Goal: Task Accomplishment & Management: Use online tool/utility

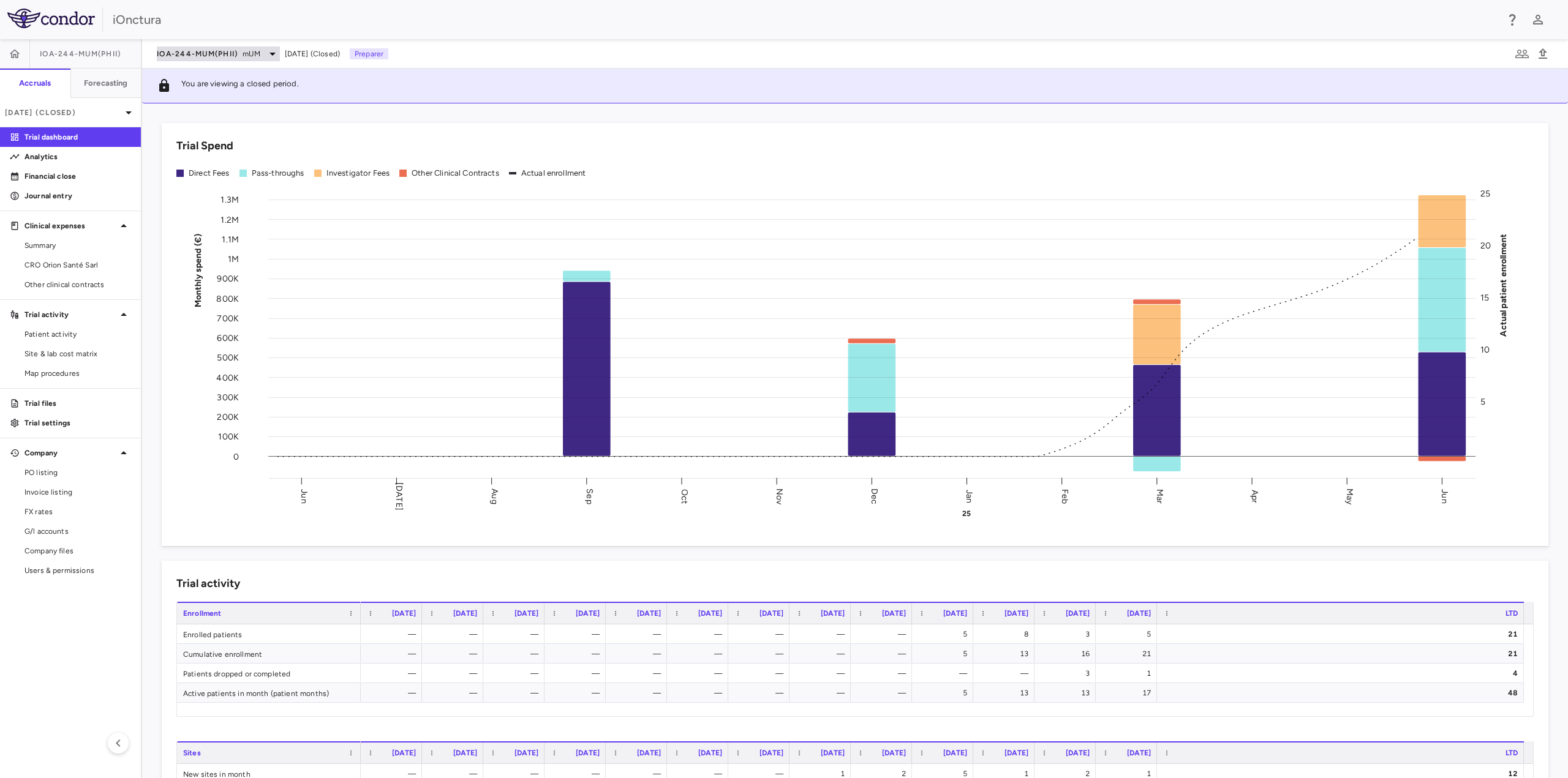
click at [250, 56] on span "mUM" at bounding box center [251, 54] width 17 height 11
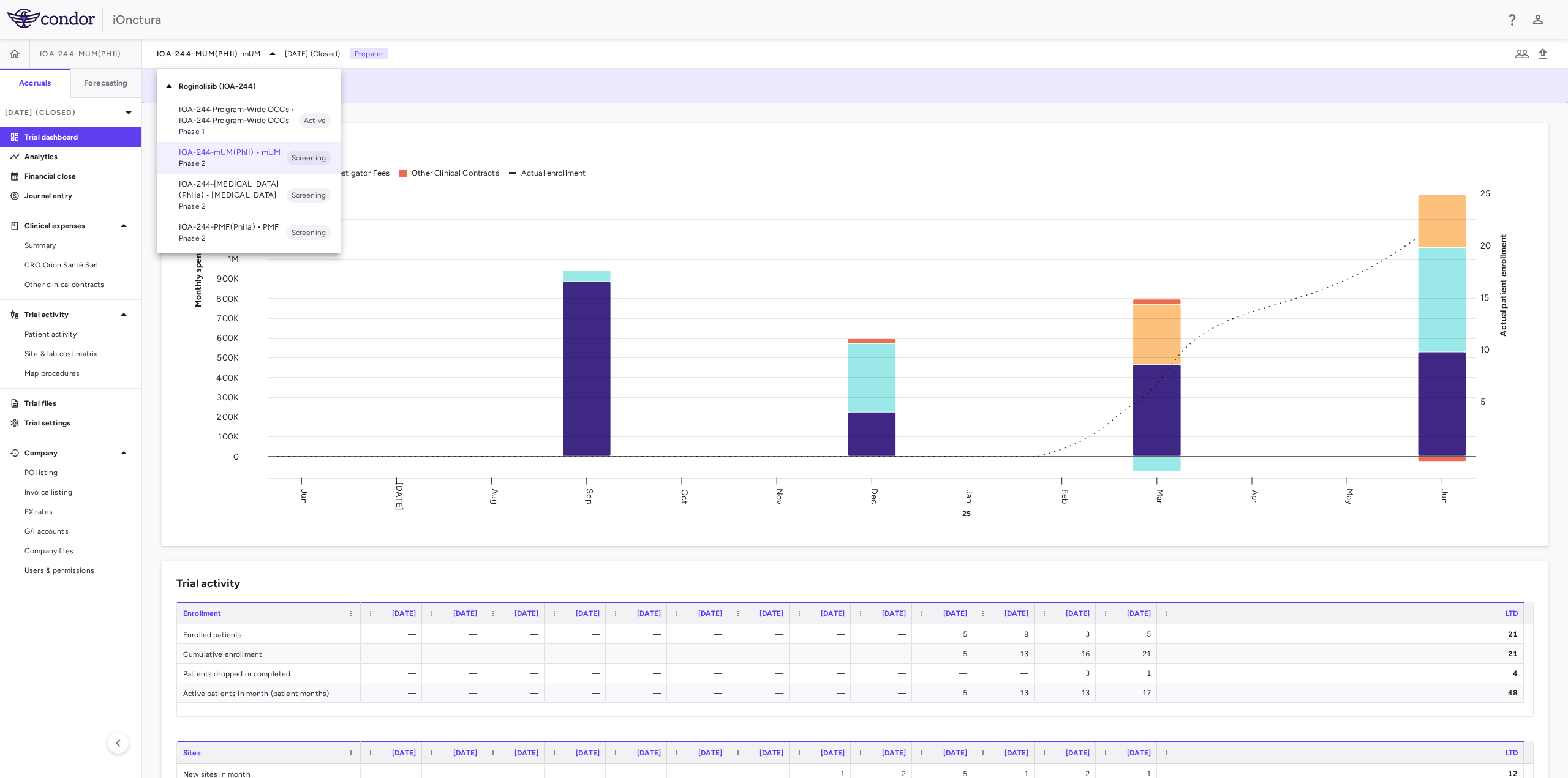
click at [204, 179] on p "IOA-244-NSCLC(PhIIa) • NSCLC" at bounding box center [233, 190] width 108 height 22
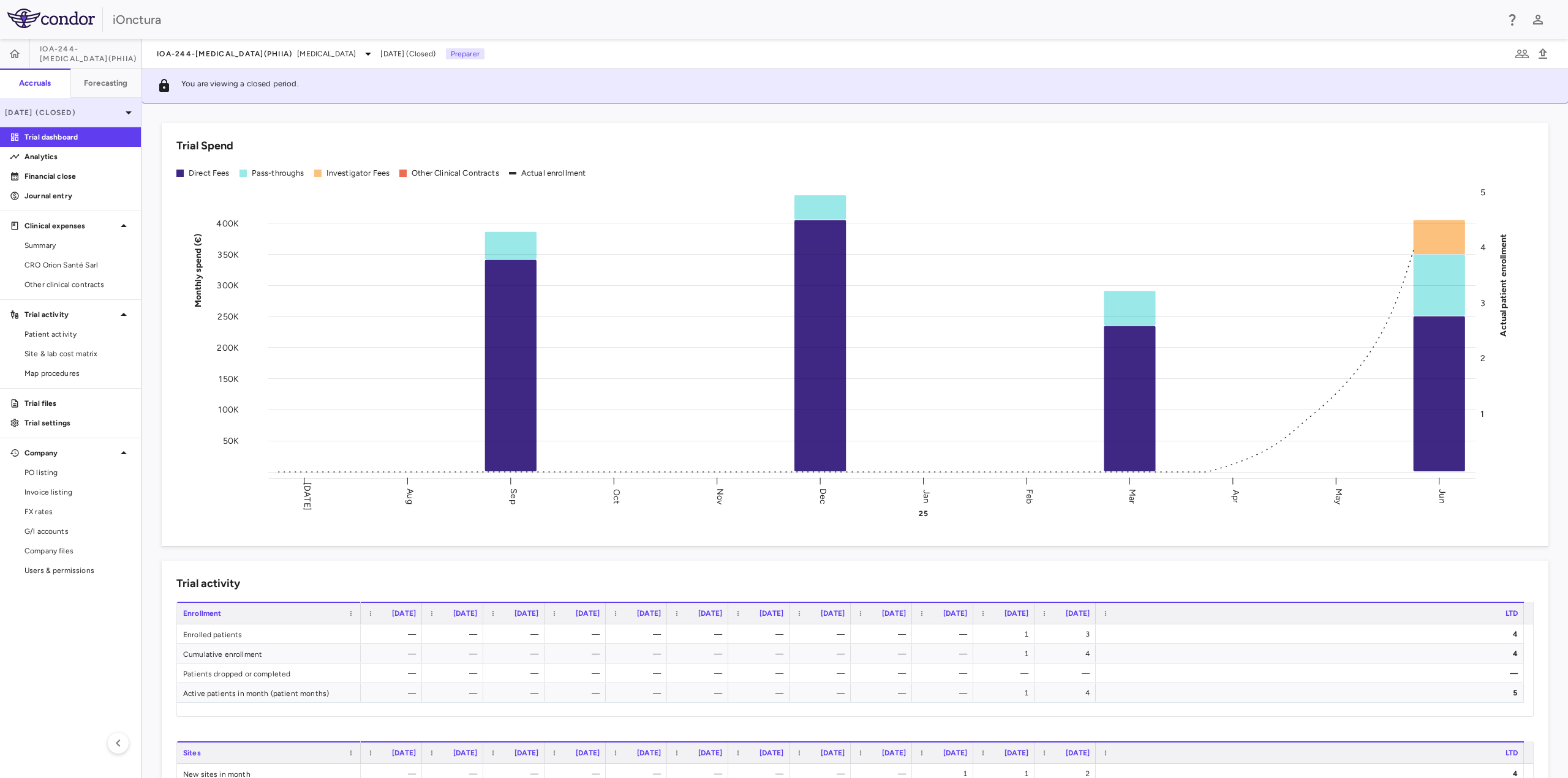
click at [108, 114] on p "Jun 2025 (Closed)" at bounding box center [63, 112] width 117 height 11
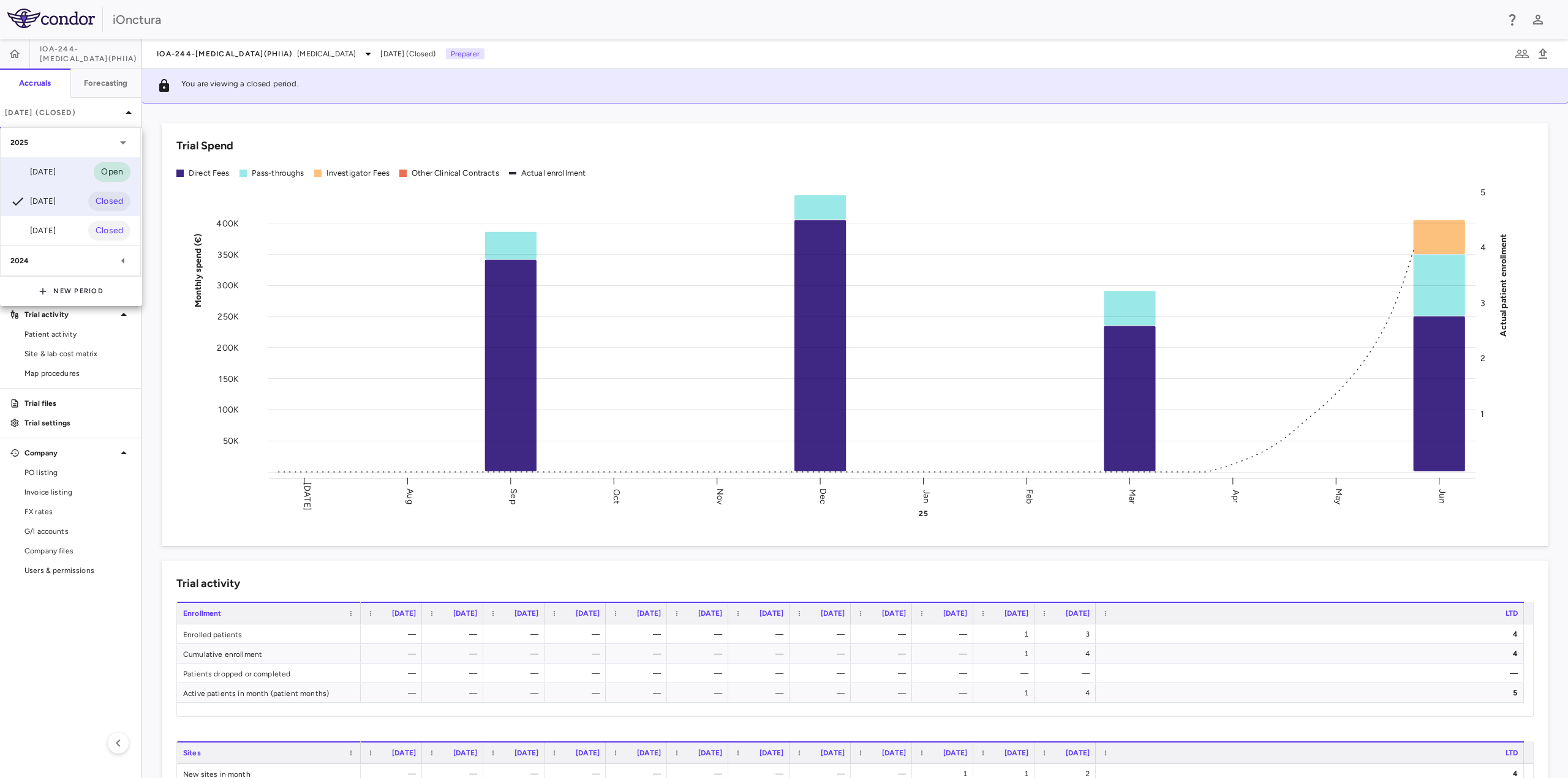
click at [65, 179] on div "Sep 2025 Open" at bounding box center [71, 172] width 140 height 30
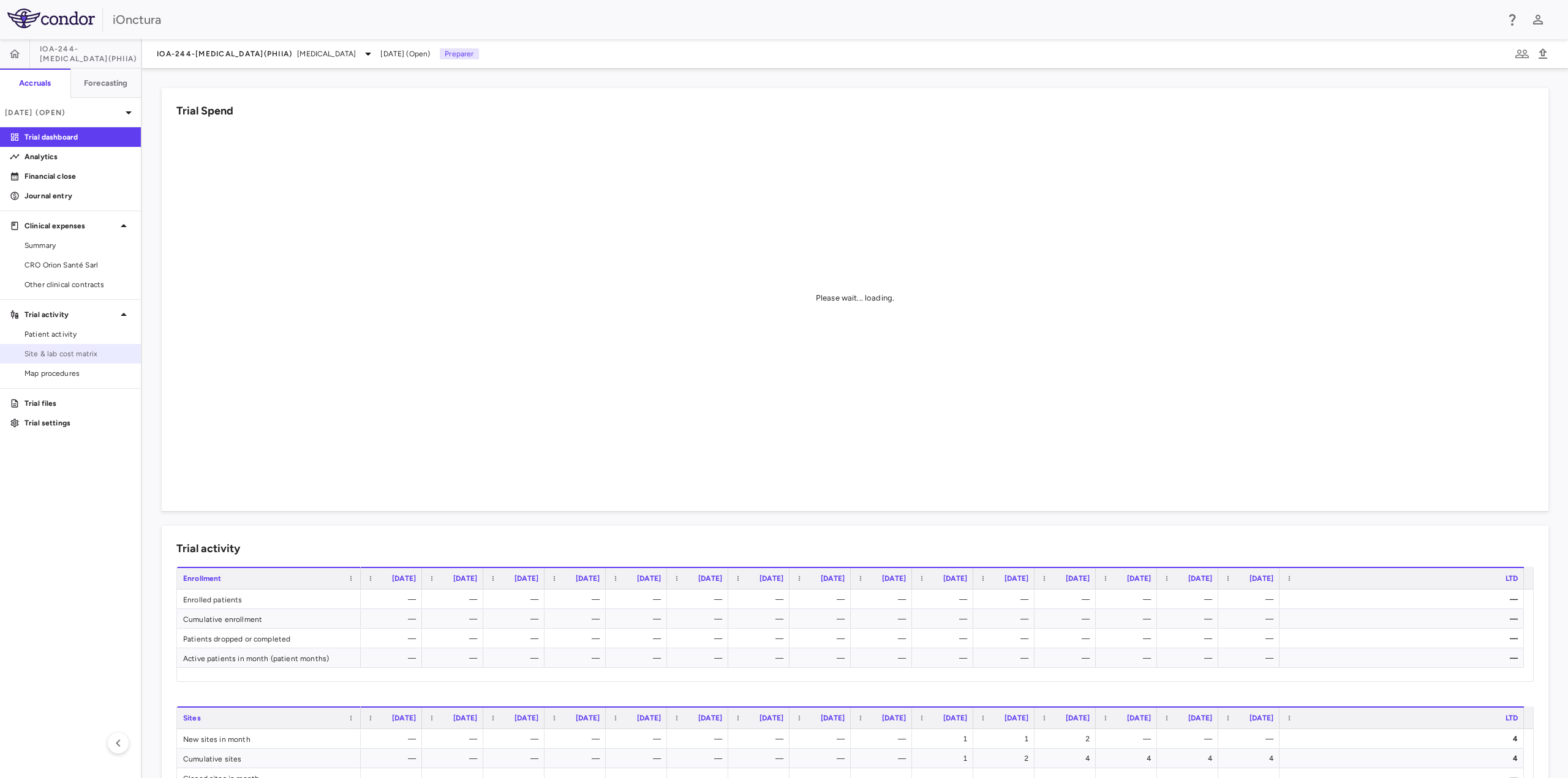
click at [61, 354] on span "Site & lab cost matrix" at bounding box center [77, 354] width 106 height 11
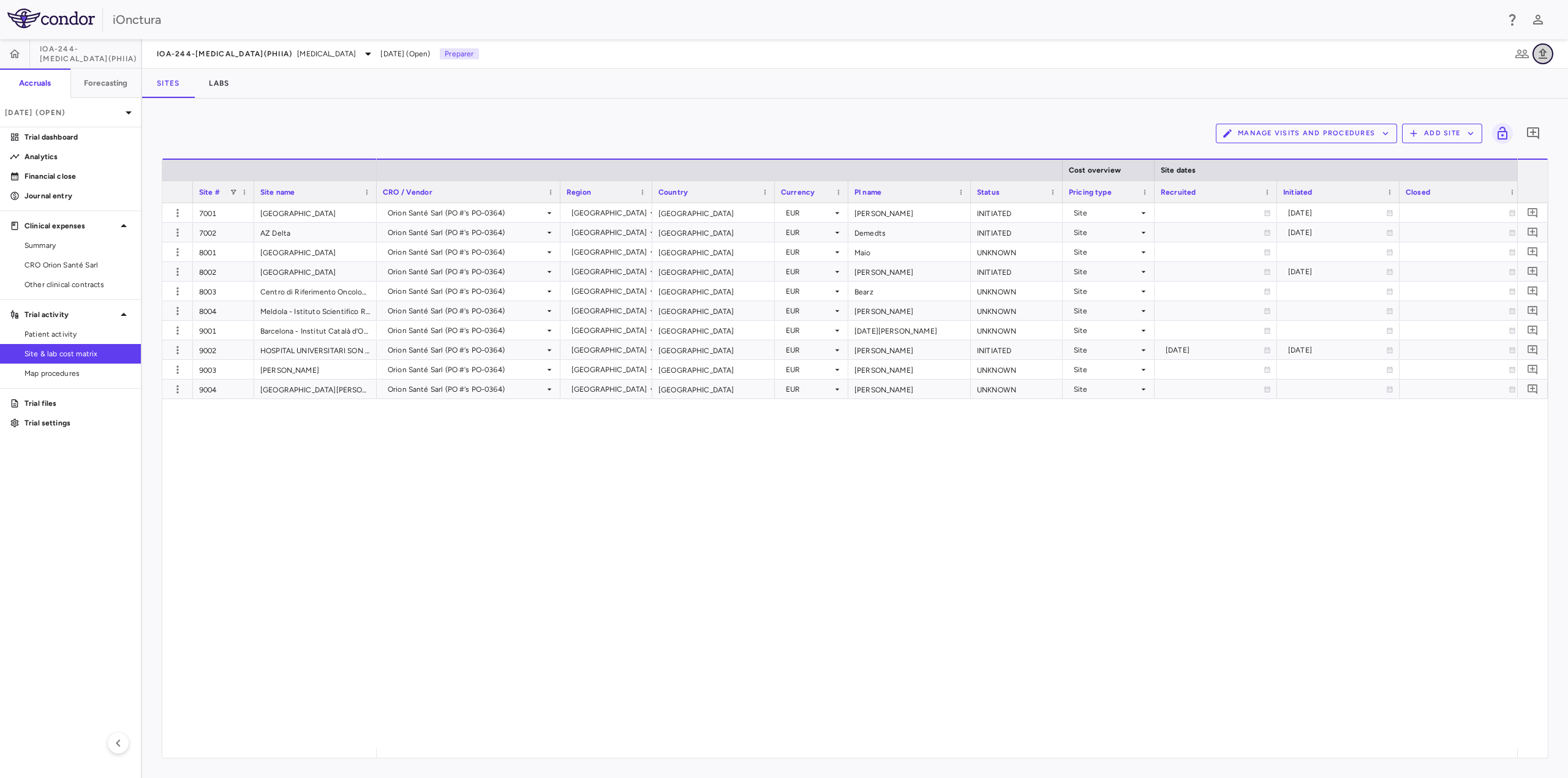
click at [1543, 56] on icon "button" at bounding box center [1543, 54] width 9 height 10
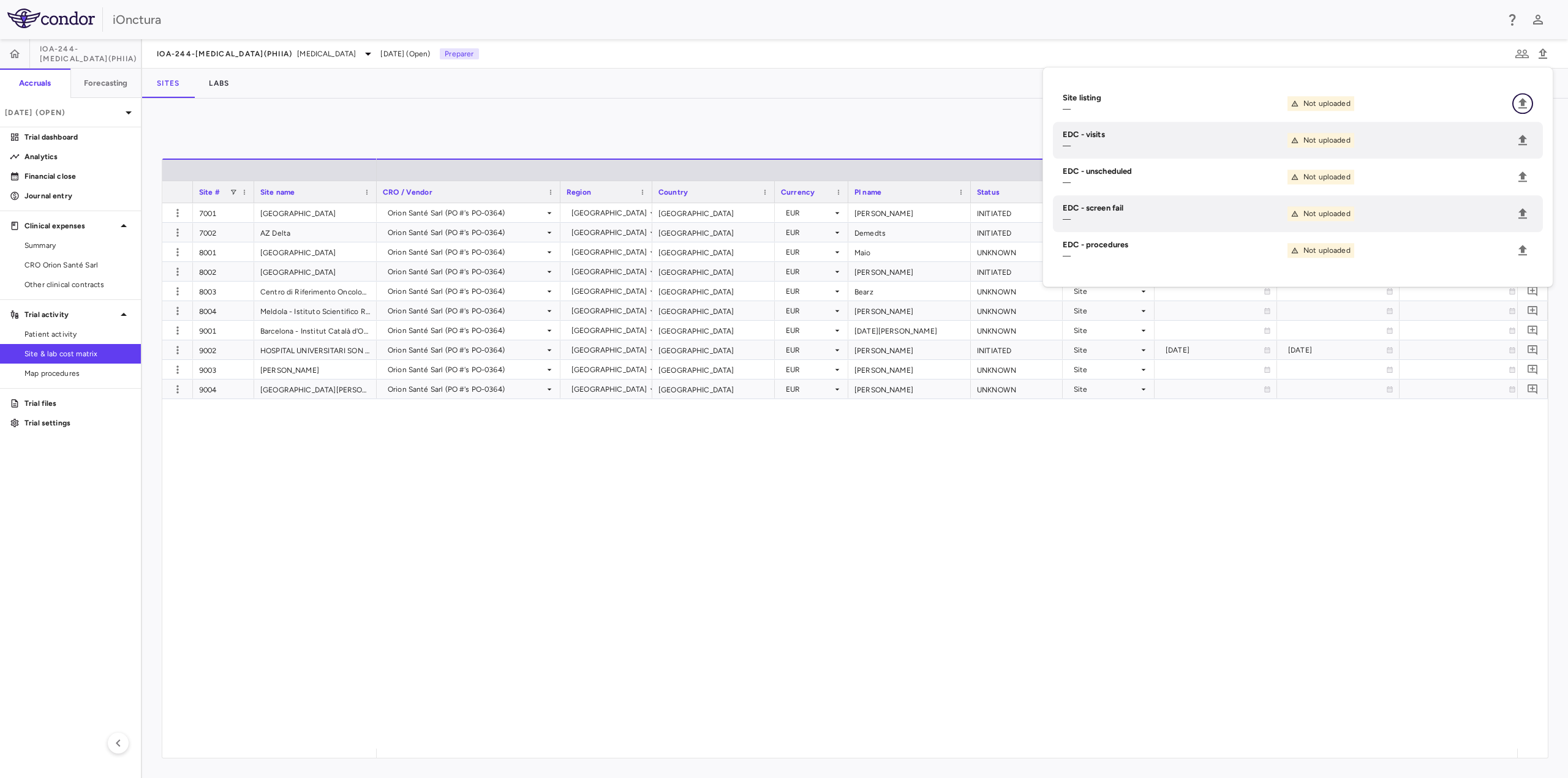
click at [1523, 103] on icon "Upload" at bounding box center [1523, 103] width 9 height 10
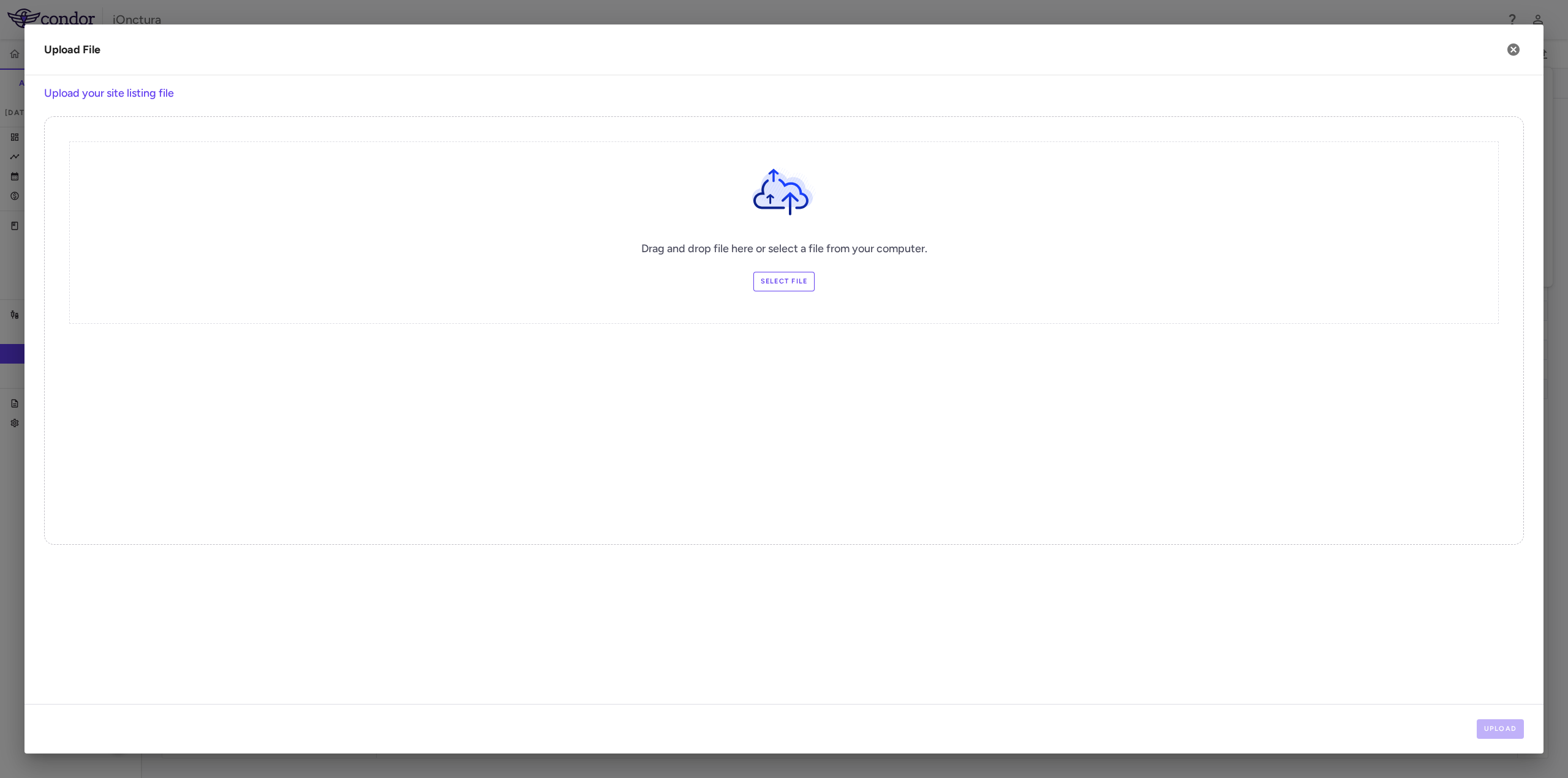
click at [773, 281] on label "Select file" at bounding box center [784, 282] width 62 height 19
click at [0, 0] on input "Select file" at bounding box center [0, 0] width 0 height 0
click at [1505, 731] on button "Upload" at bounding box center [1500, 729] width 48 height 19
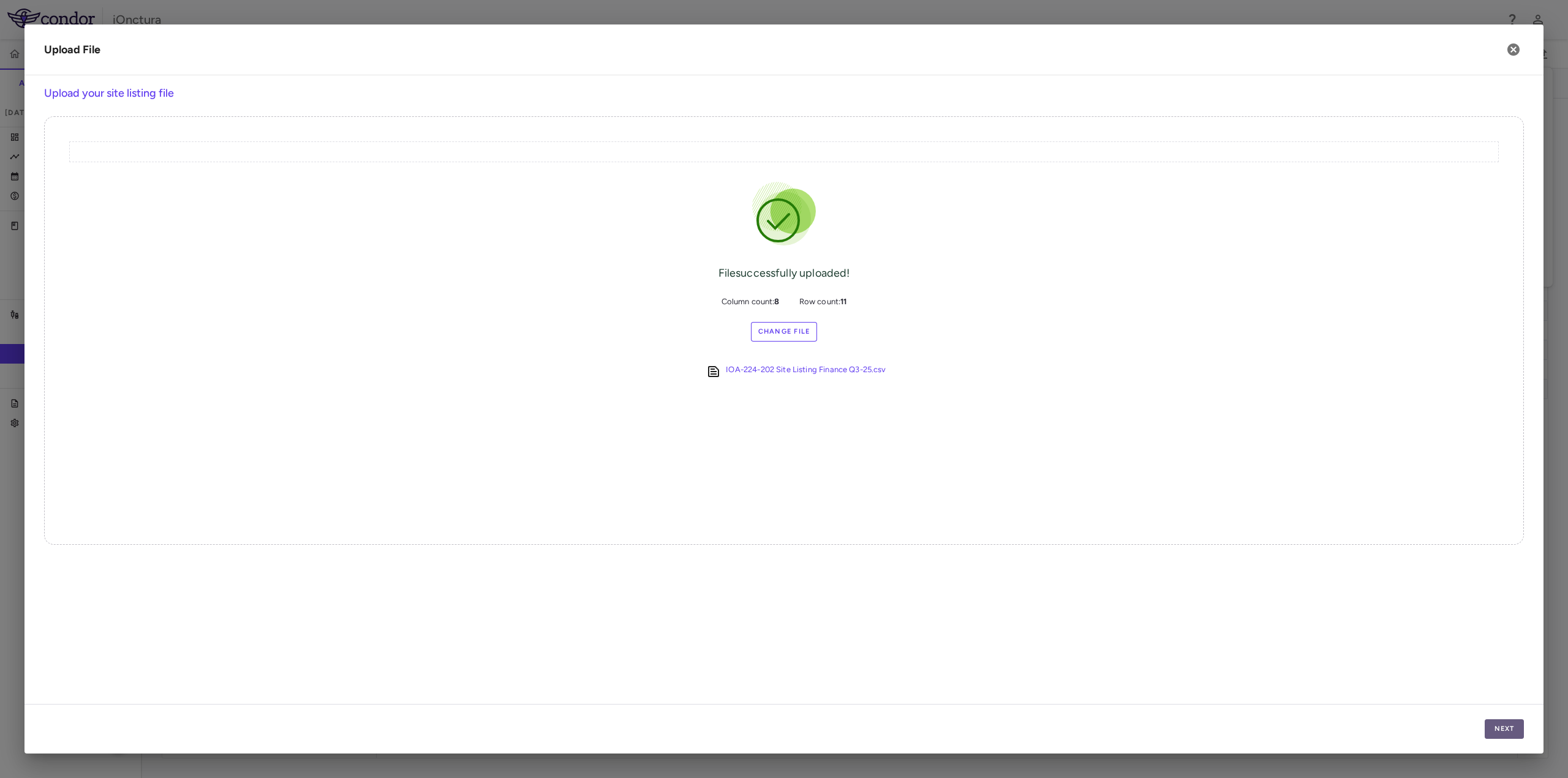
click at [1491, 729] on button "Next" at bounding box center [1504, 729] width 39 height 19
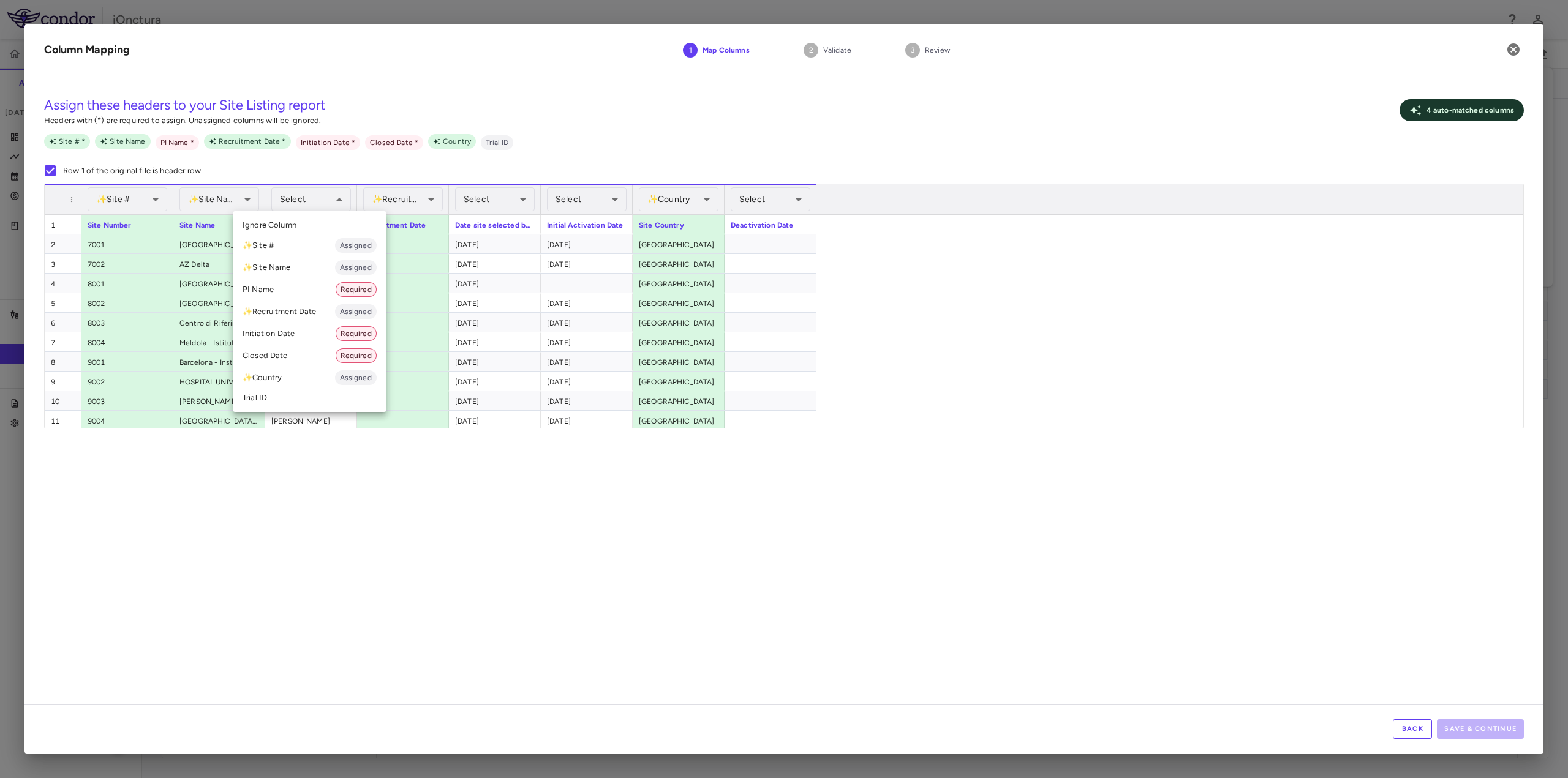
click at [297, 291] on li "PI Name Required" at bounding box center [309, 290] width 154 height 22
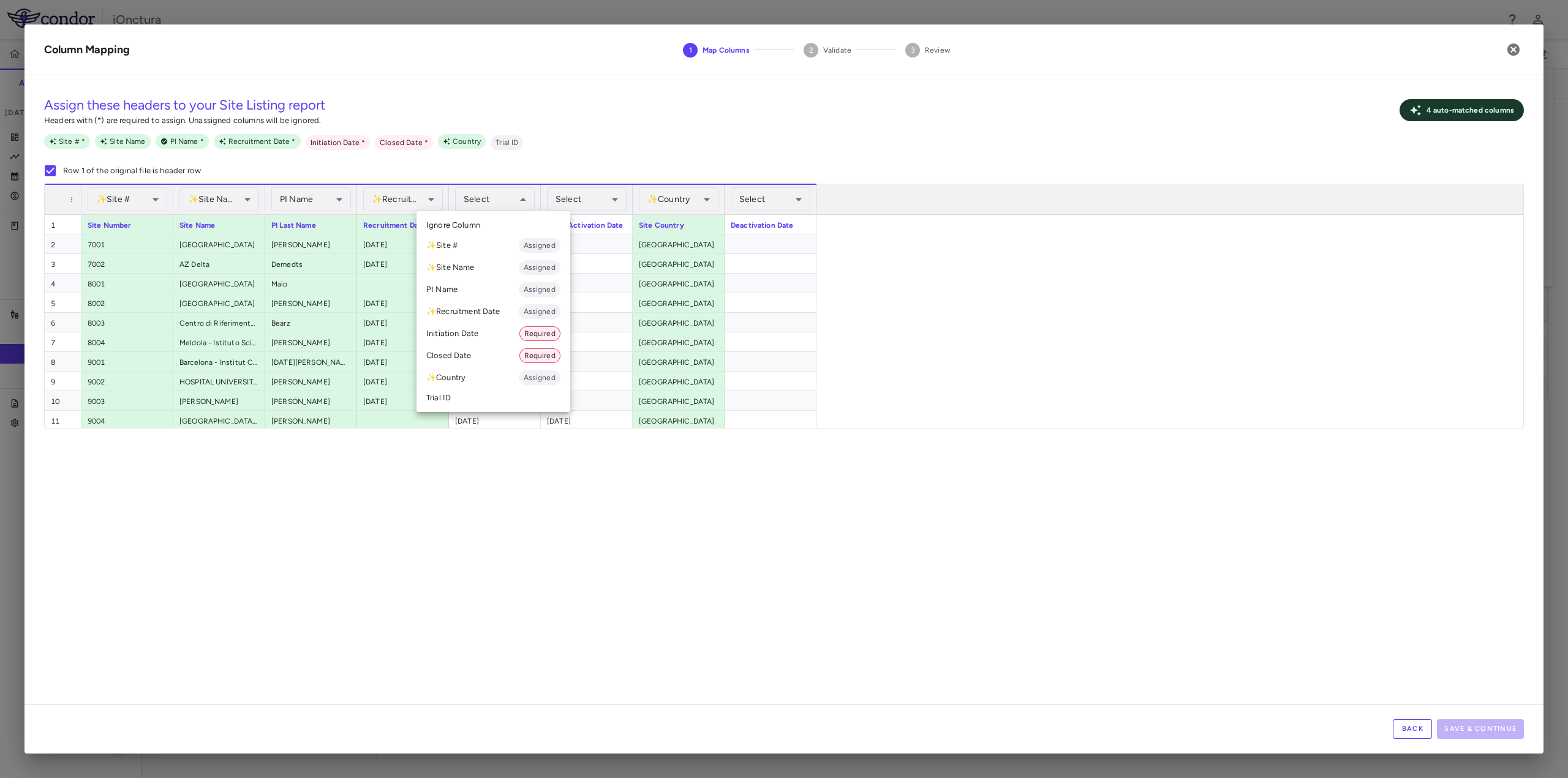
click at [507, 203] on div at bounding box center [784, 389] width 1568 height 778
click at [593, 606] on div at bounding box center [784, 389] width 1568 height 778
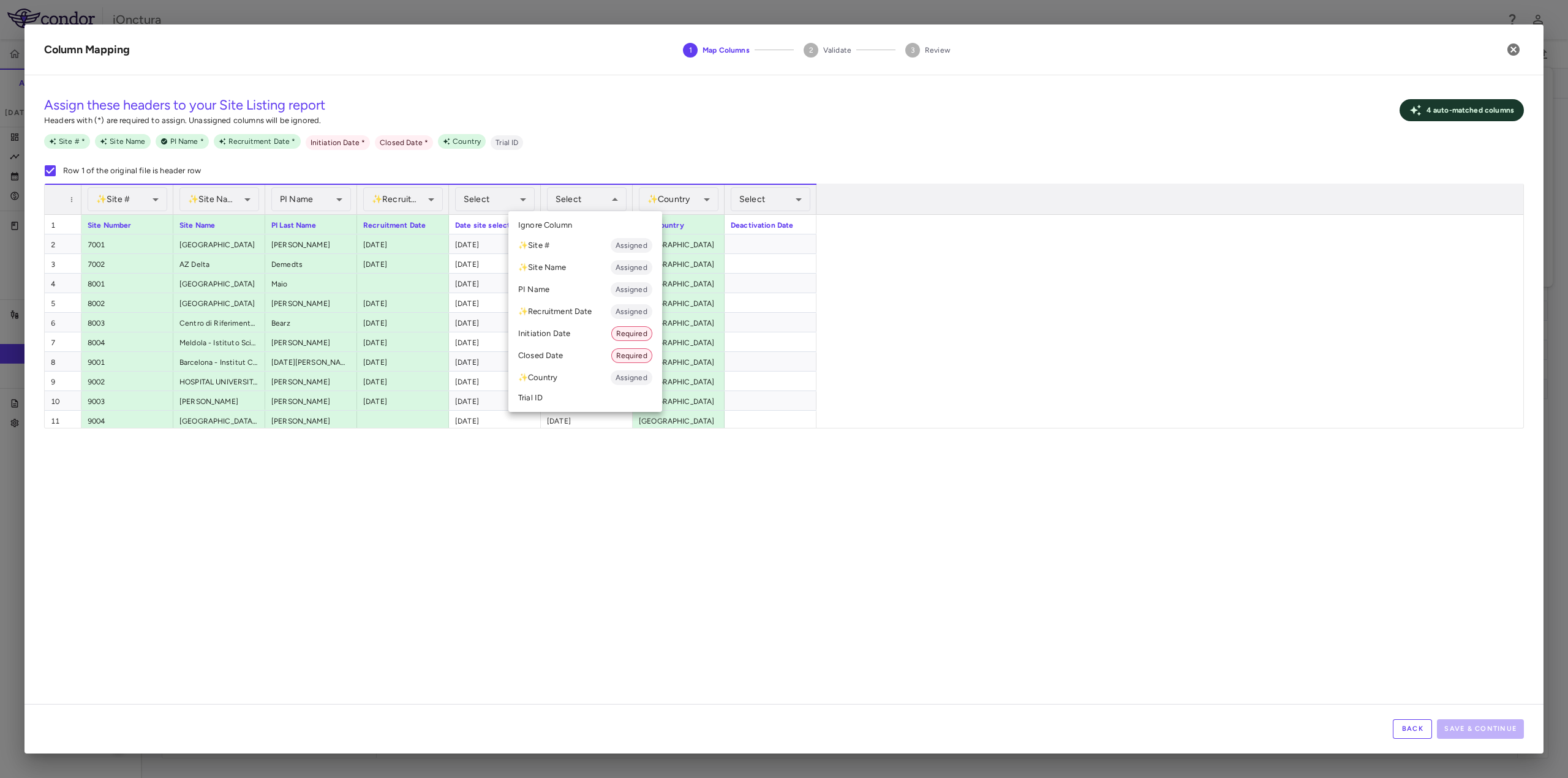
click at [567, 333] on li "Initiation Date Required" at bounding box center [585, 334] width 154 height 22
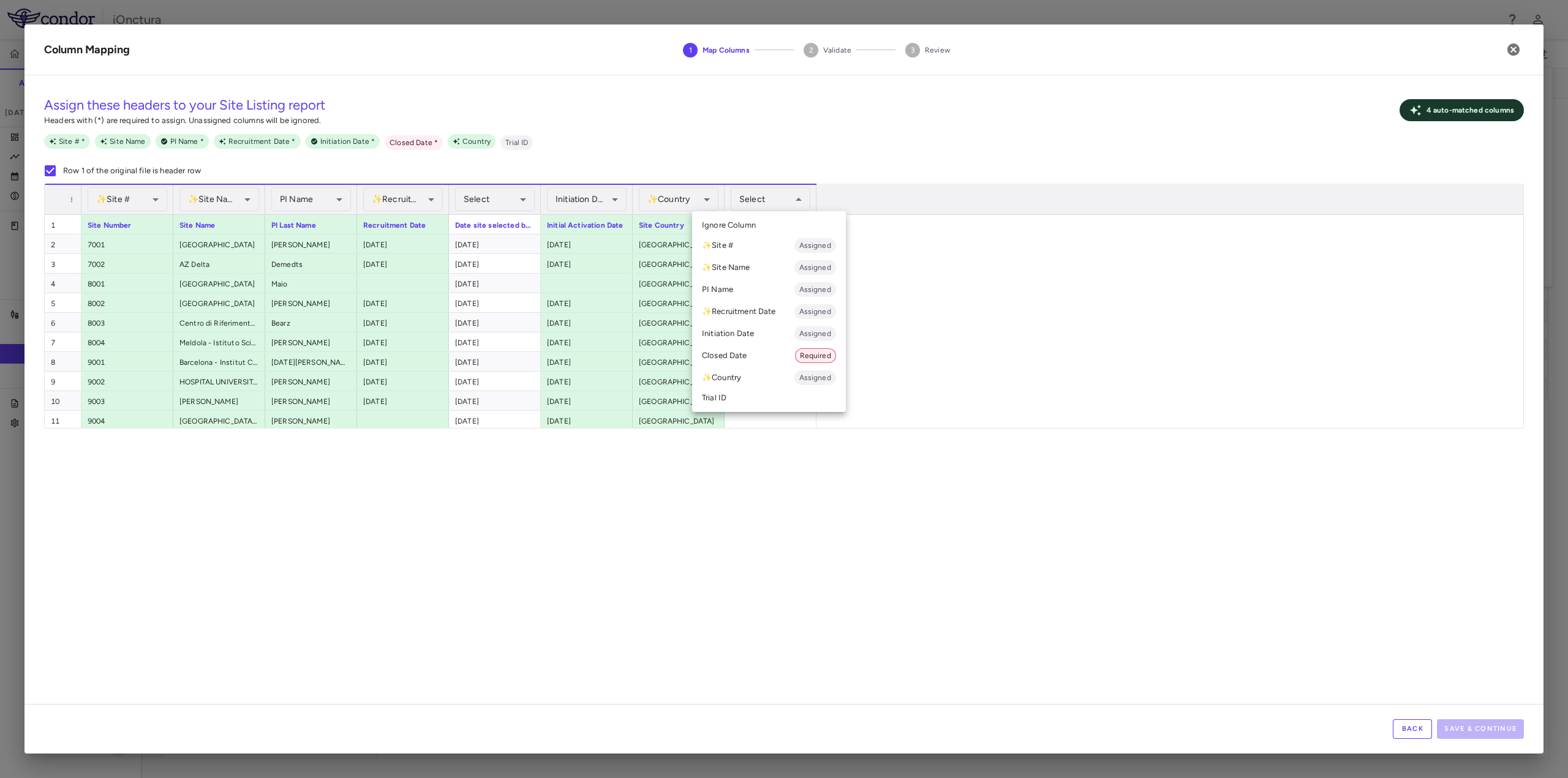
click at [732, 355] on li "Closed Date Required" at bounding box center [769, 356] width 154 height 22
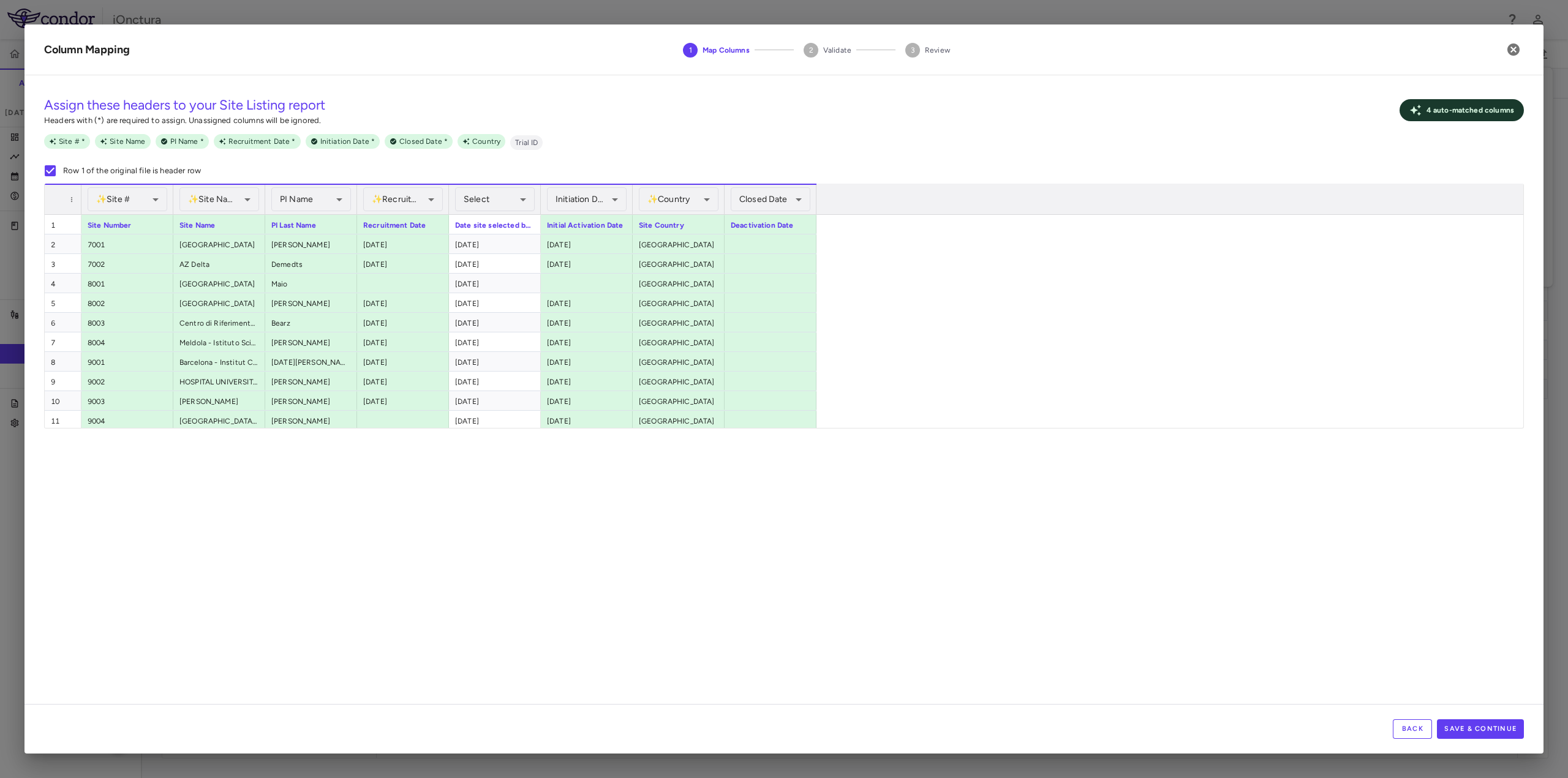
click at [712, 569] on div "**********" at bounding box center [784, 395] width 1519 height 619
click at [1497, 727] on button "Save & Continue" at bounding box center [1480, 729] width 87 height 19
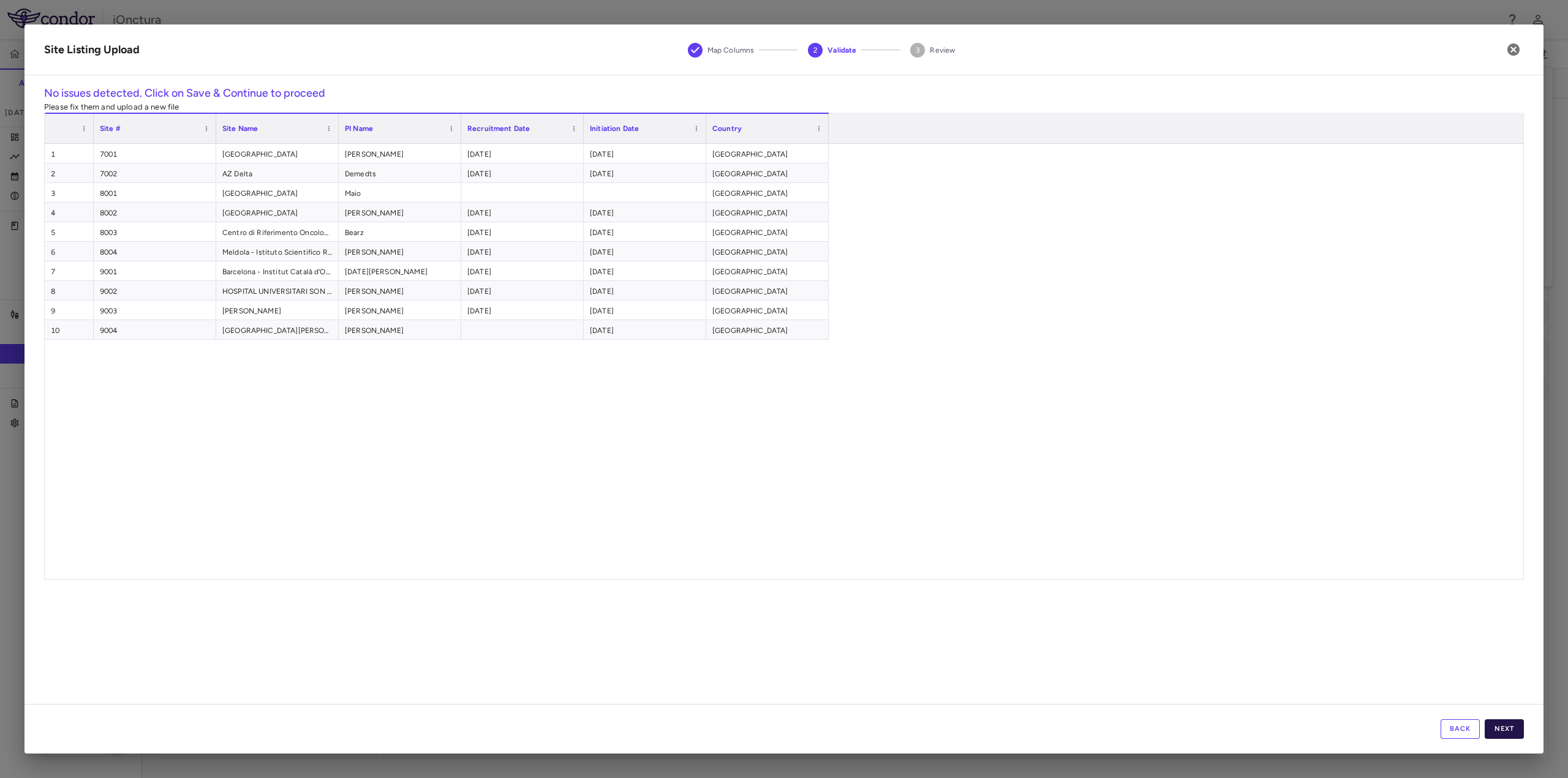
click at [1500, 725] on button "Next" at bounding box center [1504, 729] width 39 height 19
click at [1518, 732] on button "Save" at bounding box center [1504, 729] width 39 height 19
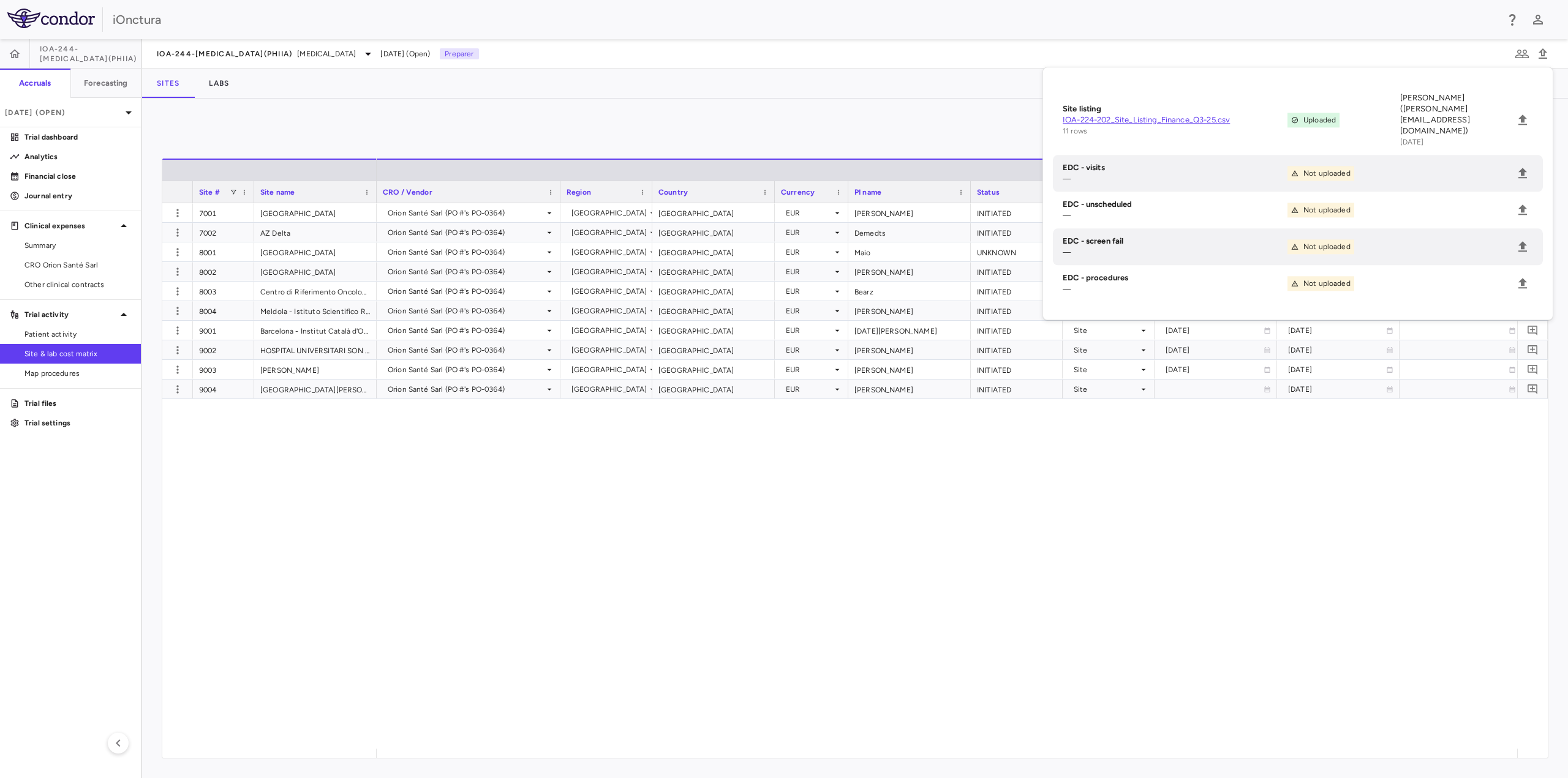
click at [1195, 592] on div "Orion Santé Sarl (PO #'s PO-0364) Belgium Belgium EUR Wener INITIATED Site 2025…" at bounding box center [947, 476] width 1140 height 545
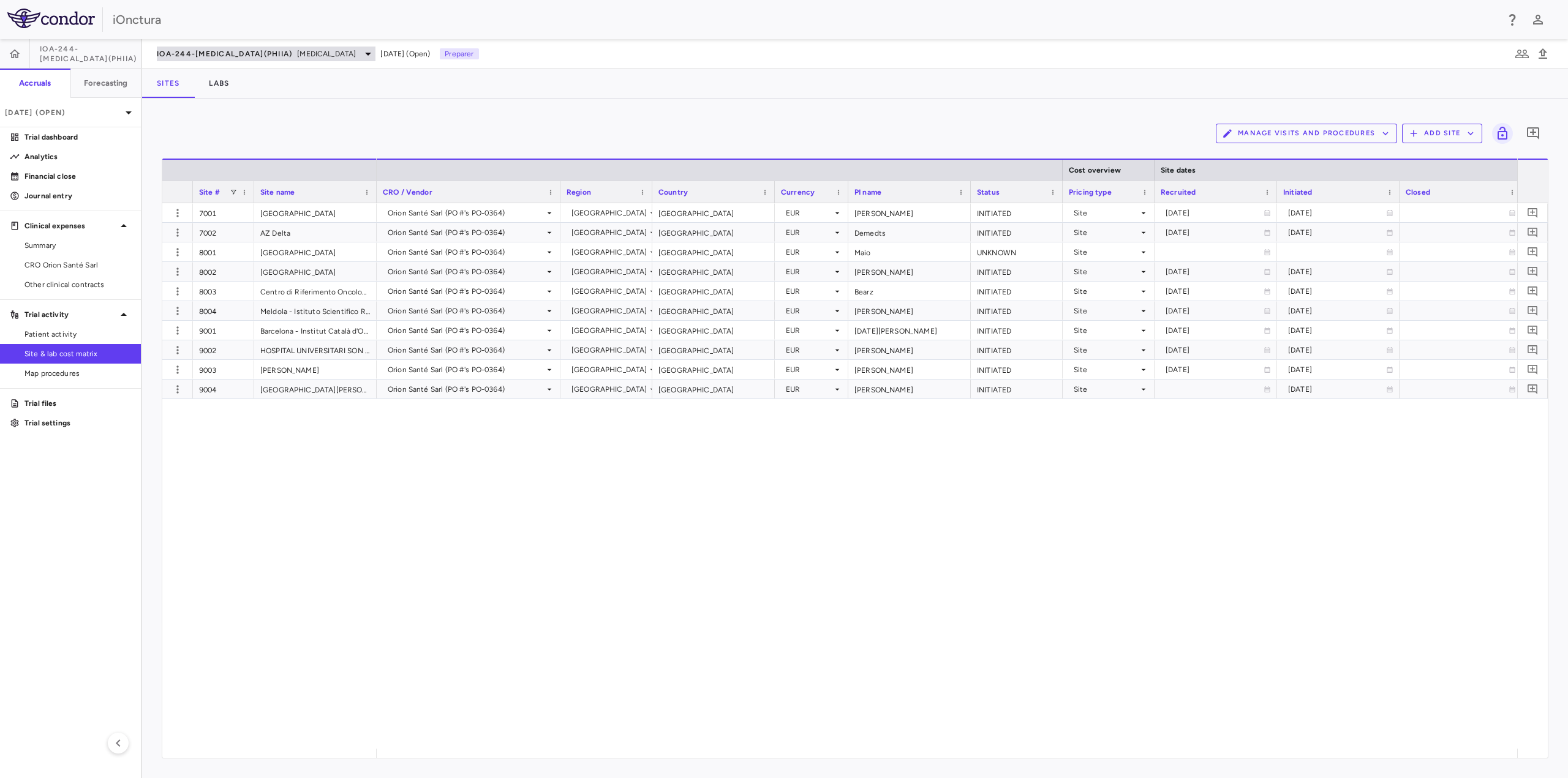
click at [205, 47] on div "IOA-244-NSCLC(PhIIa) NSCLC" at bounding box center [266, 54] width 219 height 15
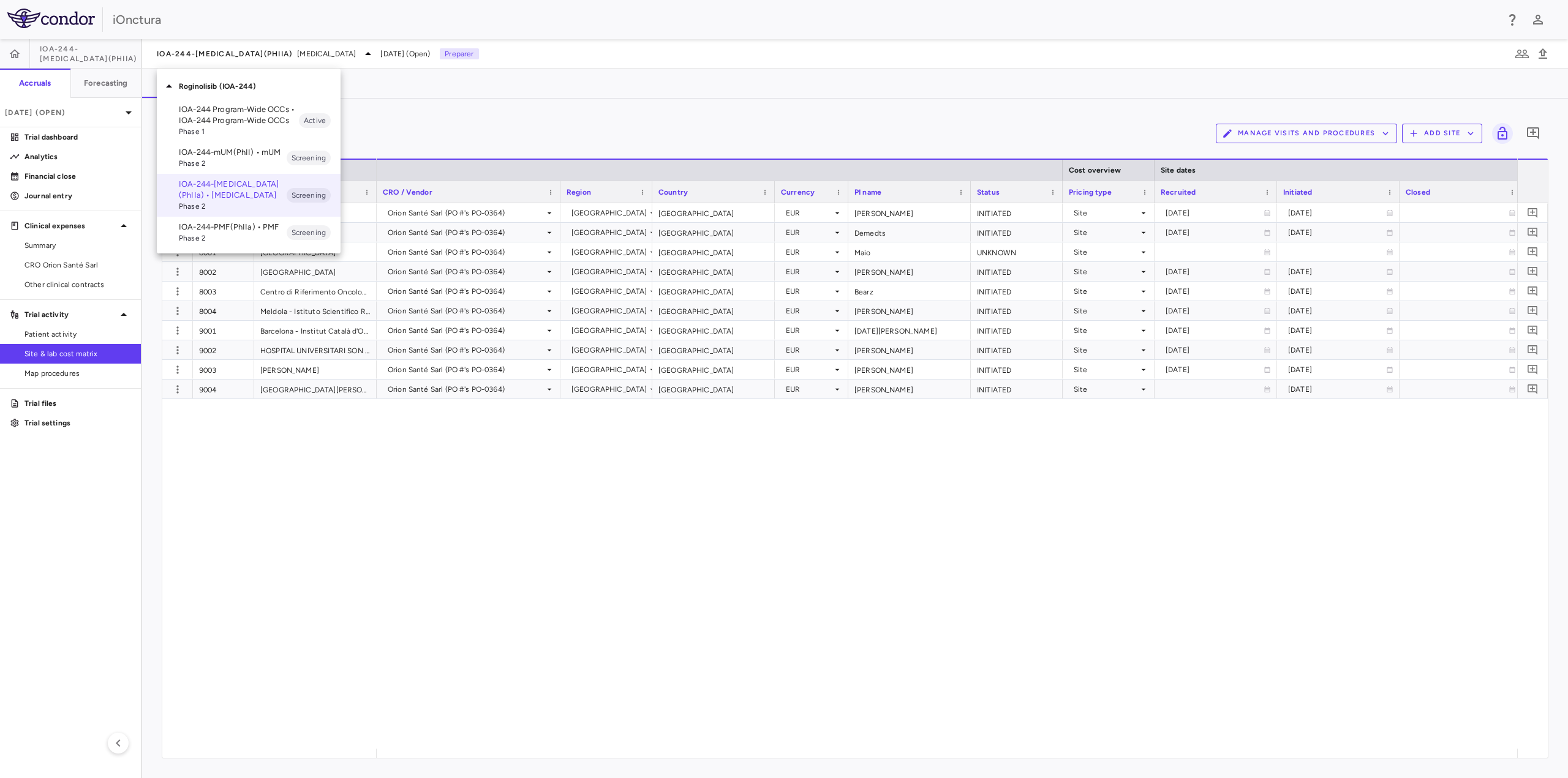
click at [204, 231] on p "IOA-244-PMF(PhIIa) • PMF" at bounding box center [233, 227] width 108 height 11
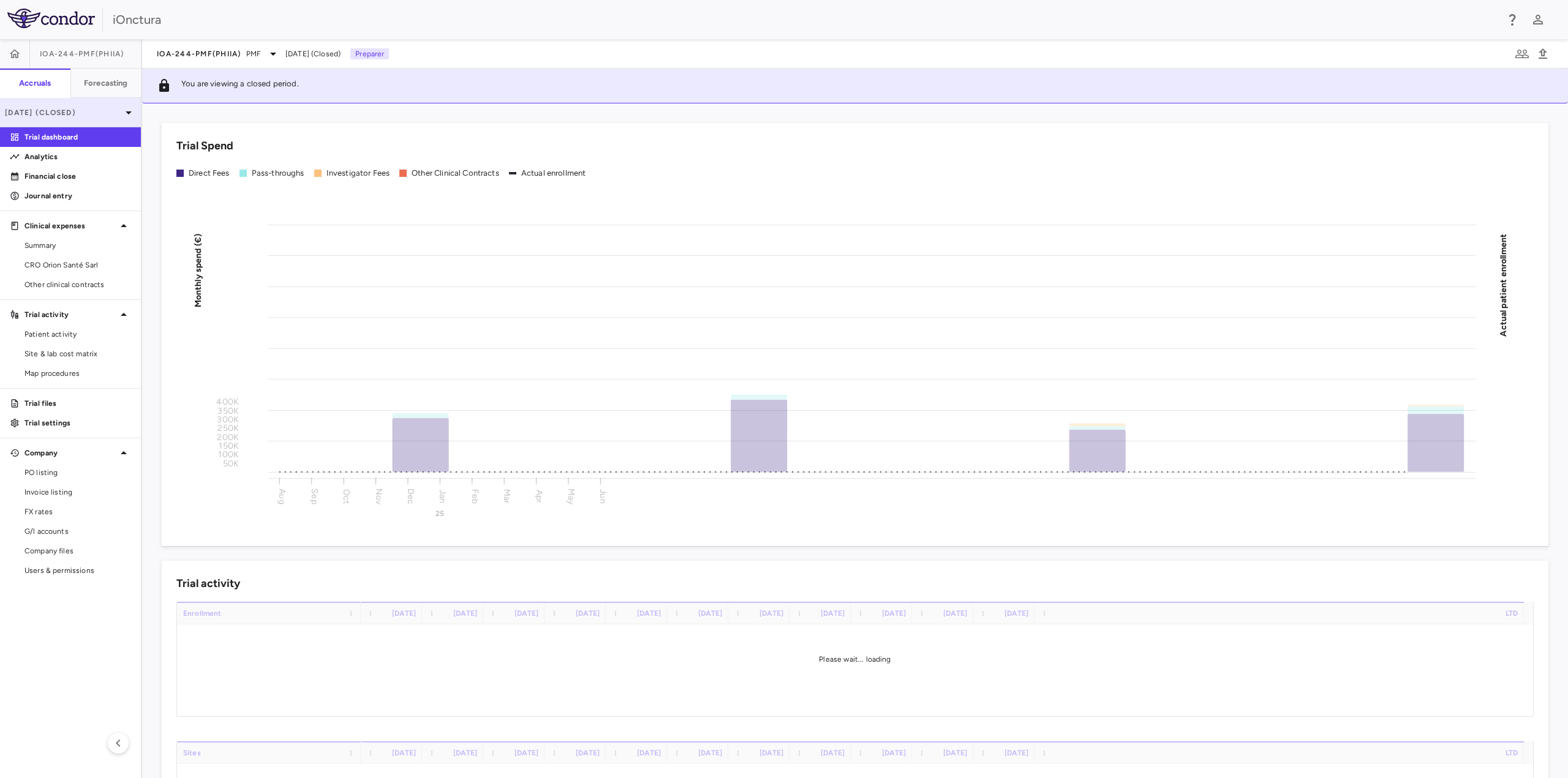
click at [97, 111] on p "Jun 2025 (Closed)" at bounding box center [63, 112] width 117 height 11
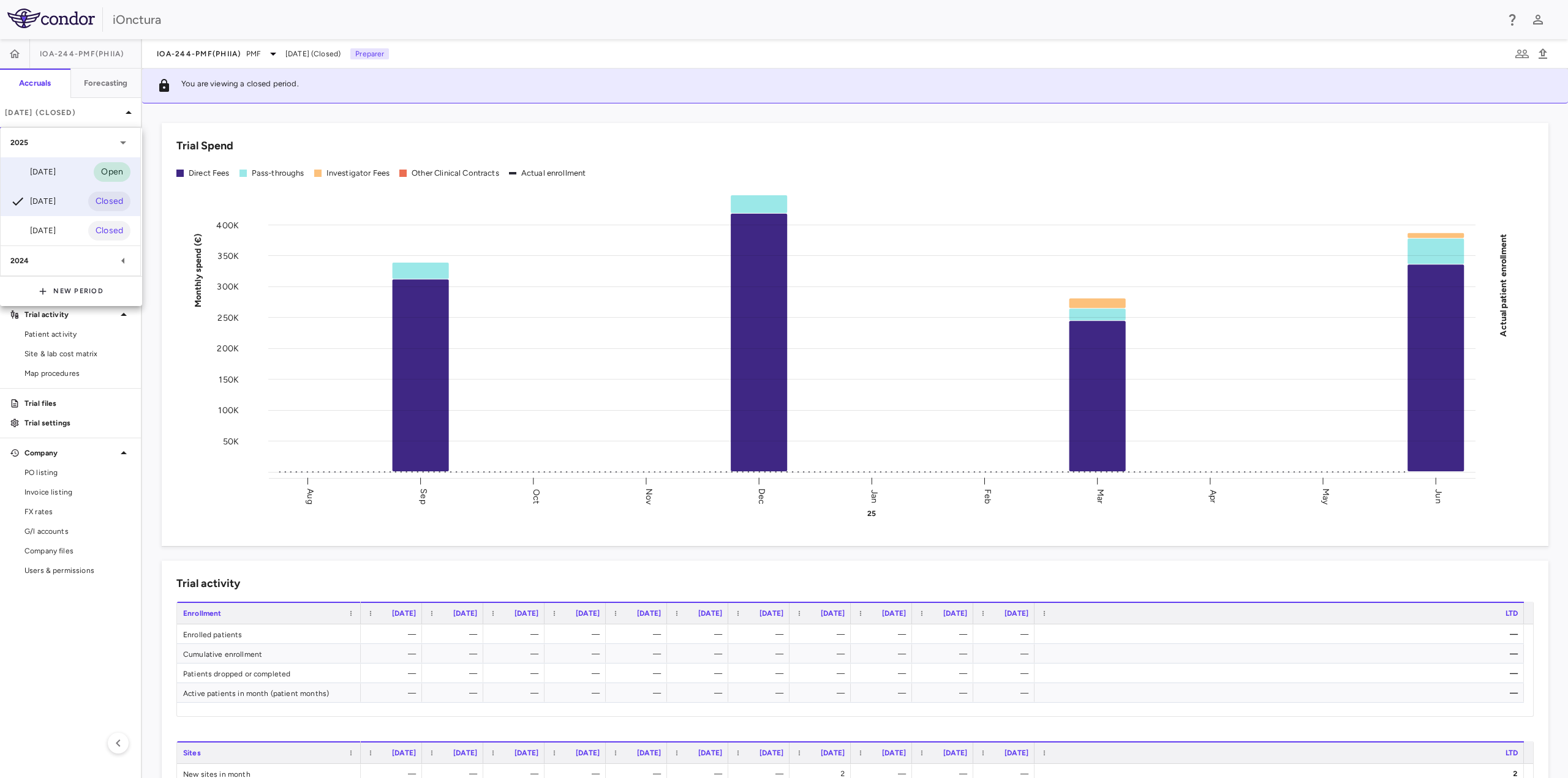
click at [56, 168] on div "Sep 2025" at bounding box center [33, 172] width 45 height 15
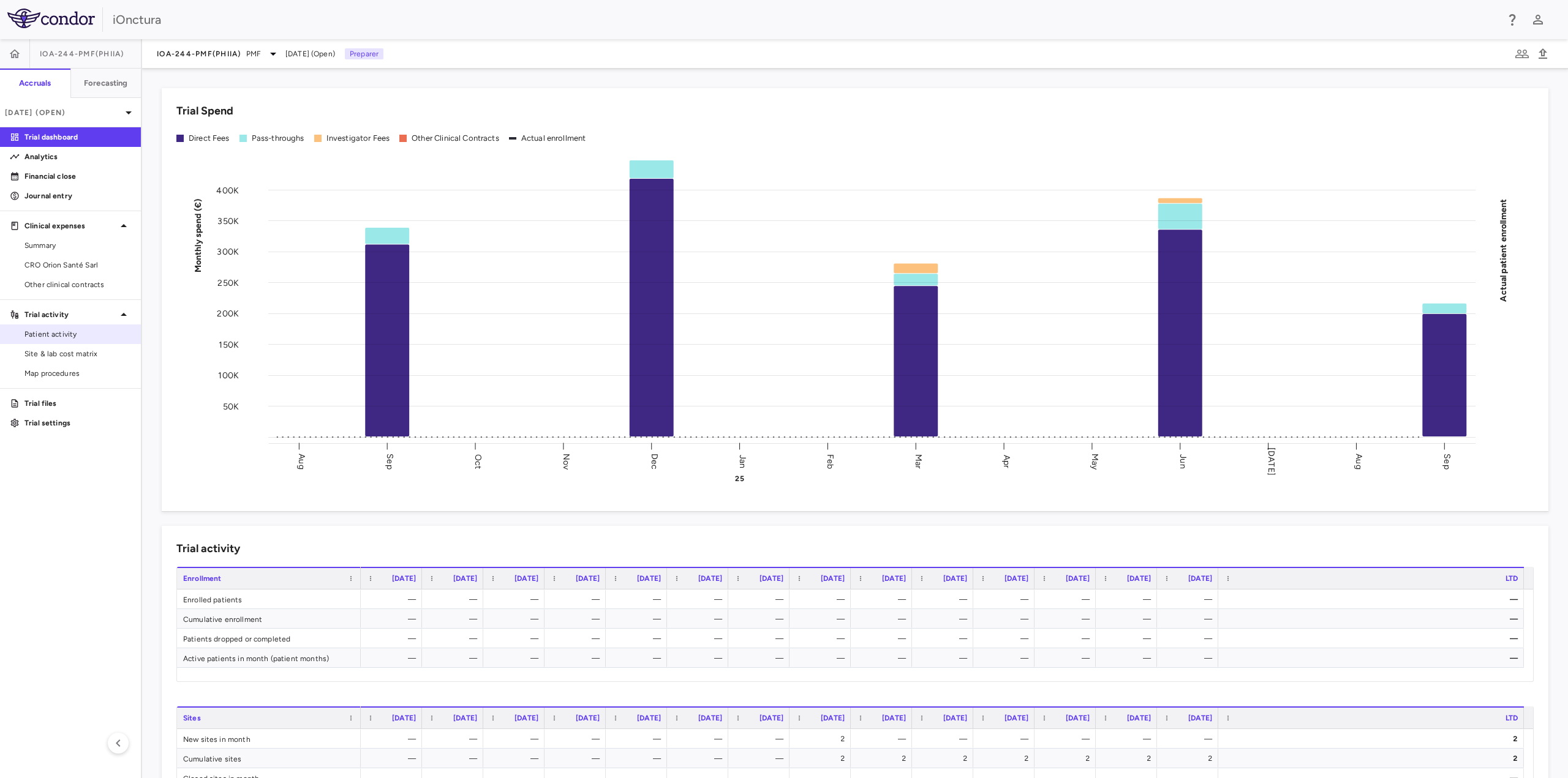
click at [59, 332] on span "Patient activity" at bounding box center [77, 334] width 106 height 11
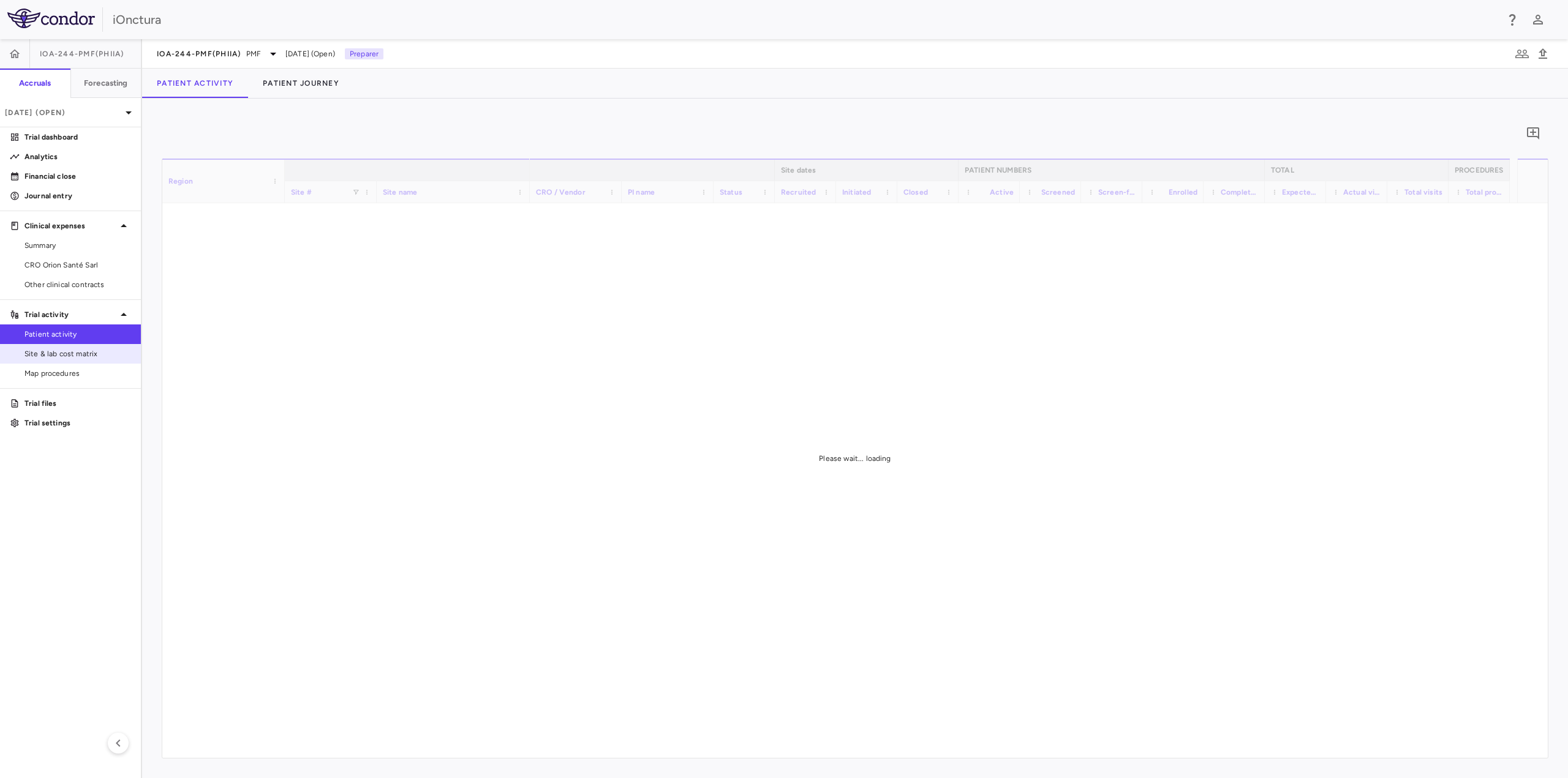
click at [58, 353] on span "Site & lab cost matrix" at bounding box center [77, 354] width 106 height 11
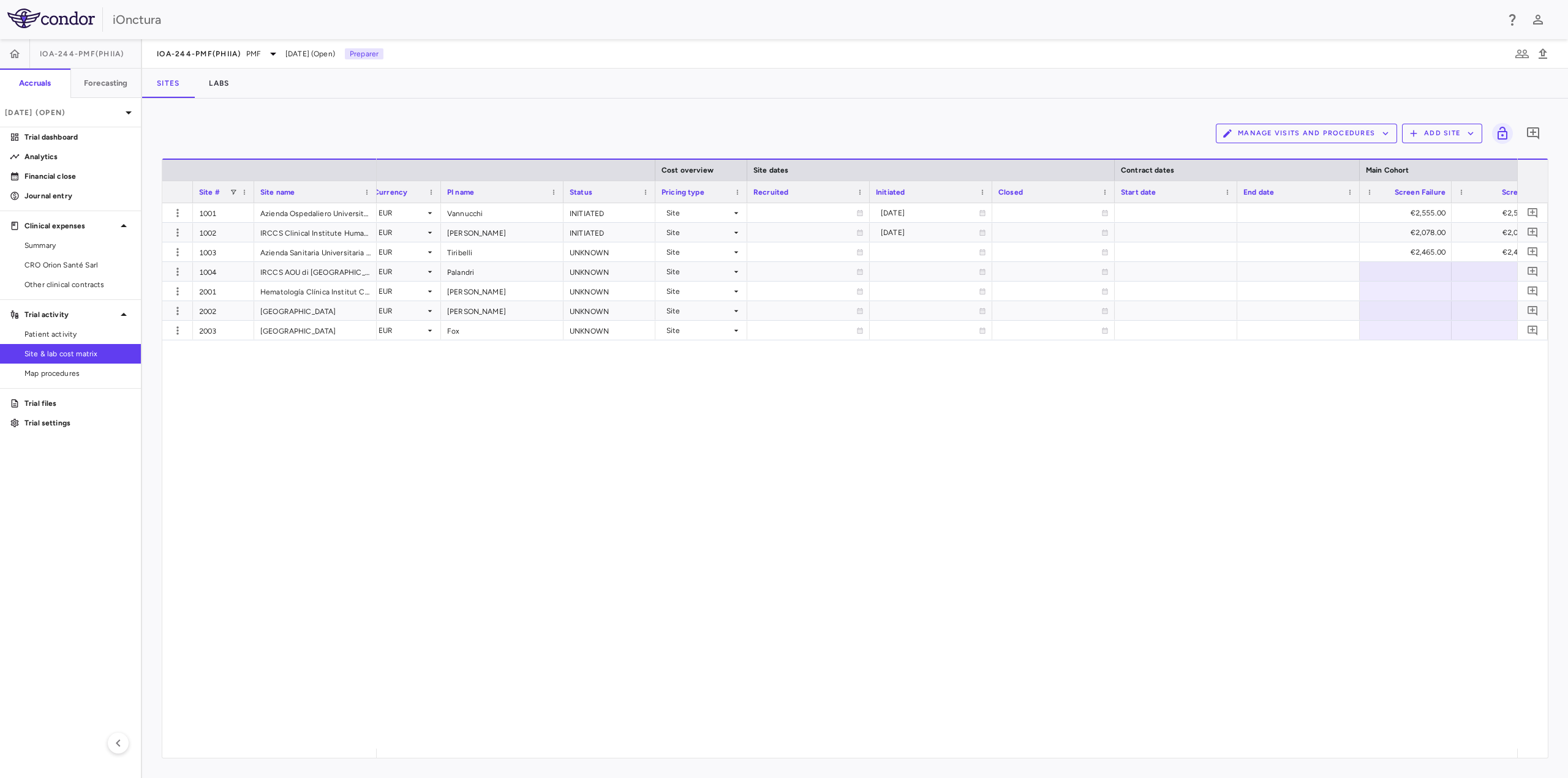
scroll to position [0, 257]
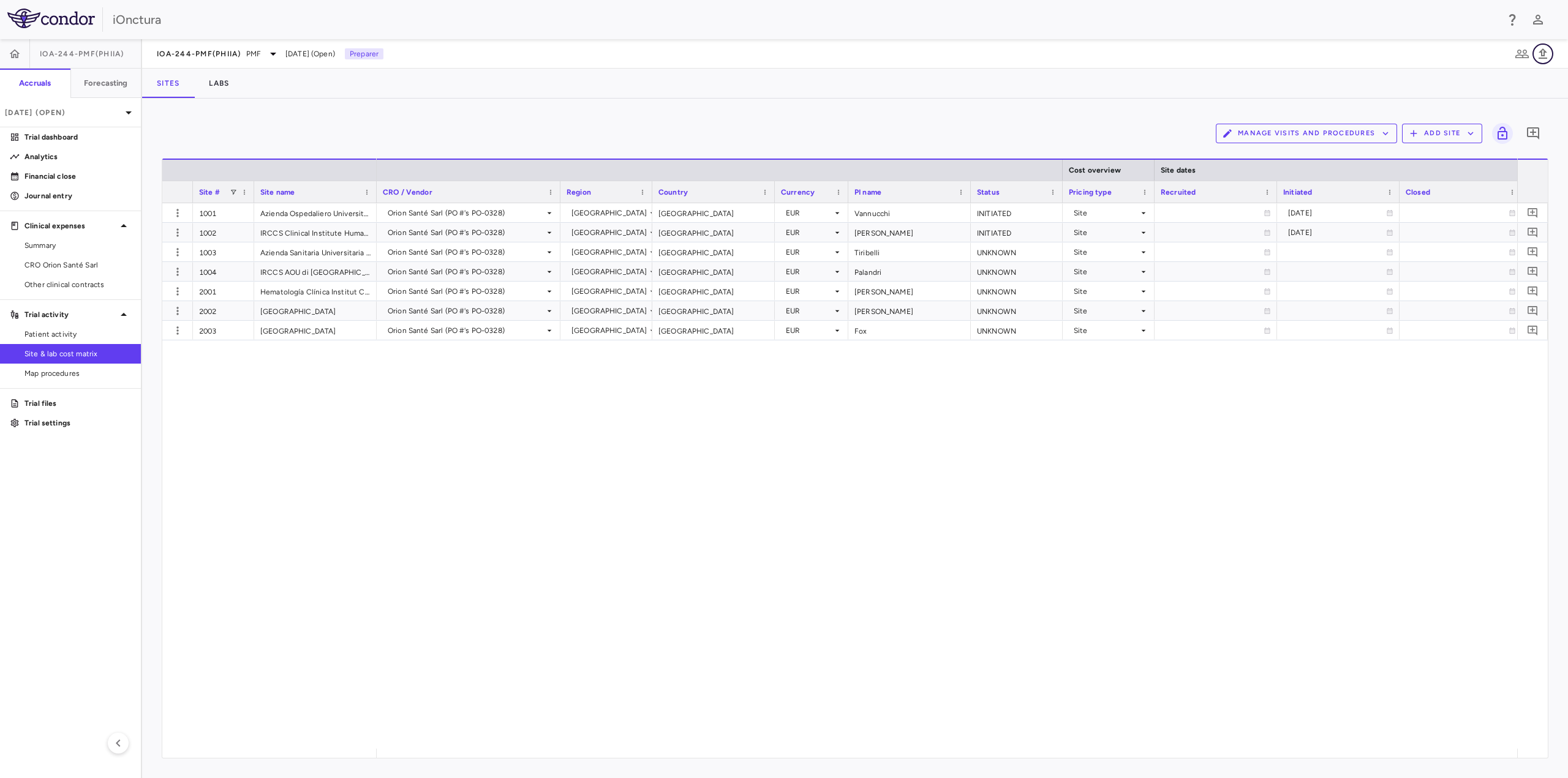
click at [1544, 54] on icon "button" at bounding box center [1543, 54] width 9 height 10
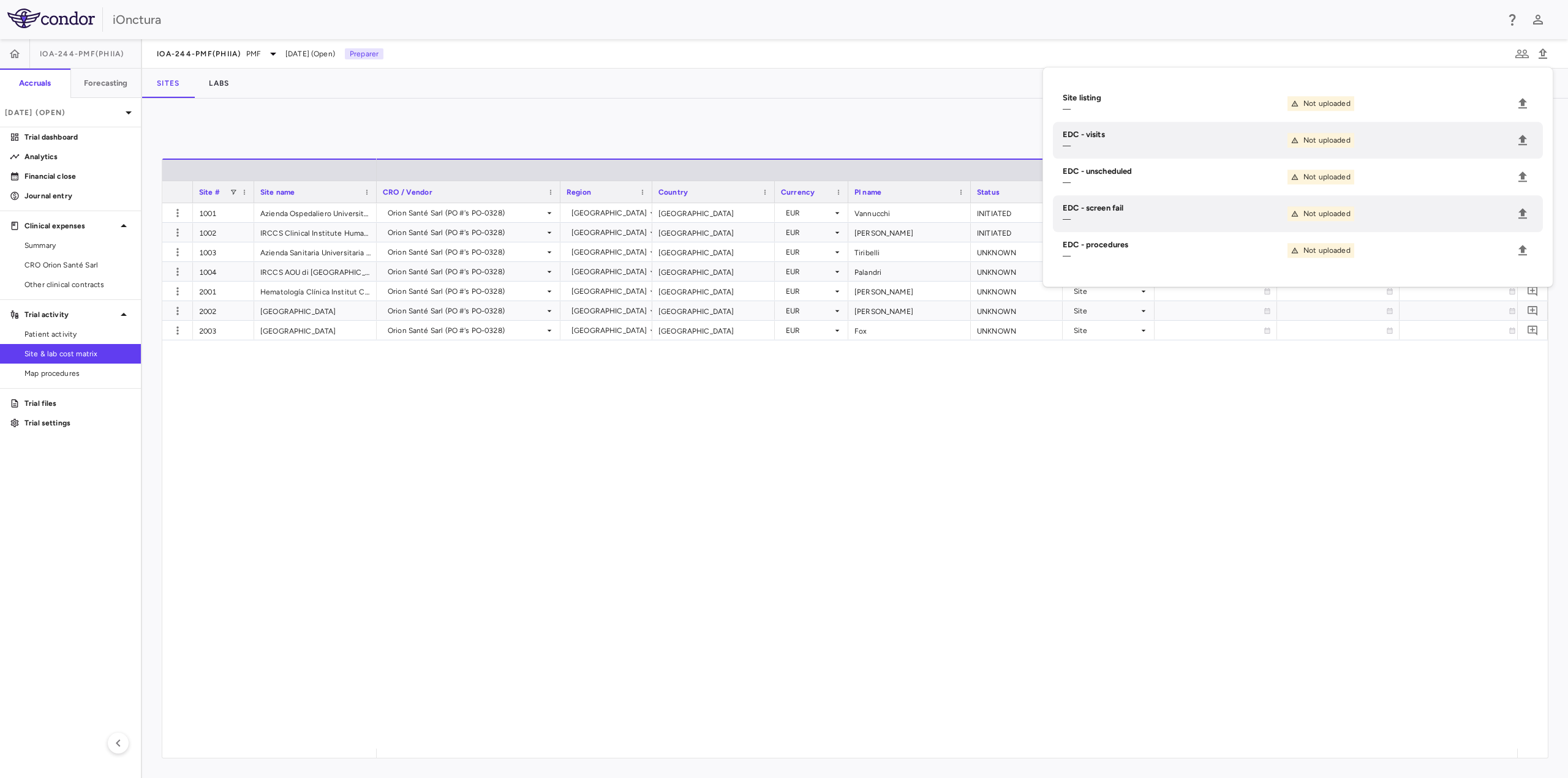
click at [1076, 100] on h6 "Site listing" at bounding box center [1175, 97] width 225 height 11
click at [1524, 103] on icon "Upload" at bounding box center [1523, 103] width 9 height 10
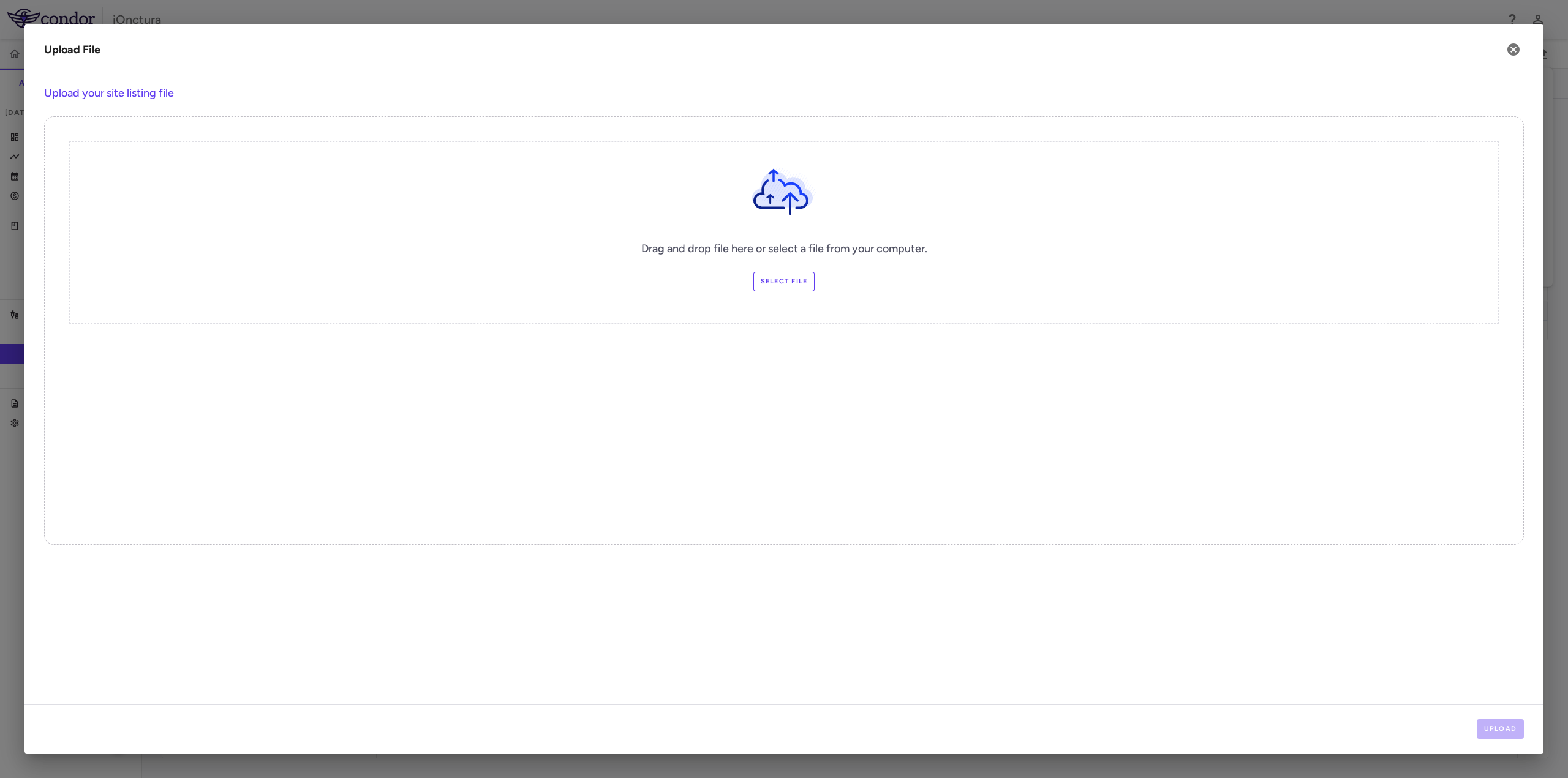
click at [798, 285] on label "Select file" at bounding box center [784, 282] width 62 height 19
click at [0, 0] on input "Select file" at bounding box center [0, 0] width 0 height 0
click at [1494, 727] on button "Upload" at bounding box center [1500, 729] width 48 height 19
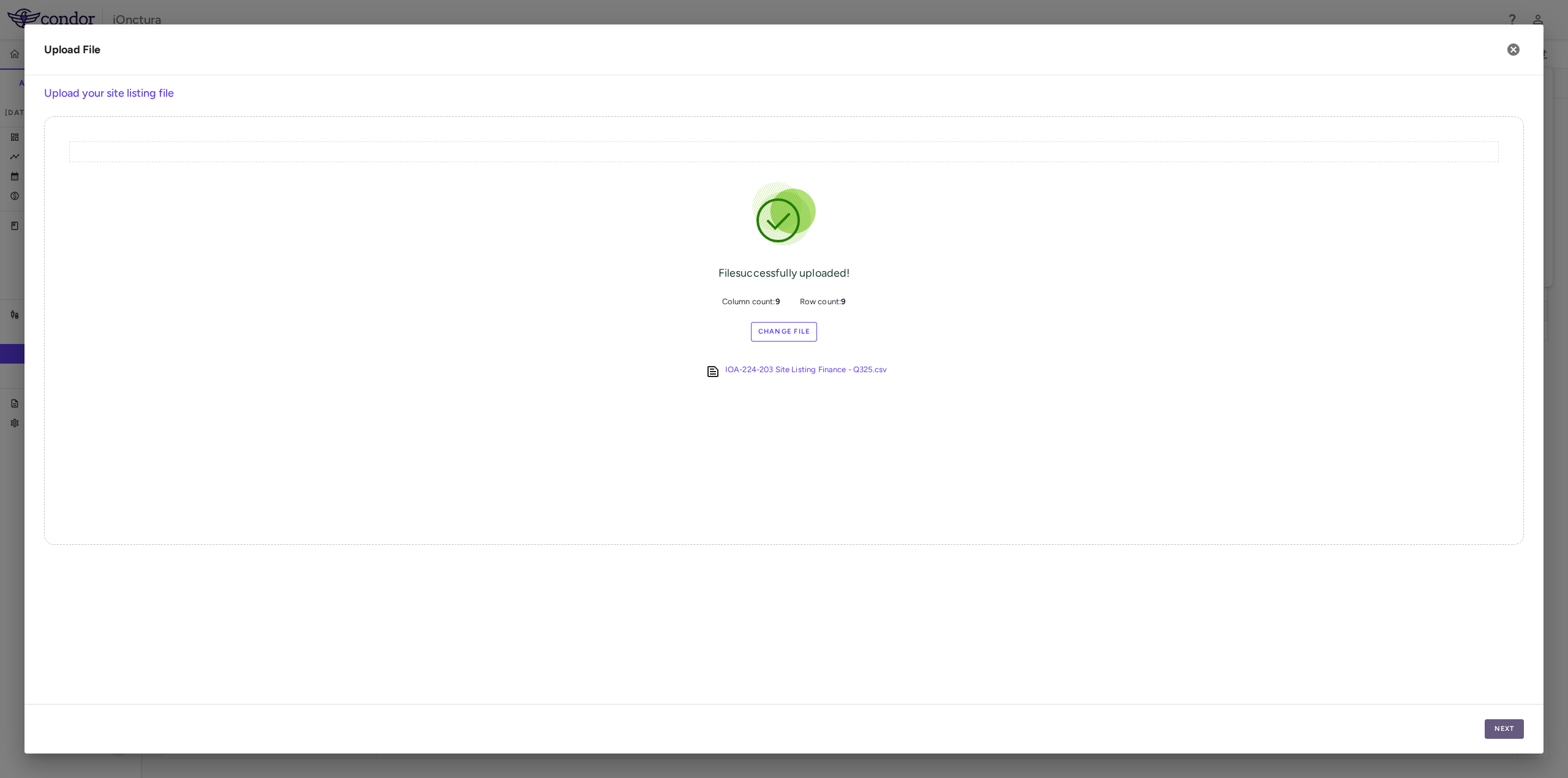
click at [1504, 730] on button "Next" at bounding box center [1504, 729] width 39 height 19
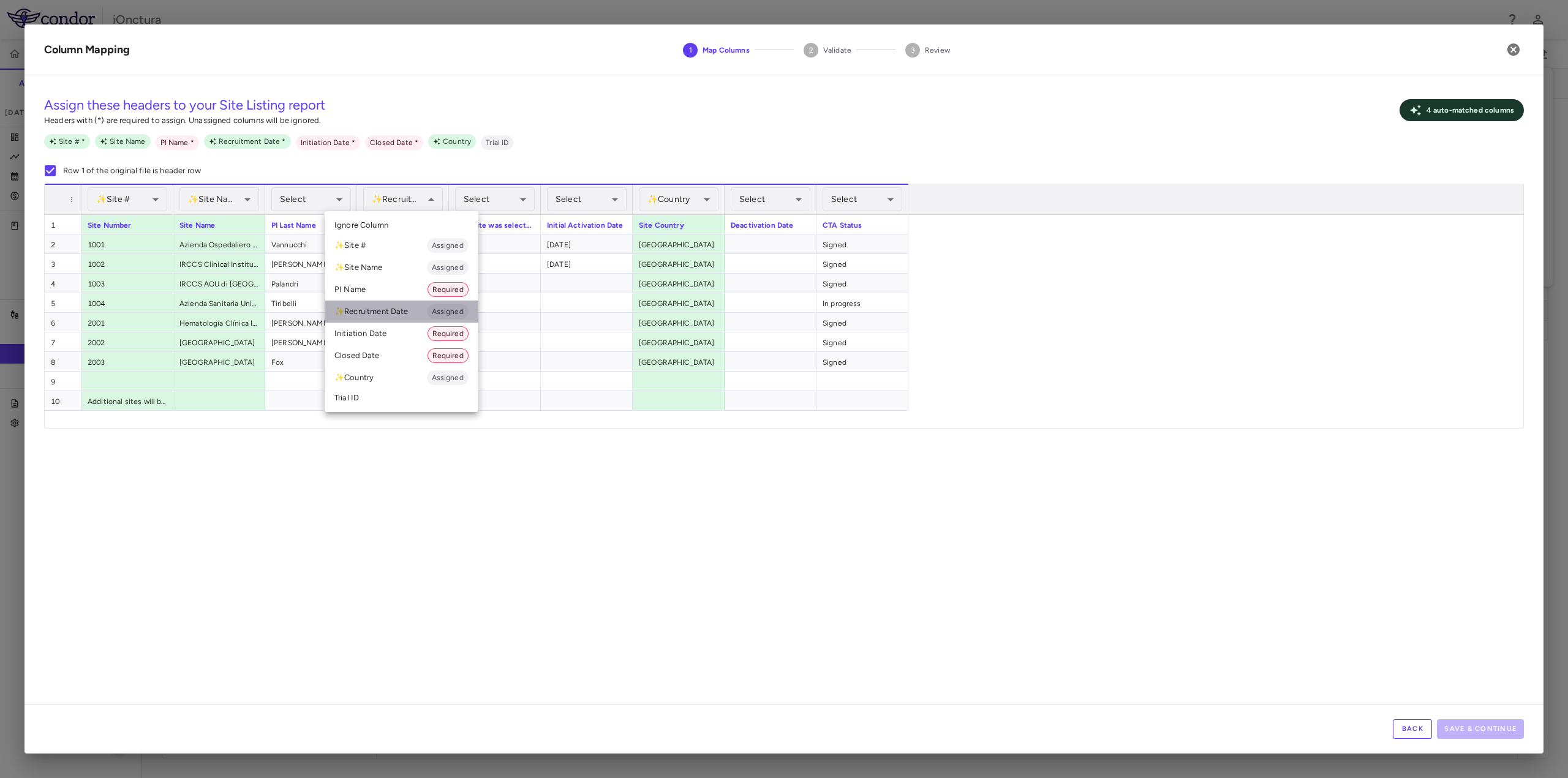
click at [384, 313] on li "✨ Recruitment Date Assigned" at bounding box center [401, 312] width 154 height 22
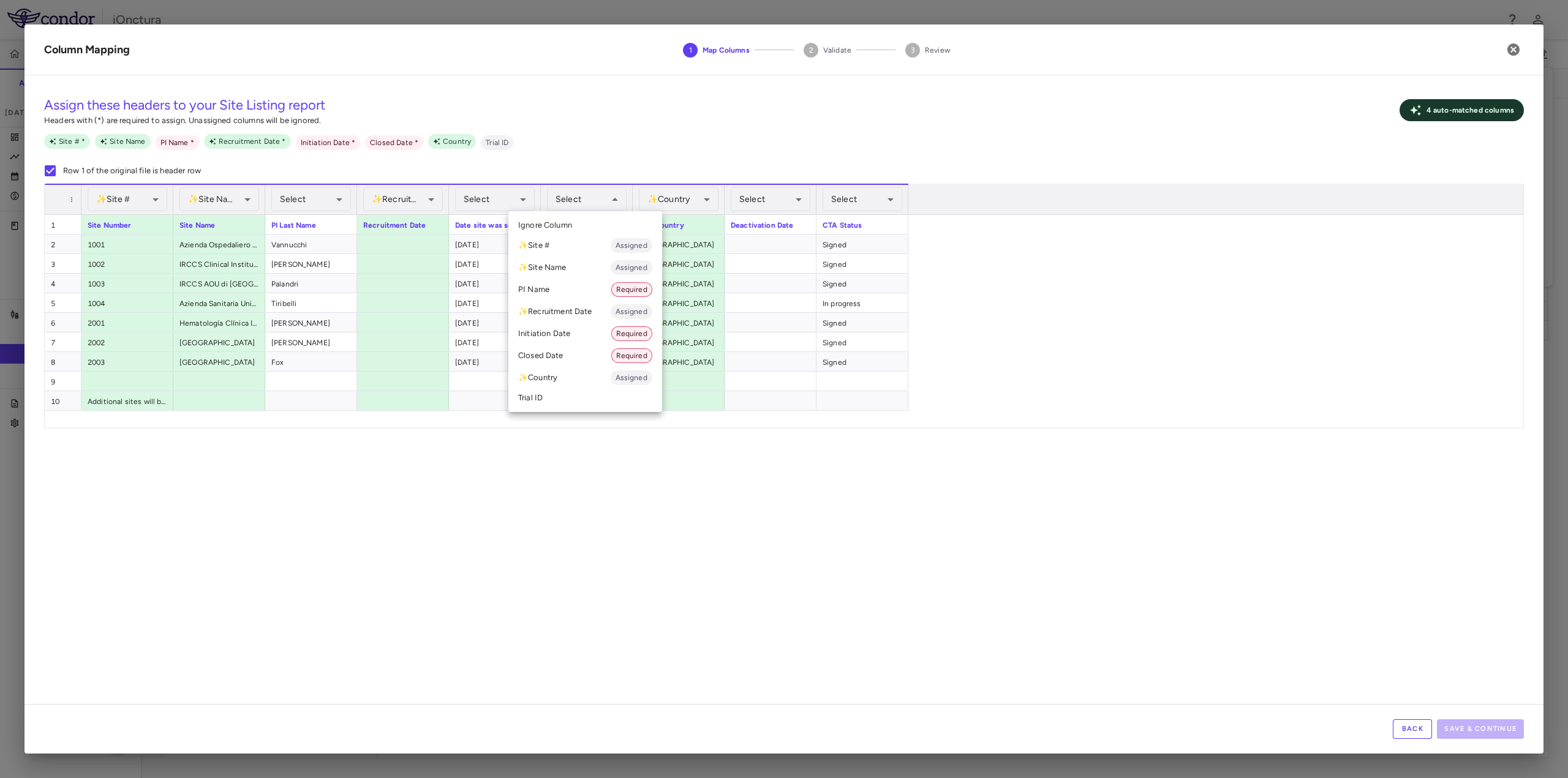
click at [567, 334] on li "Initiation Date Required" at bounding box center [585, 334] width 154 height 22
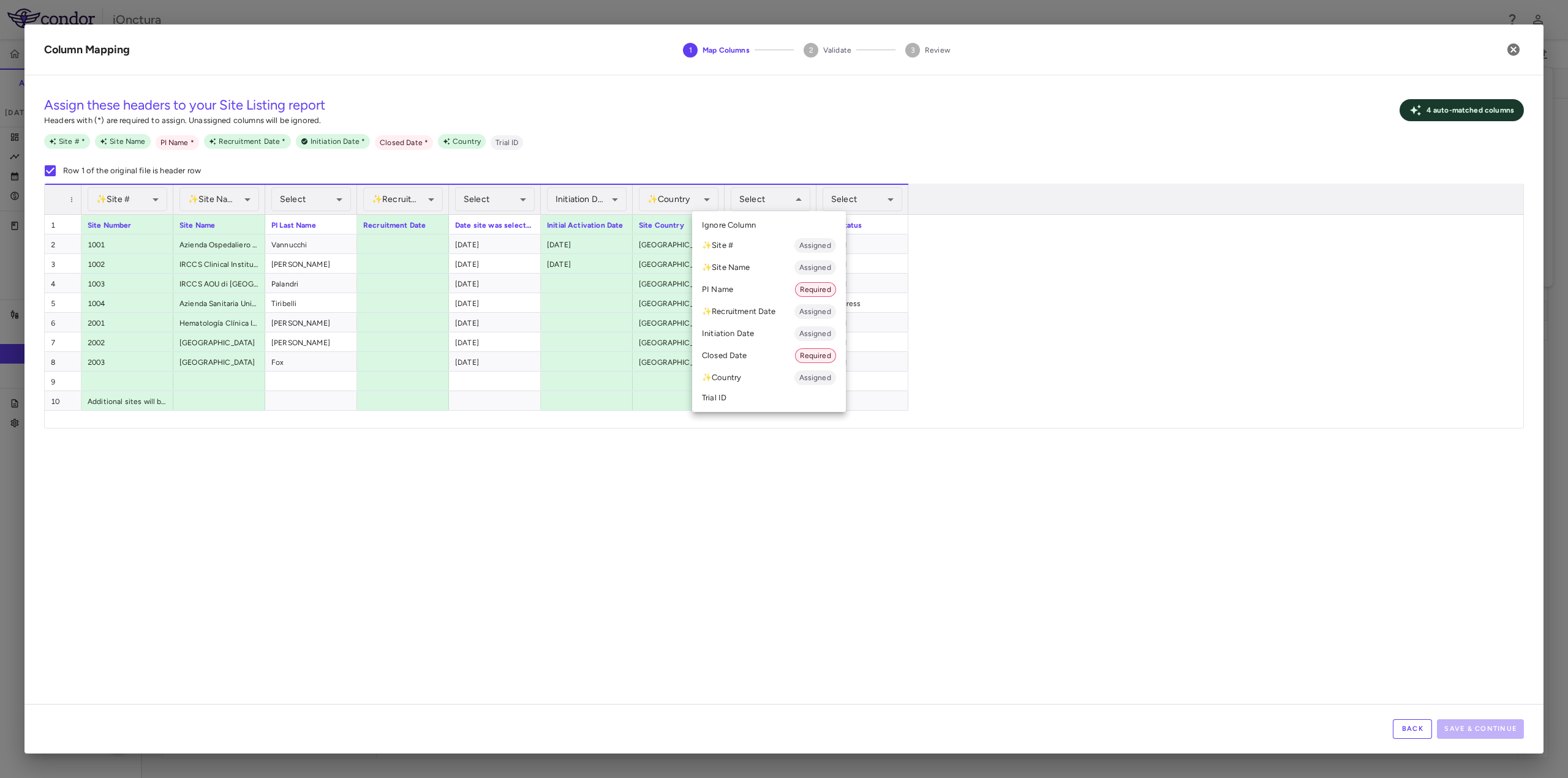
click at [738, 360] on li "Closed Date Required" at bounding box center [769, 356] width 154 height 22
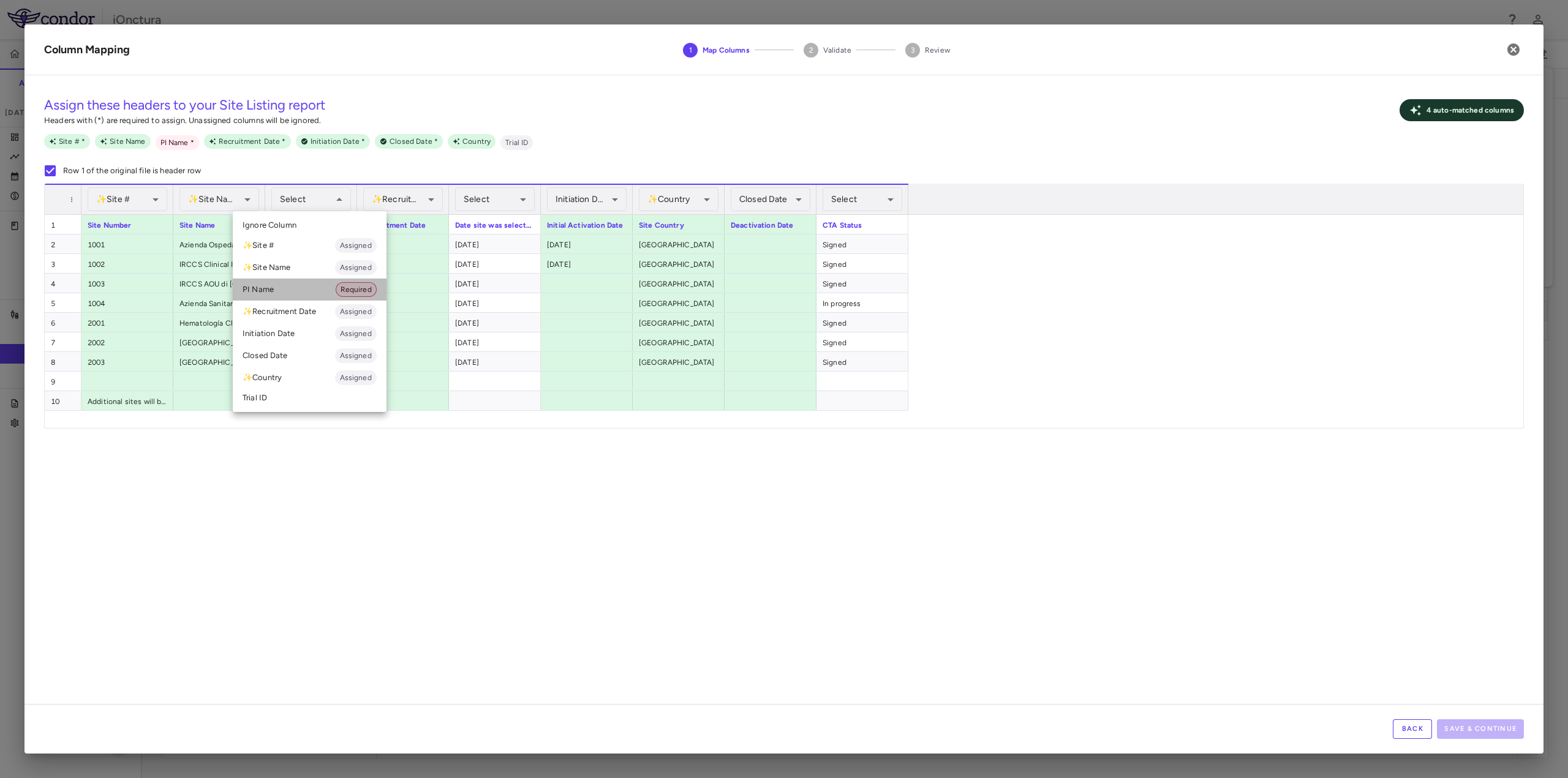
click at [328, 294] on li "PI Name Required" at bounding box center [309, 290] width 154 height 22
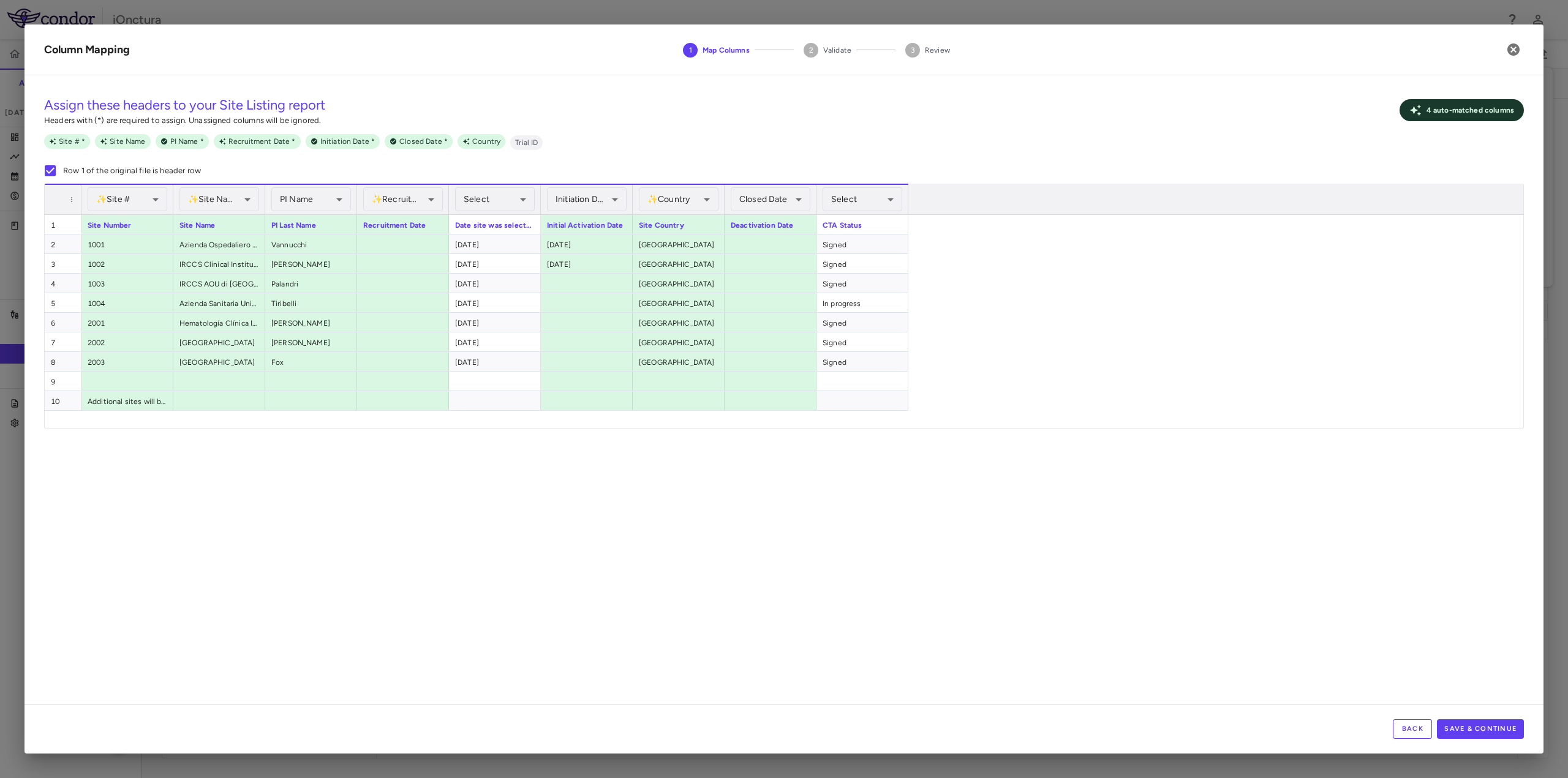
click at [482, 493] on div "**********" at bounding box center [784, 395] width 1519 height 619
click at [1517, 727] on button "Save & Continue" at bounding box center [1480, 729] width 87 height 19
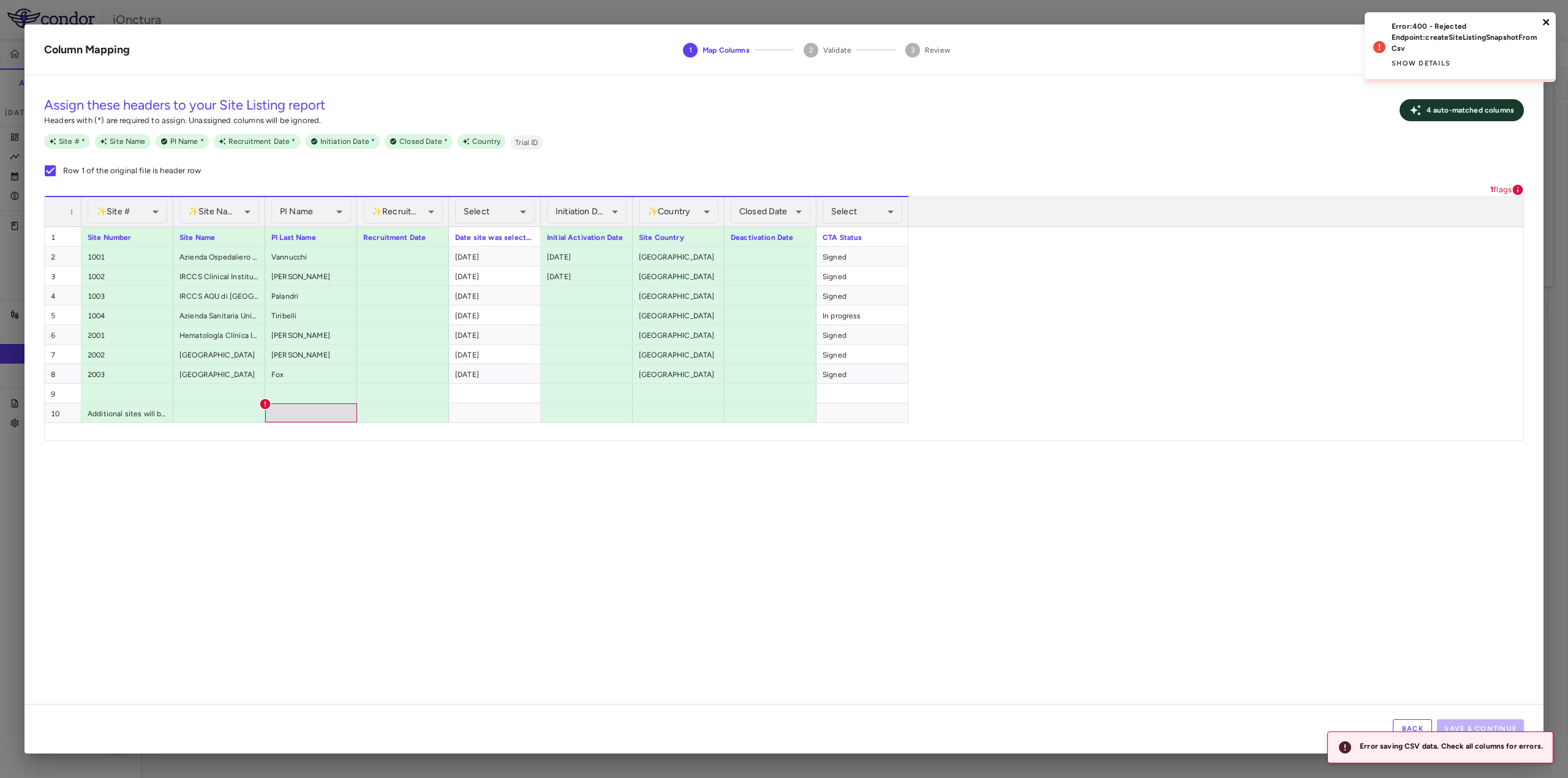
click at [1547, 16] on div "Error: 400 - Rejected Endpoint: createSiteListingSnapshotFromCsv Show details" at bounding box center [1460, 47] width 191 height 70
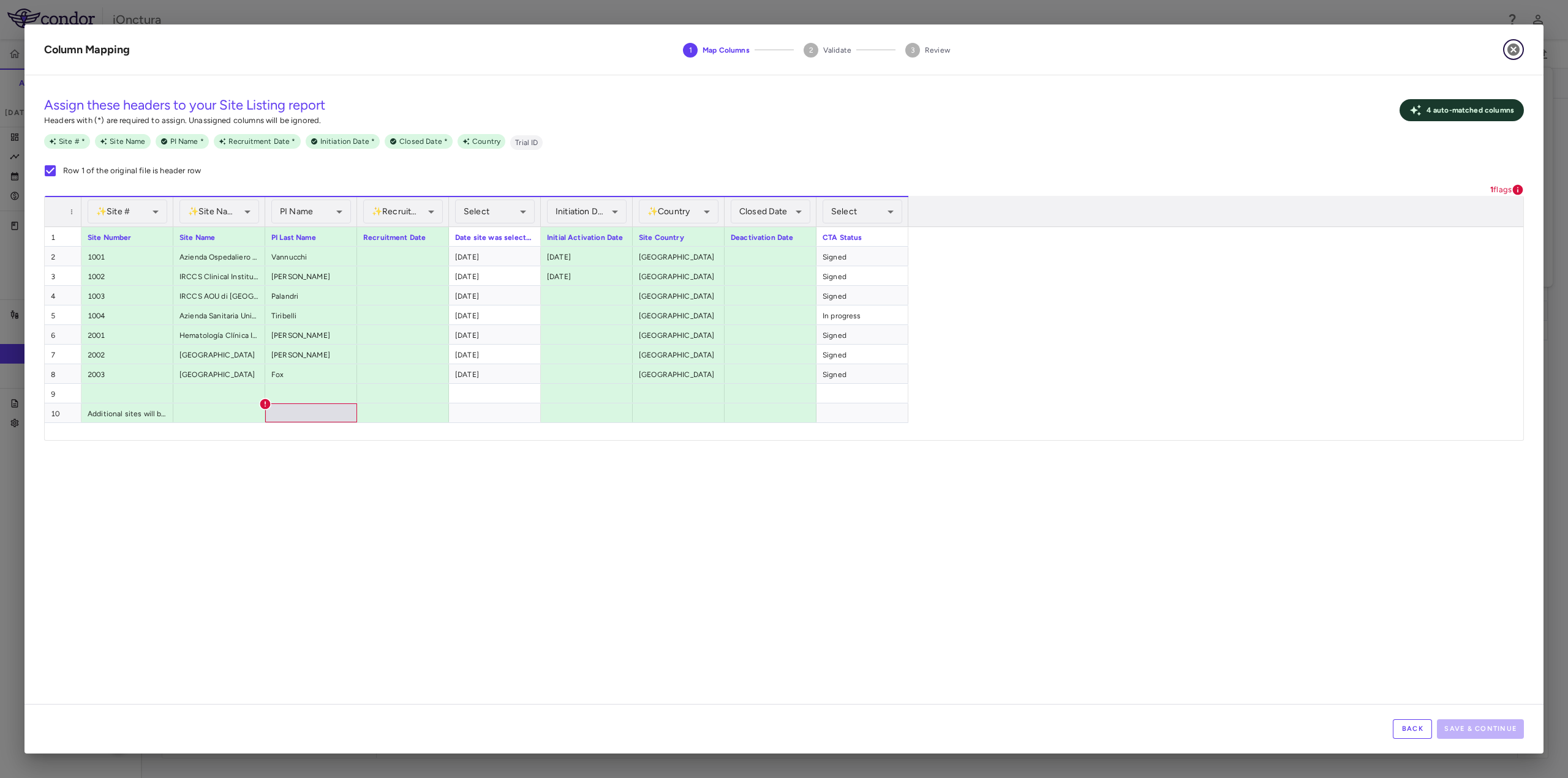
click at [1508, 54] on icon "button" at bounding box center [1514, 50] width 15 height 15
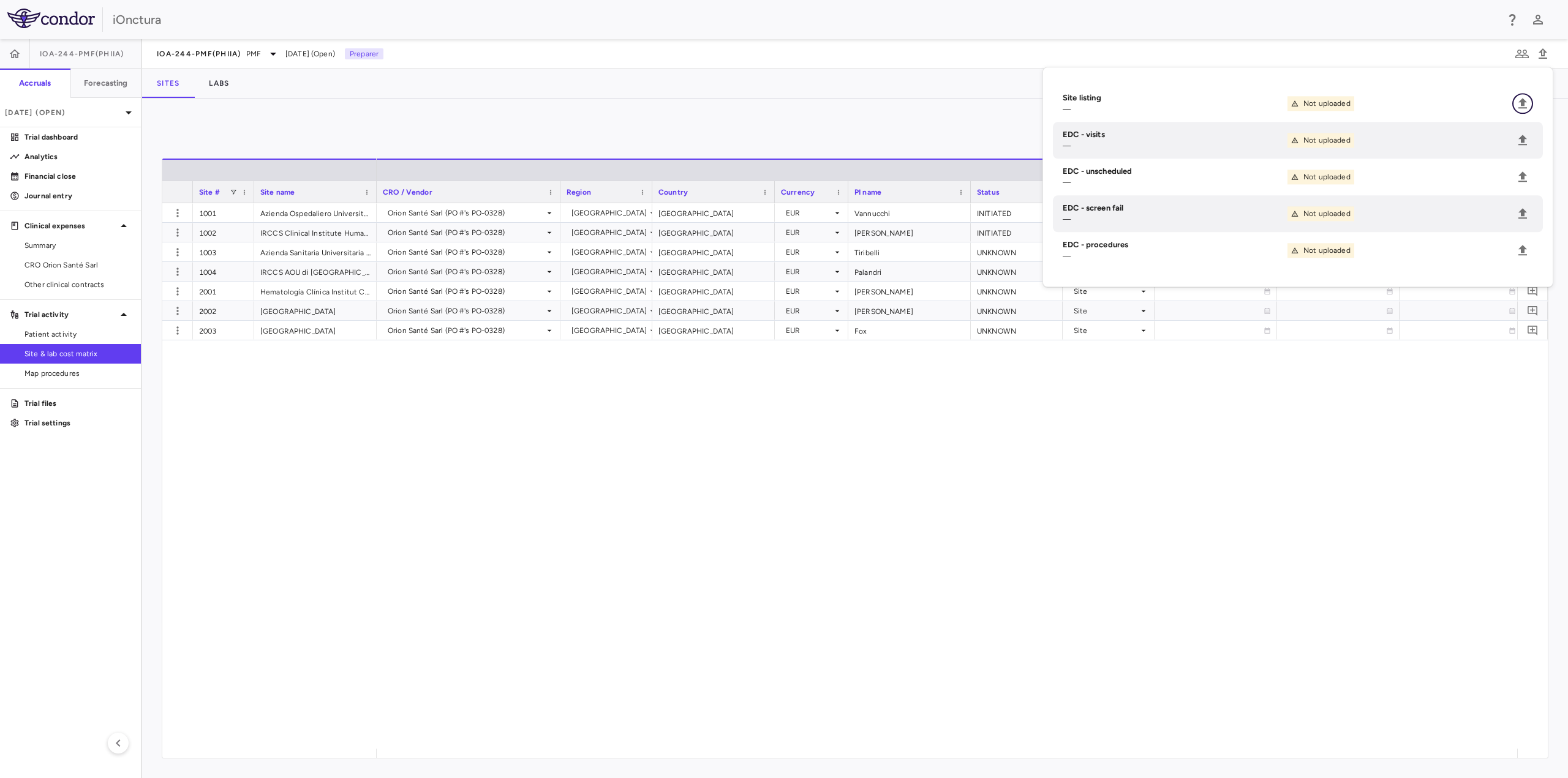
click at [1522, 101] on icon "Upload" at bounding box center [1523, 103] width 9 height 10
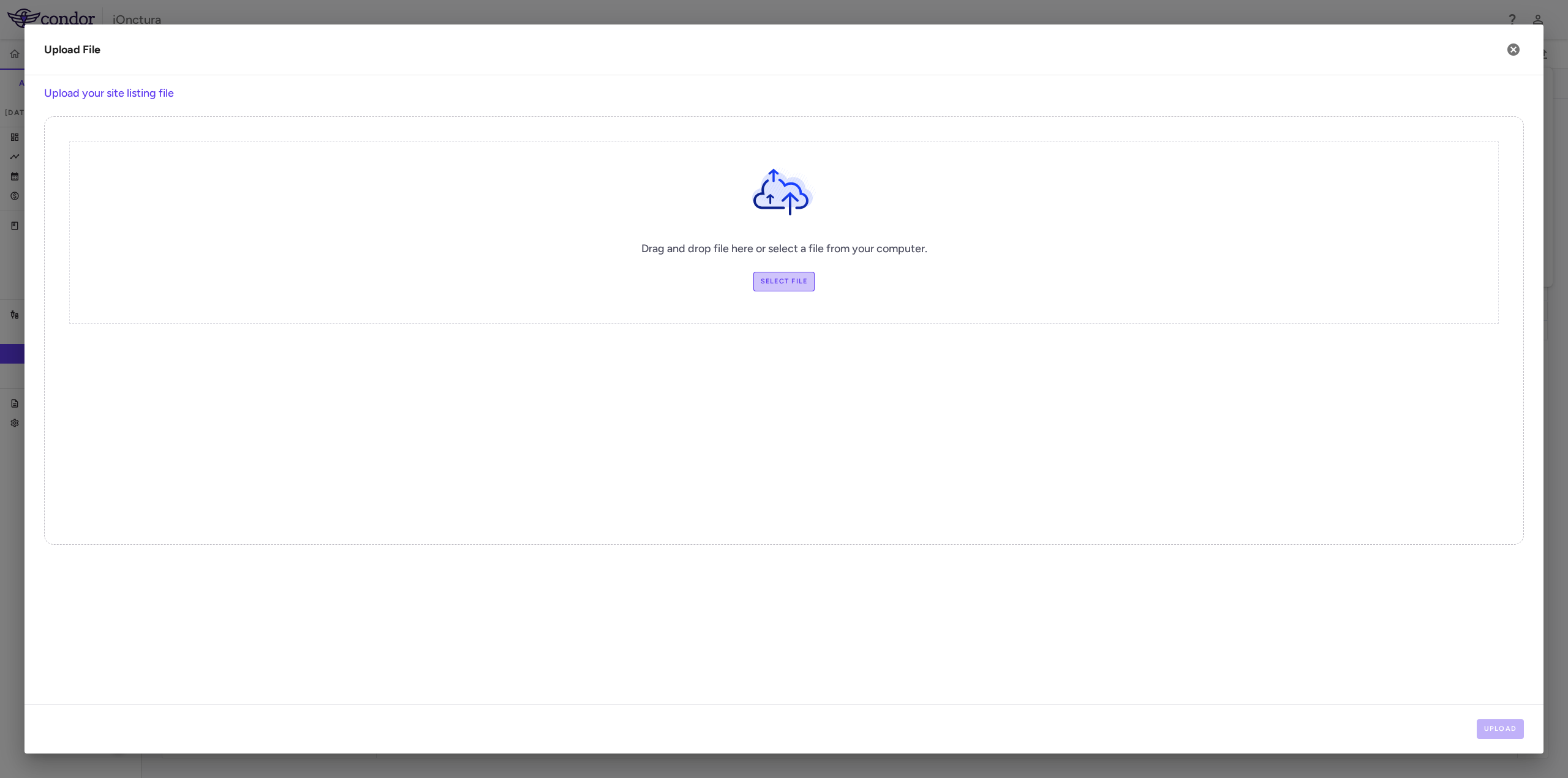
click at [800, 280] on label "Select file" at bounding box center [784, 282] width 62 height 19
click at [0, 0] on input "Select file" at bounding box center [0, 0] width 0 height 0
click at [1512, 732] on button "Upload" at bounding box center [1500, 729] width 48 height 19
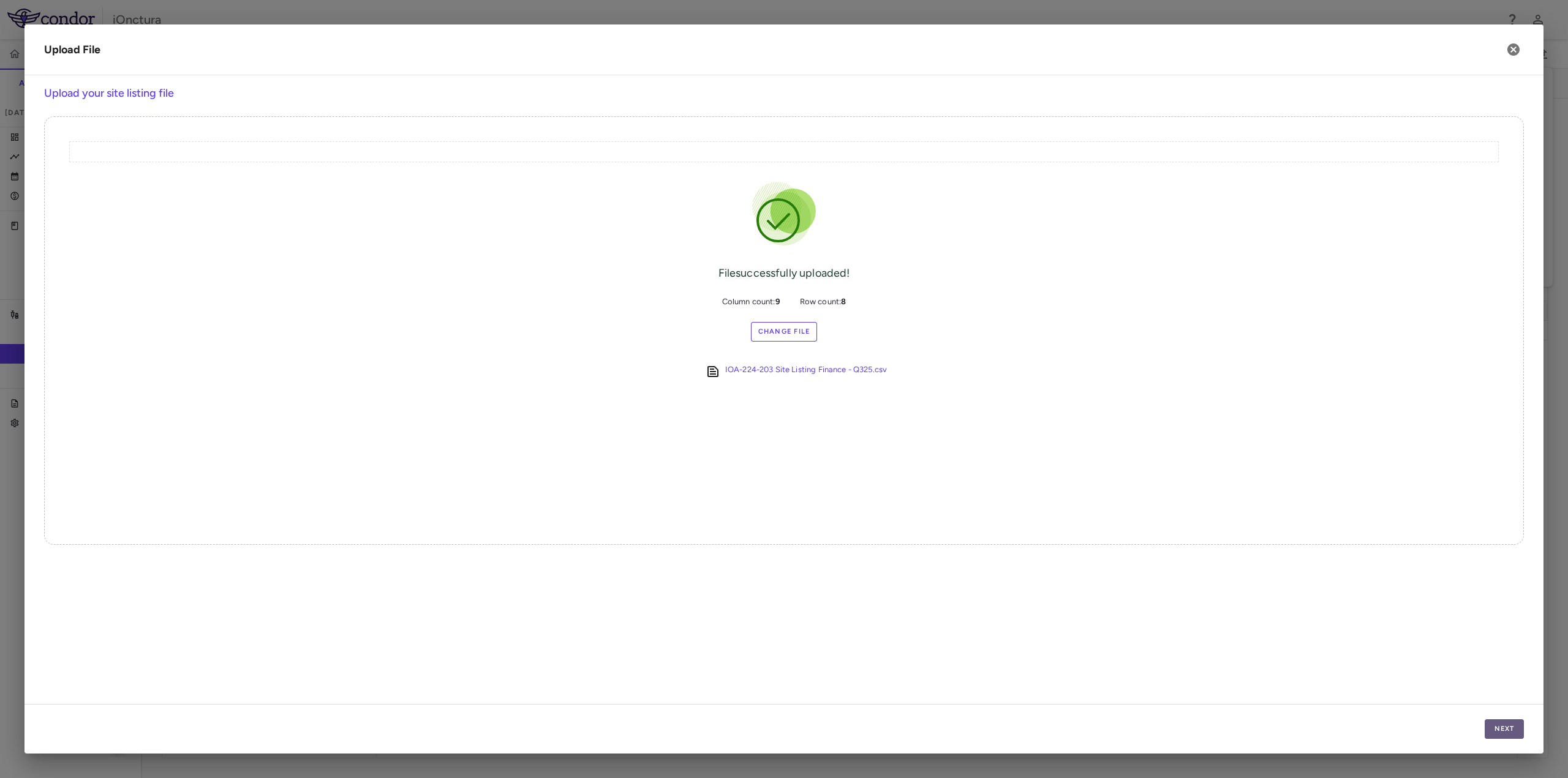
click at [1500, 727] on button "Next" at bounding box center [1504, 729] width 39 height 19
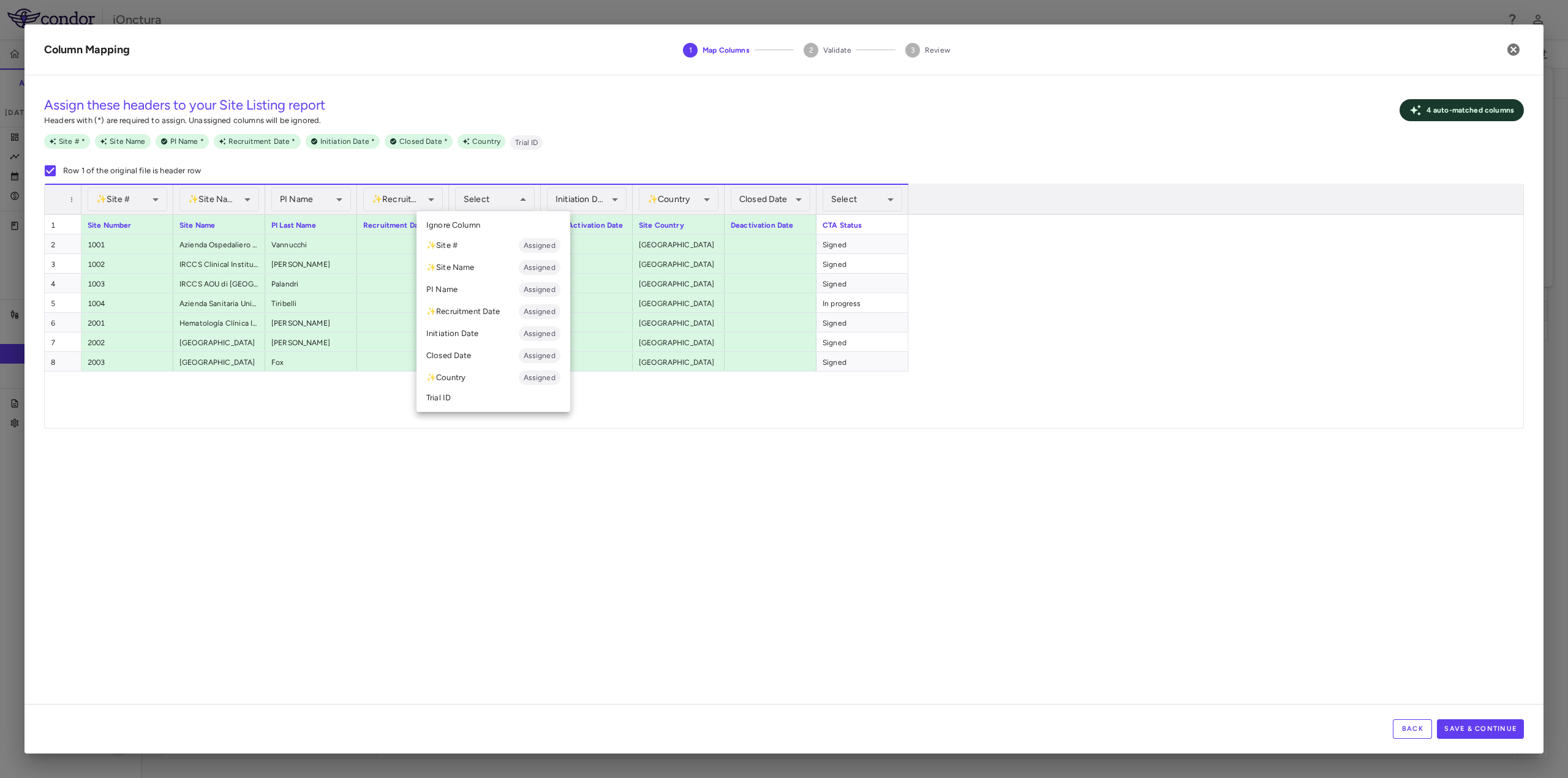
click at [767, 520] on div at bounding box center [784, 389] width 1568 height 778
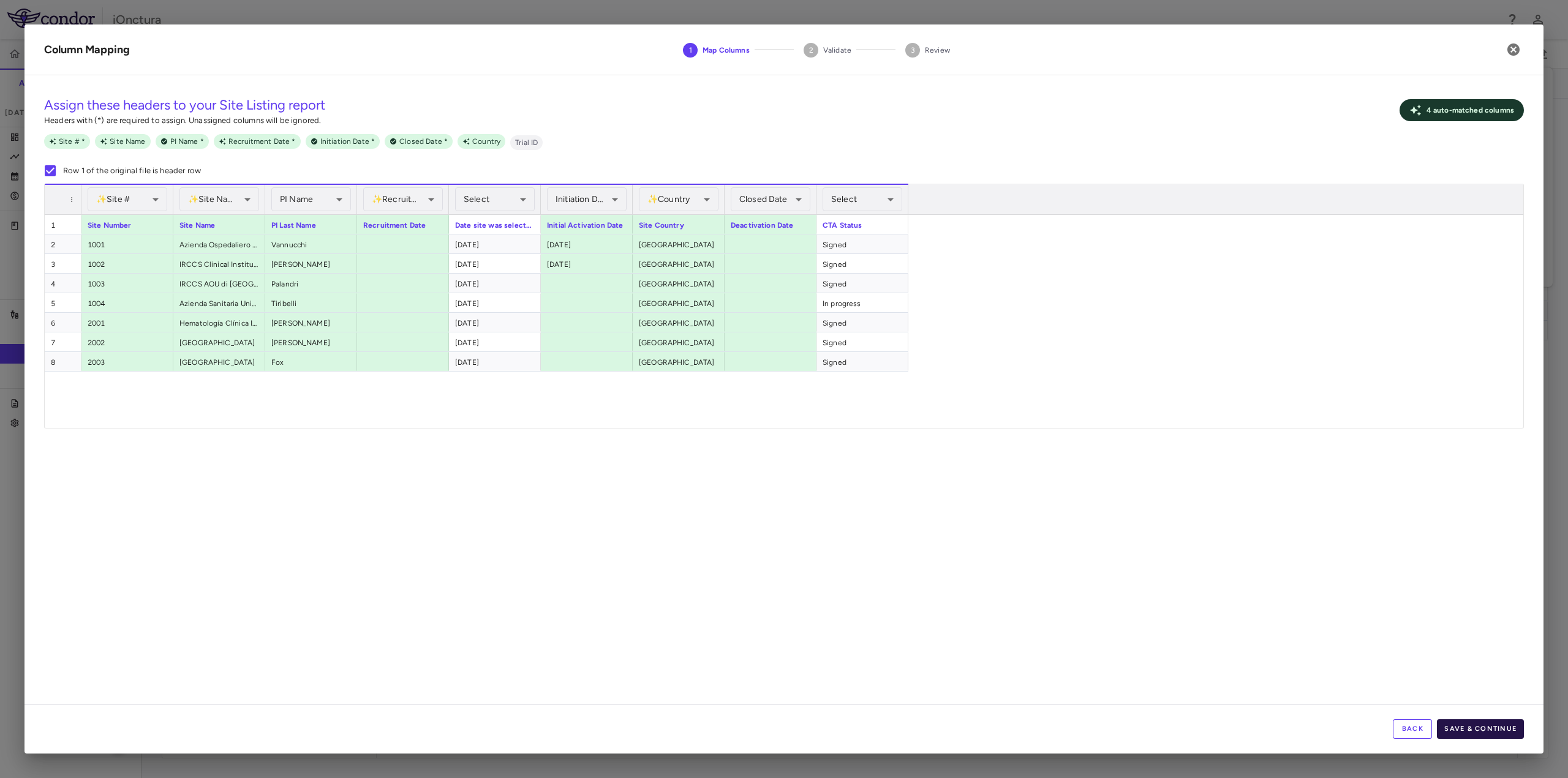
click at [1474, 722] on button "Save & Continue" at bounding box center [1480, 729] width 87 height 19
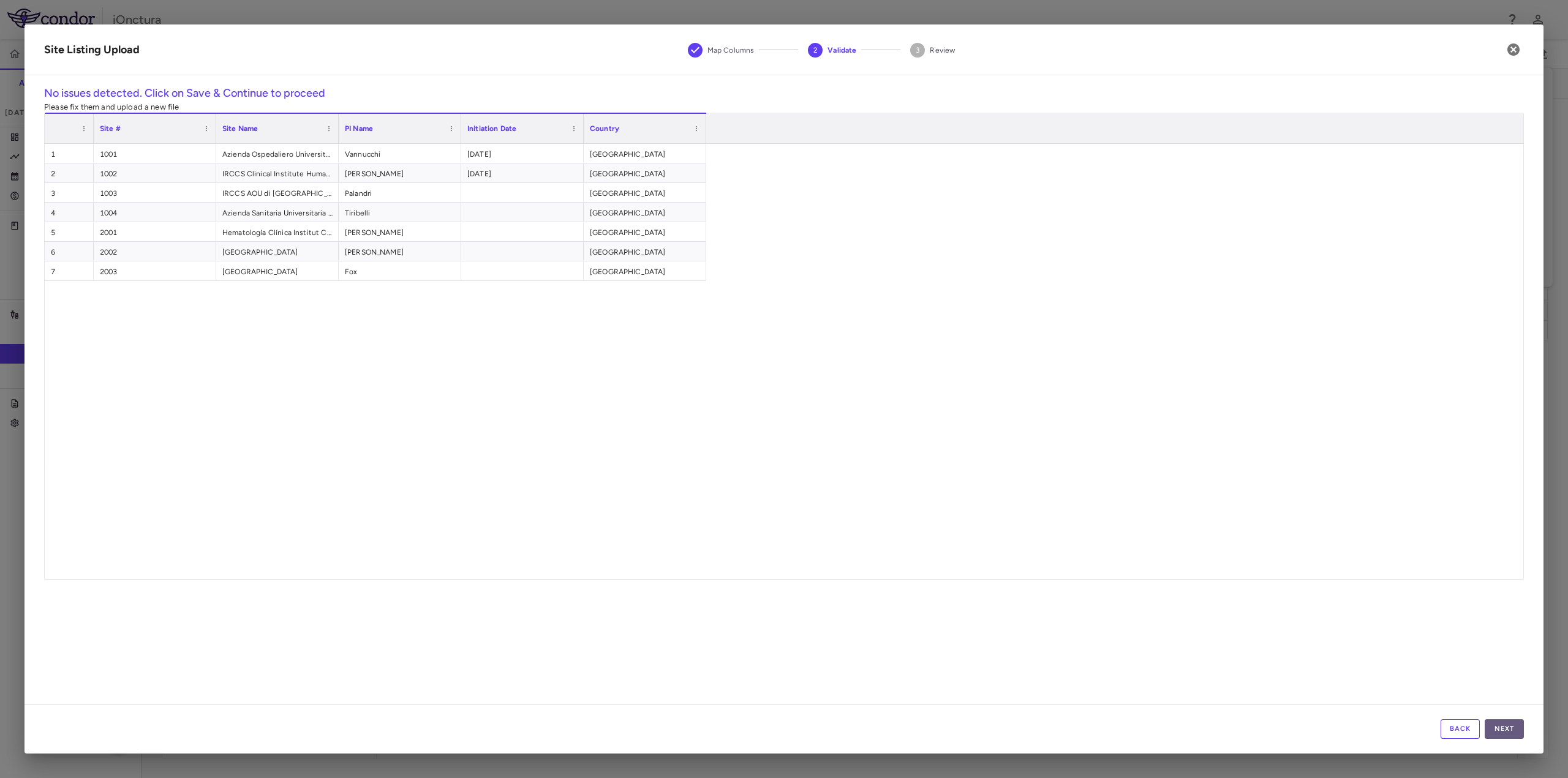
click at [1502, 732] on button "Next" at bounding box center [1504, 729] width 39 height 19
click at [1502, 731] on button "Save" at bounding box center [1504, 729] width 39 height 19
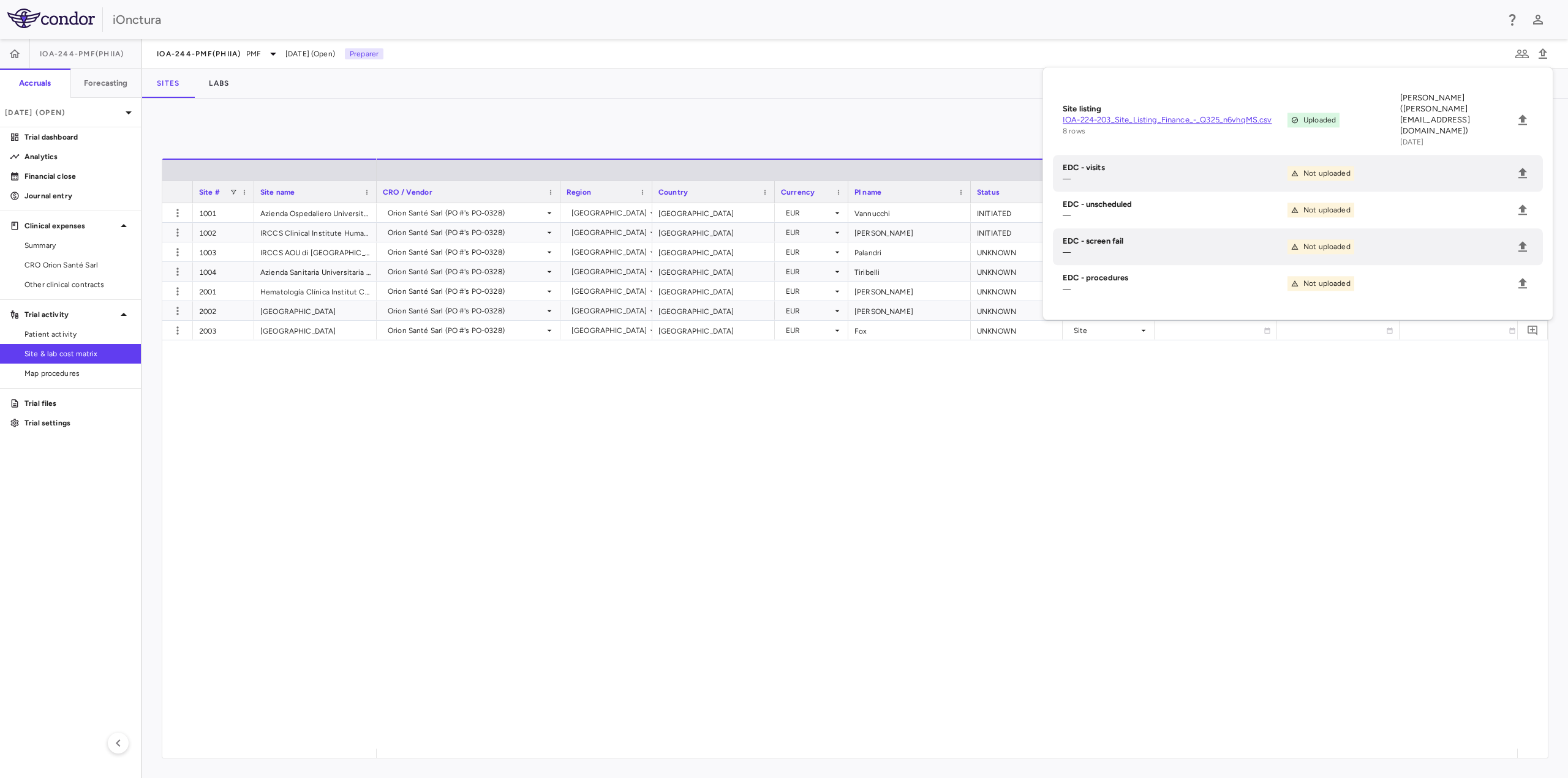
click at [1275, 603] on div "Orion Santé Sarl (PO #'s PO-0328) Italy Italy EUR Vannucchi INITIATED Site 2025…" at bounding box center [947, 476] width 1140 height 545
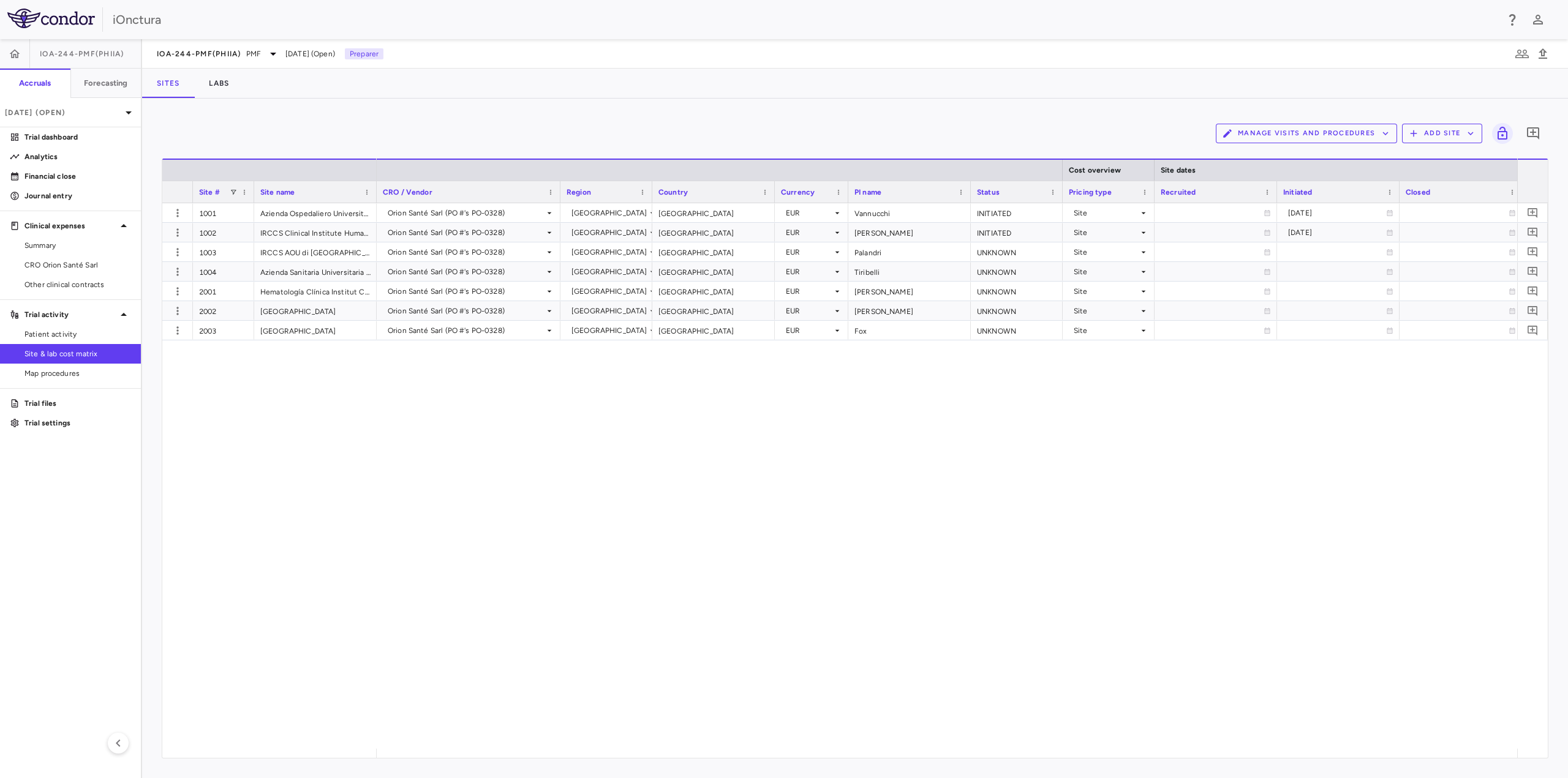
click at [235, 61] on div "IOA-244-PMF(PhIIa) PMF Sep 2025 (Open) Preparer" at bounding box center [855, 54] width 1426 height 30
click at [251, 56] on span "PMF" at bounding box center [254, 54] width 15 height 11
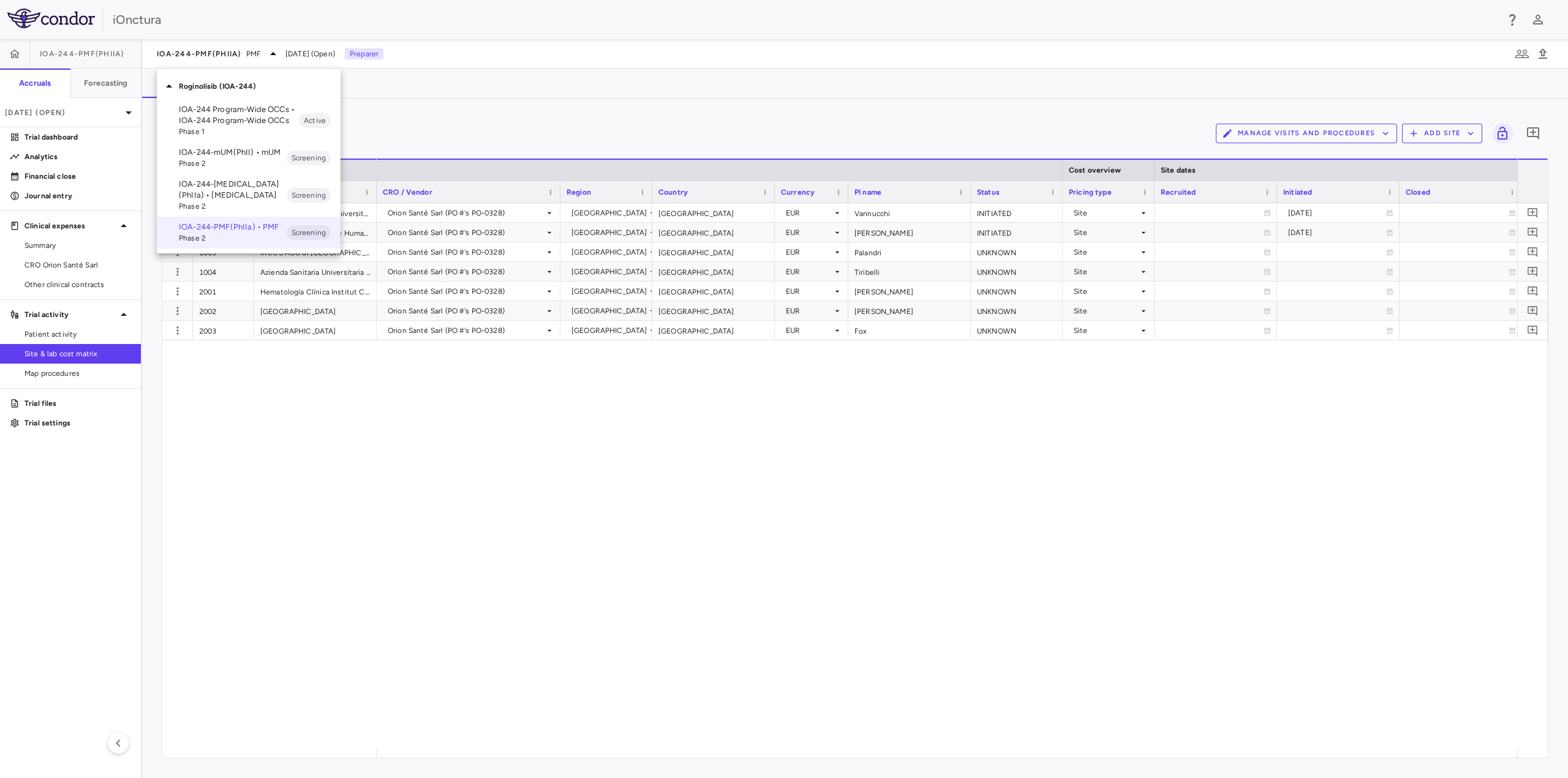
click at [222, 156] on p "IOA-244-mUM(PhII) • mUM" at bounding box center [233, 152] width 108 height 11
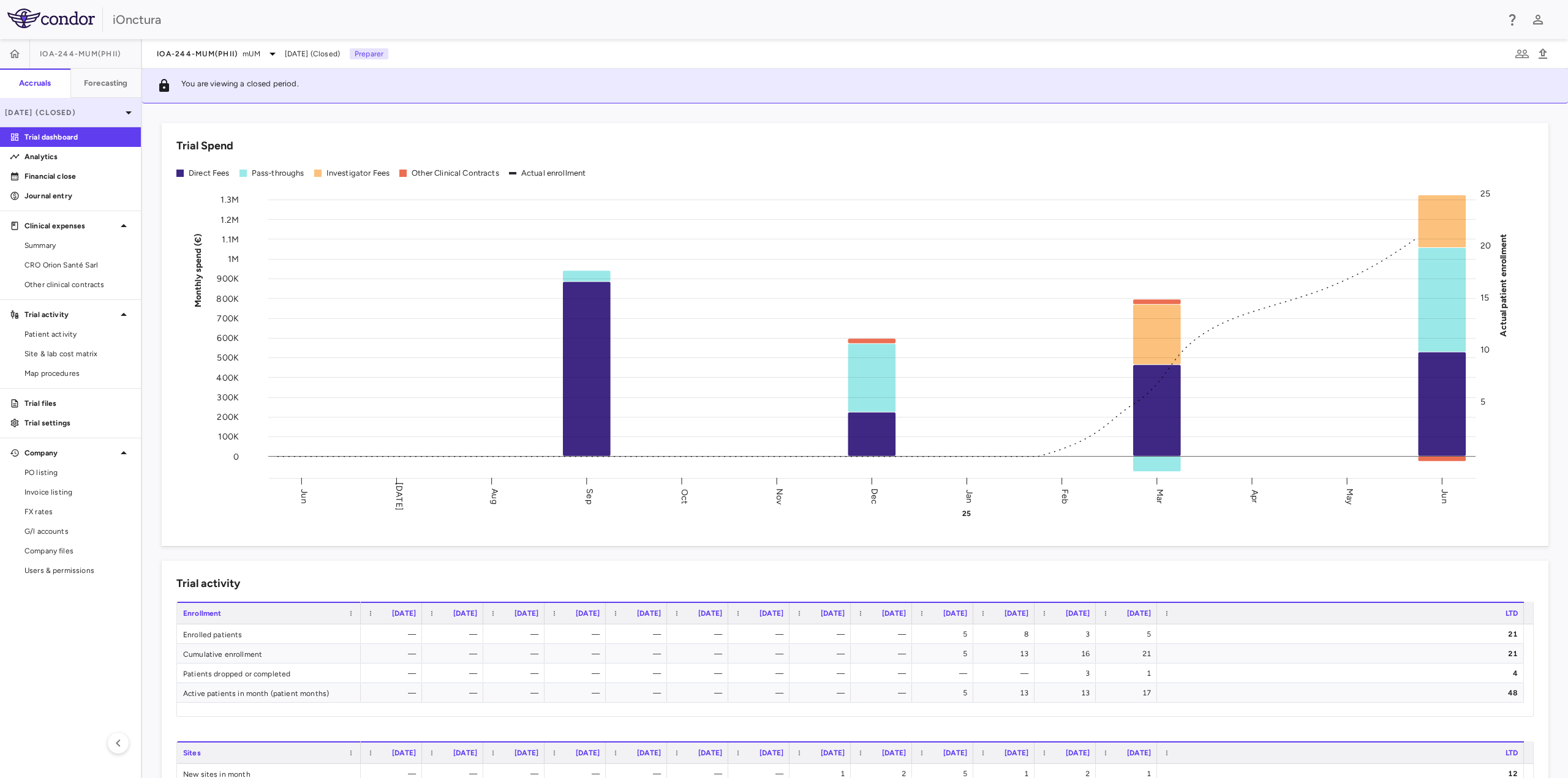
click at [96, 116] on p "Jun 2025 (Closed)" at bounding box center [63, 112] width 117 height 11
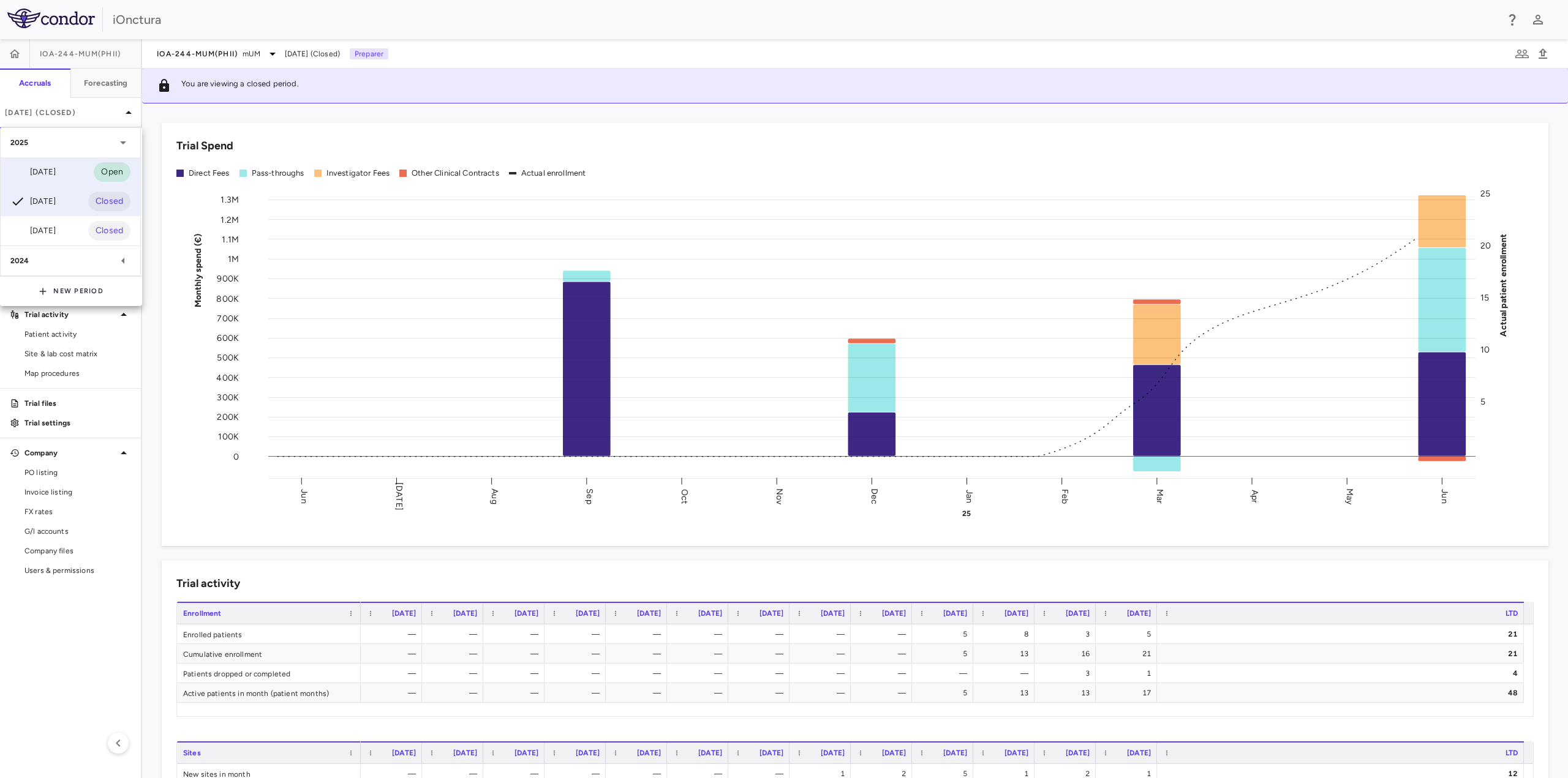
click at [56, 171] on div "Sep 2025" at bounding box center [33, 172] width 45 height 15
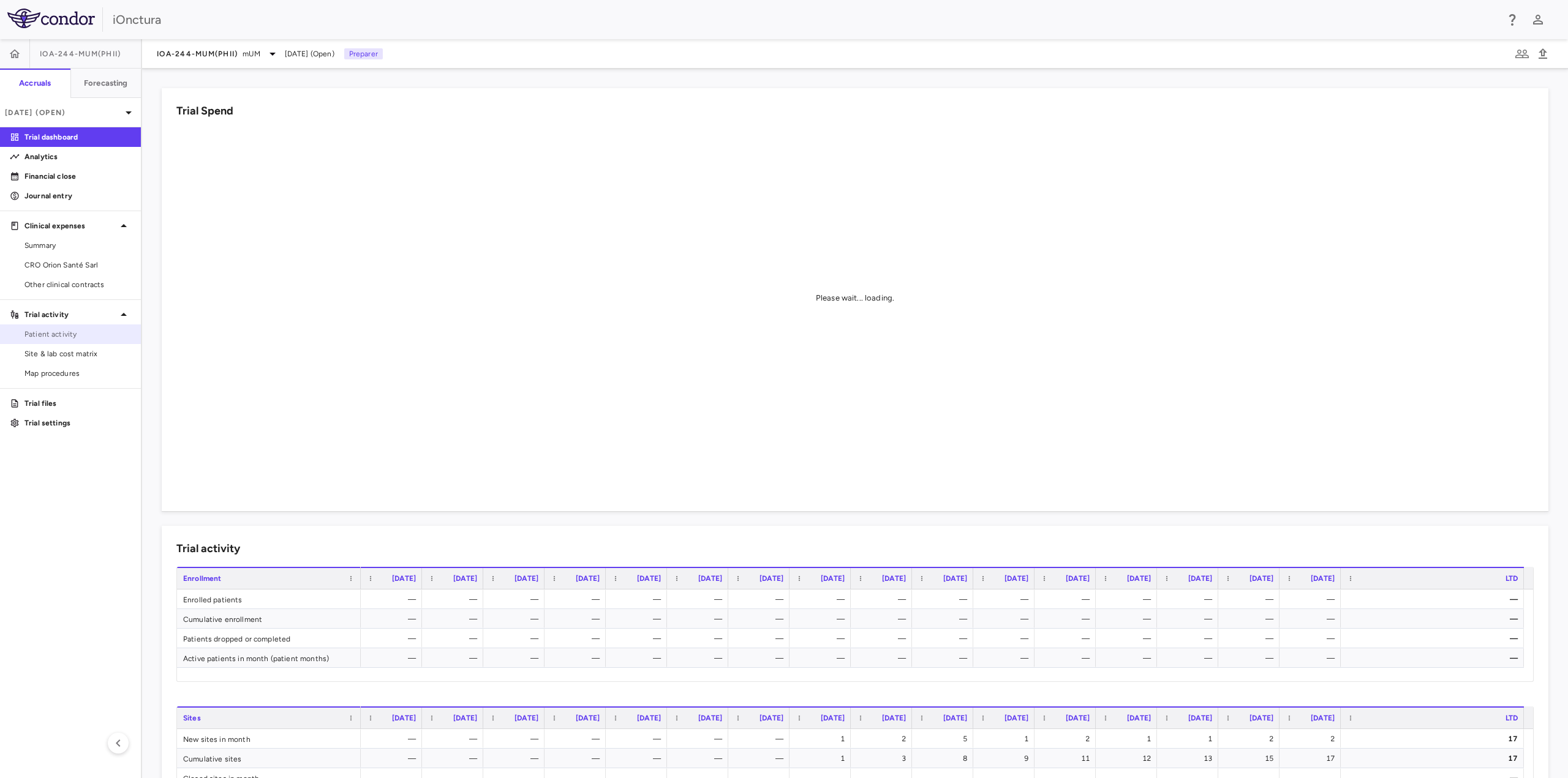
click at [66, 337] on span "Patient activity" at bounding box center [77, 334] width 106 height 11
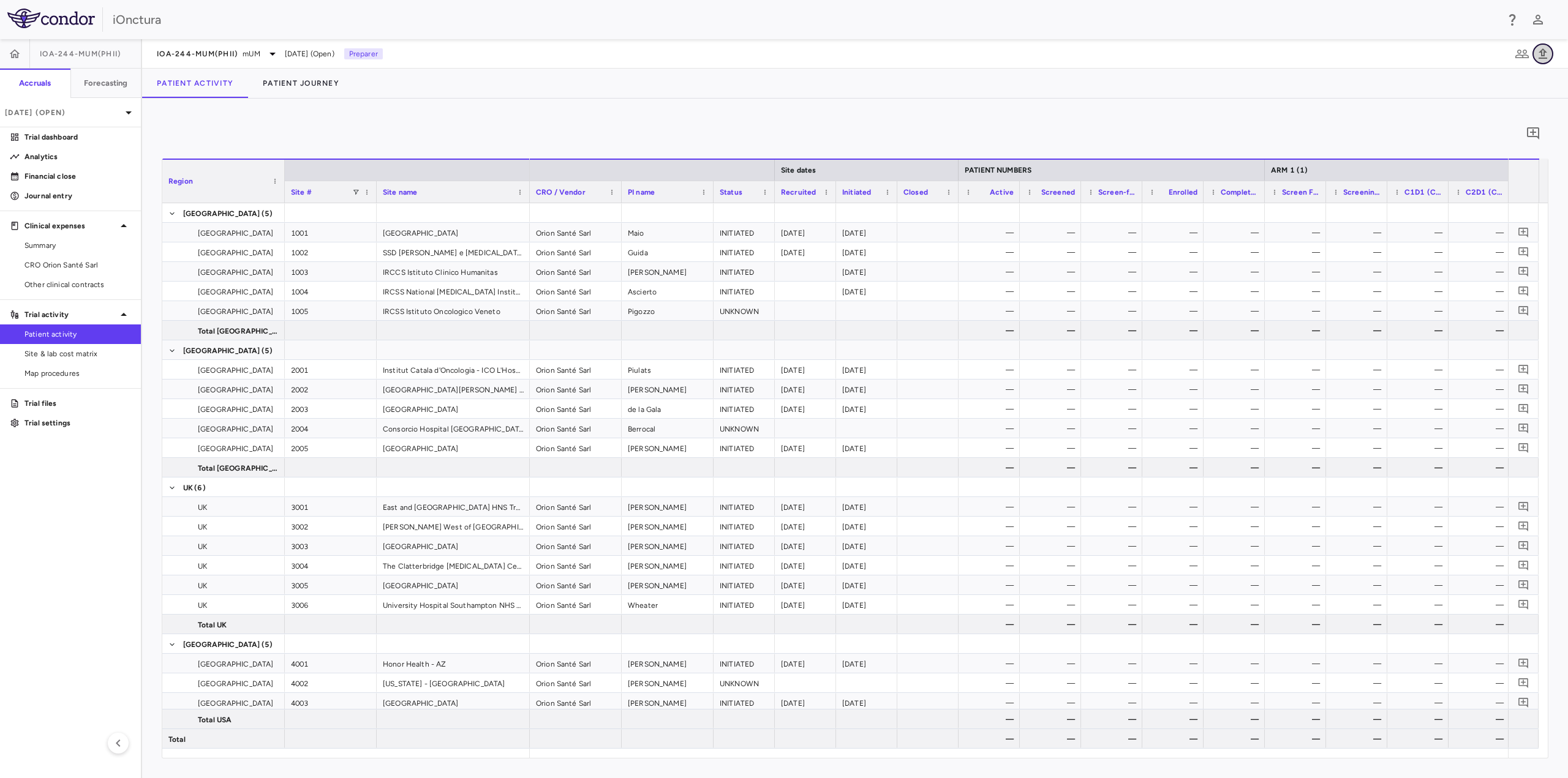
click at [1540, 61] on icon "button" at bounding box center [1543, 54] width 15 height 15
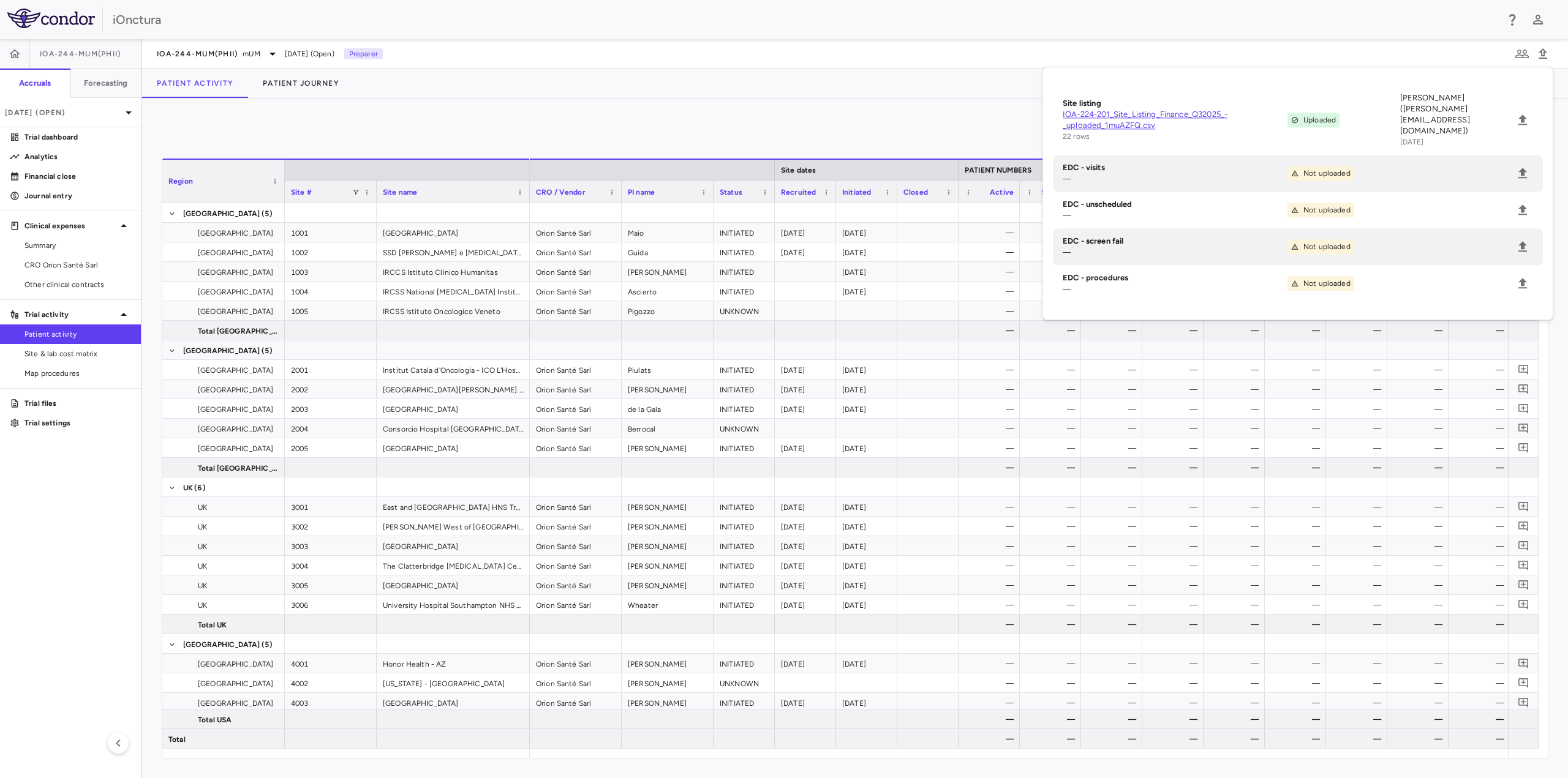
click at [767, 120] on div "0" at bounding box center [855, 133] width 1387 height 30
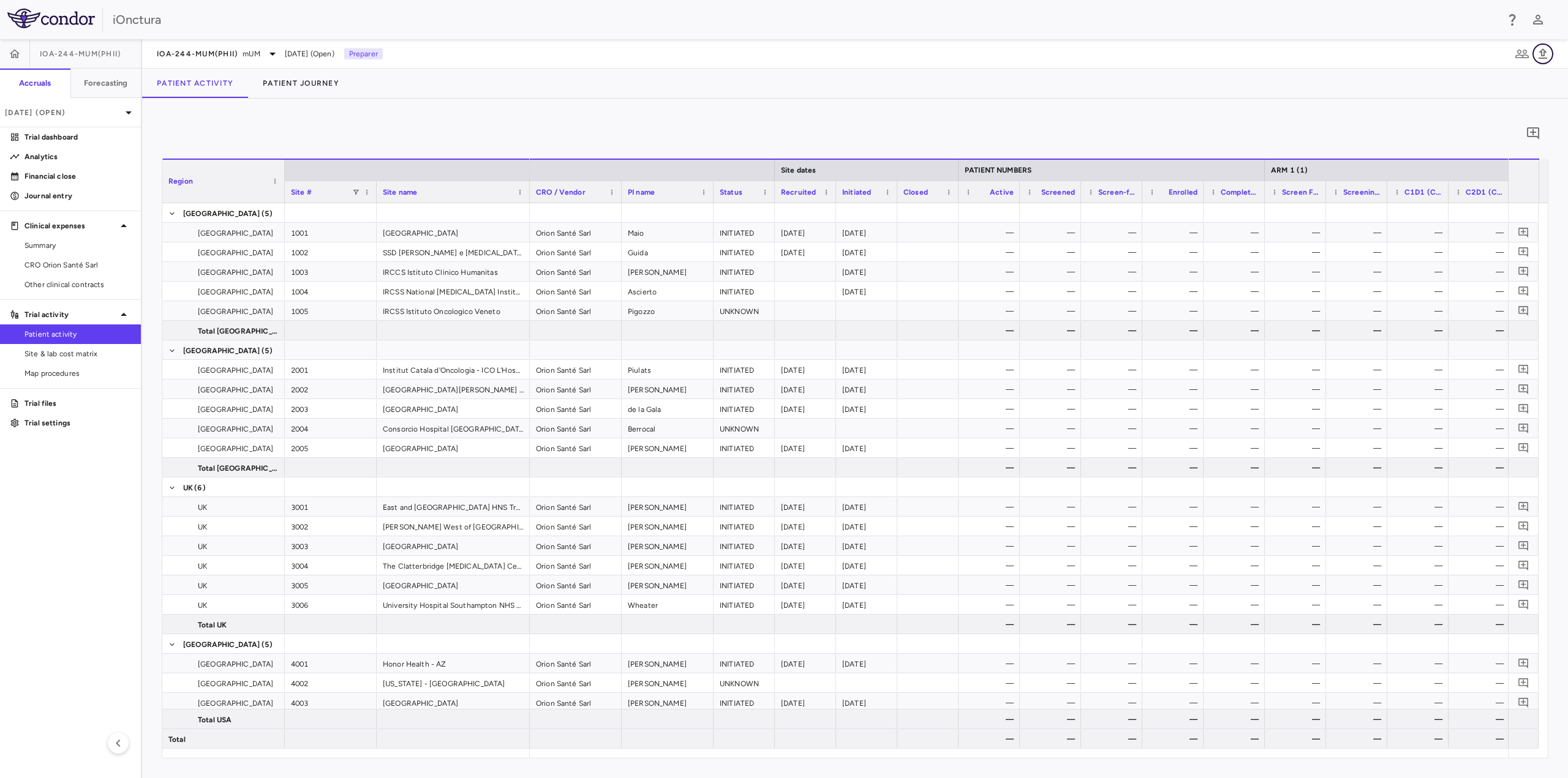
click at [1541, 50] on icon "button" at bounding box center [1543, 54] width 15 height 15
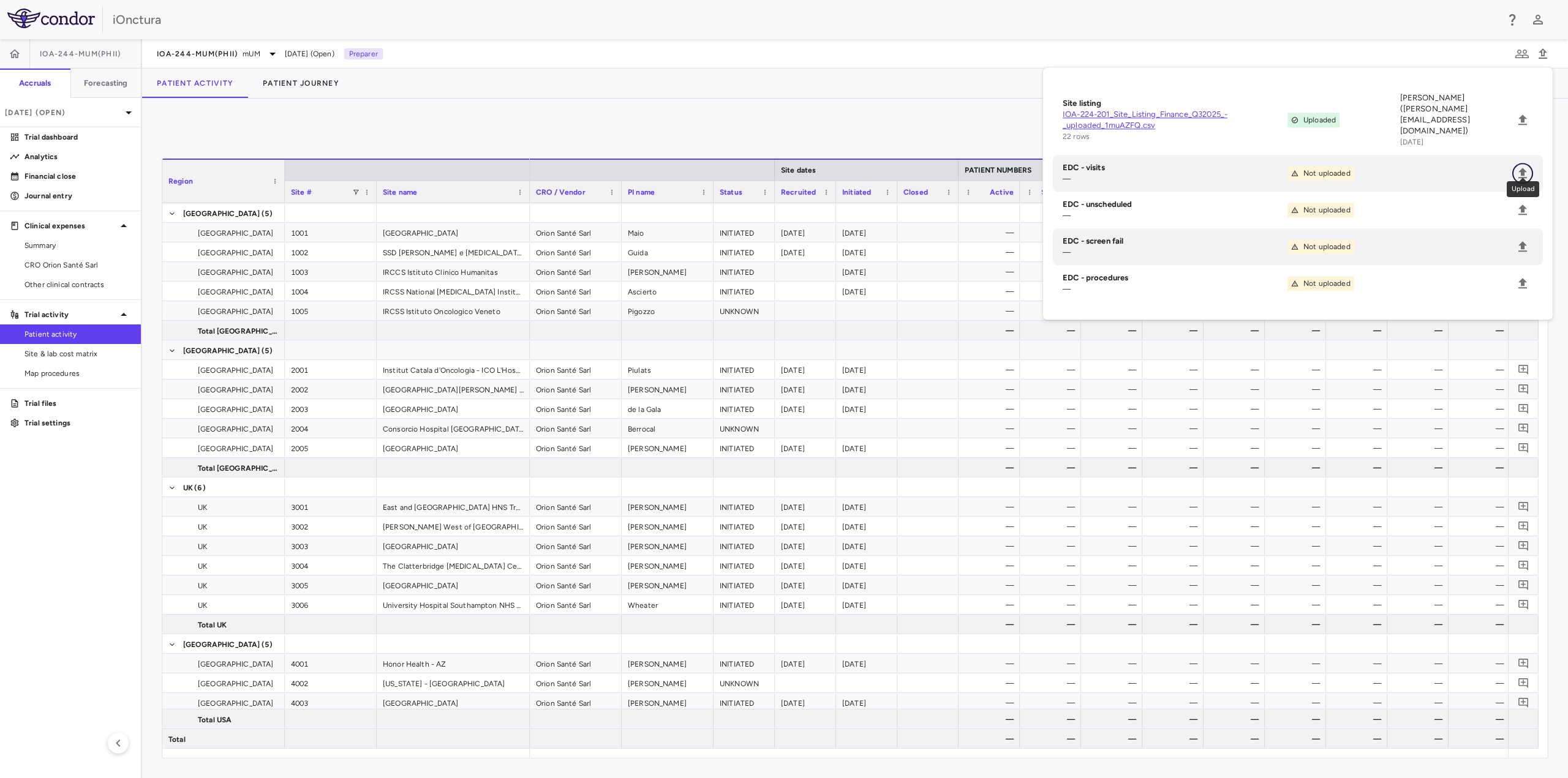
click at [1520, 166] on icon "Upload" at bounding box center [1523, 173] width 15 height 15
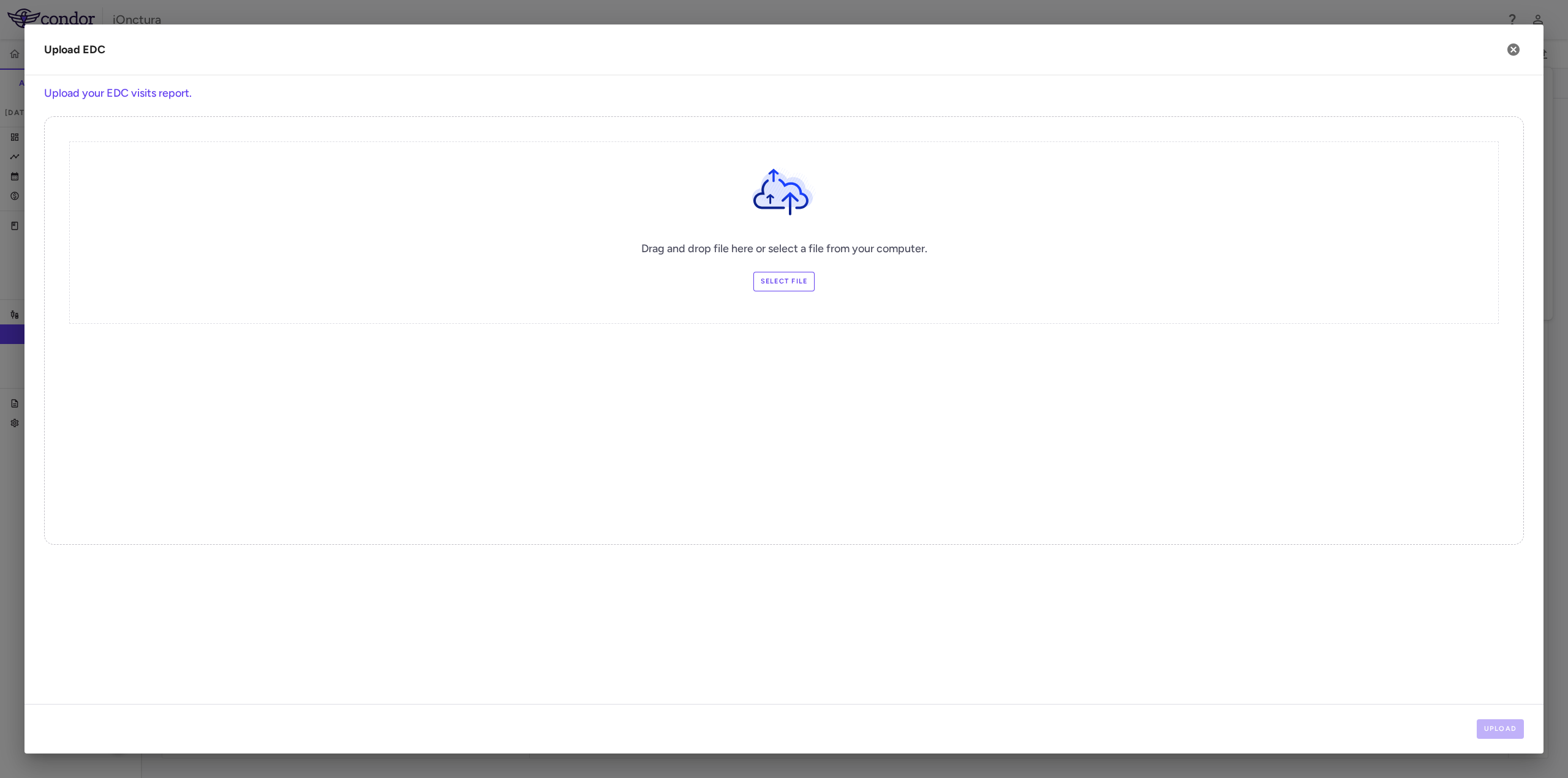
click at [793, 275] on label "Select file" at bounding box center [784, 282] width 62 height 19
click at [0, 0] on input "Select file" at bounding box center [0, 0] width 0 height 0
click at [1497, 736] on button "Upload" at bounding box center [1500, 729] width 48 height 19
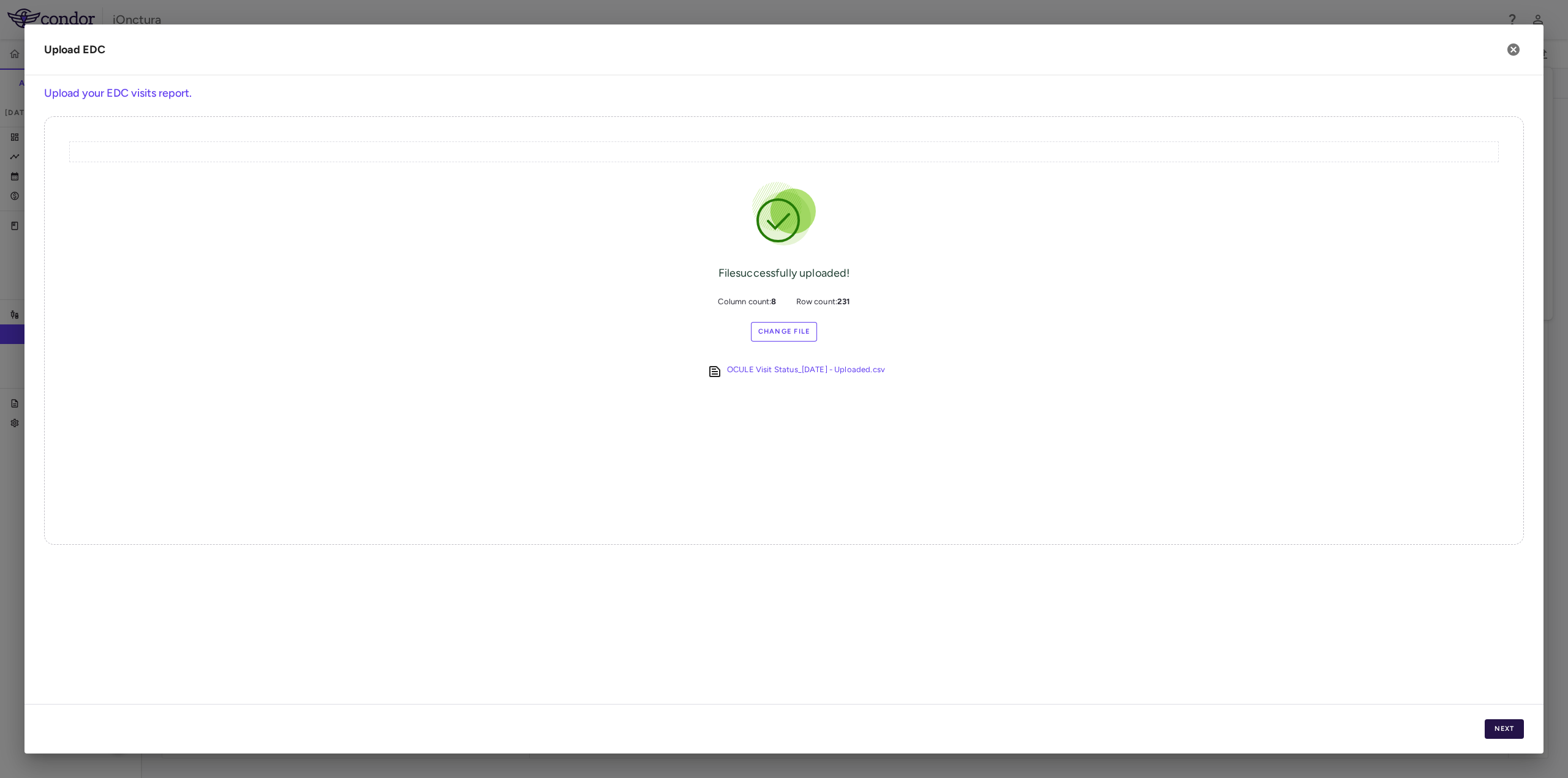
click at [1517, 733] on button "Next" at bounding box center [1504, 729] width 39 height 19
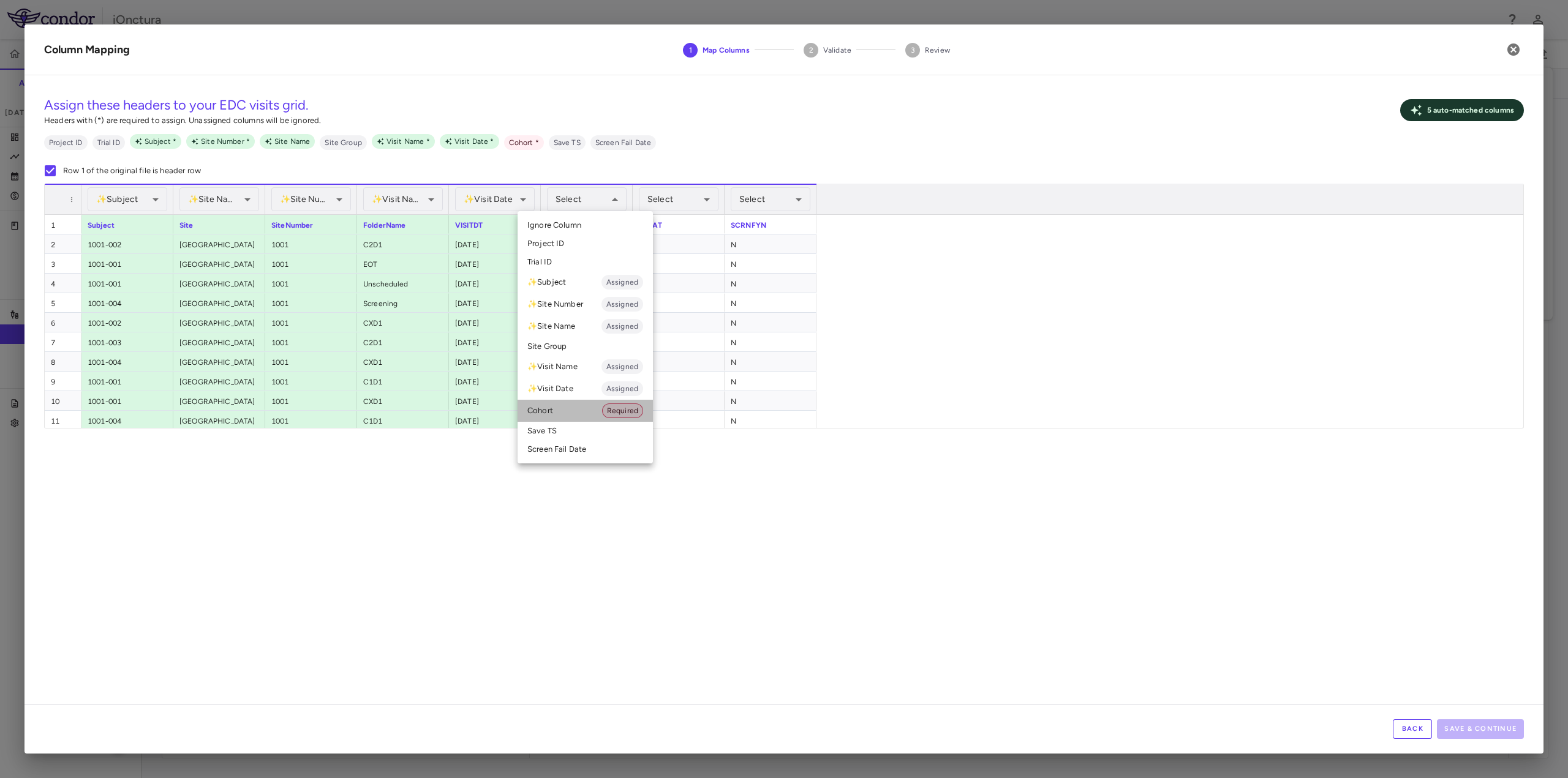
click at [562, 412] on li "Cohort Required" at bounding box center [585, 411] width 135 height 22
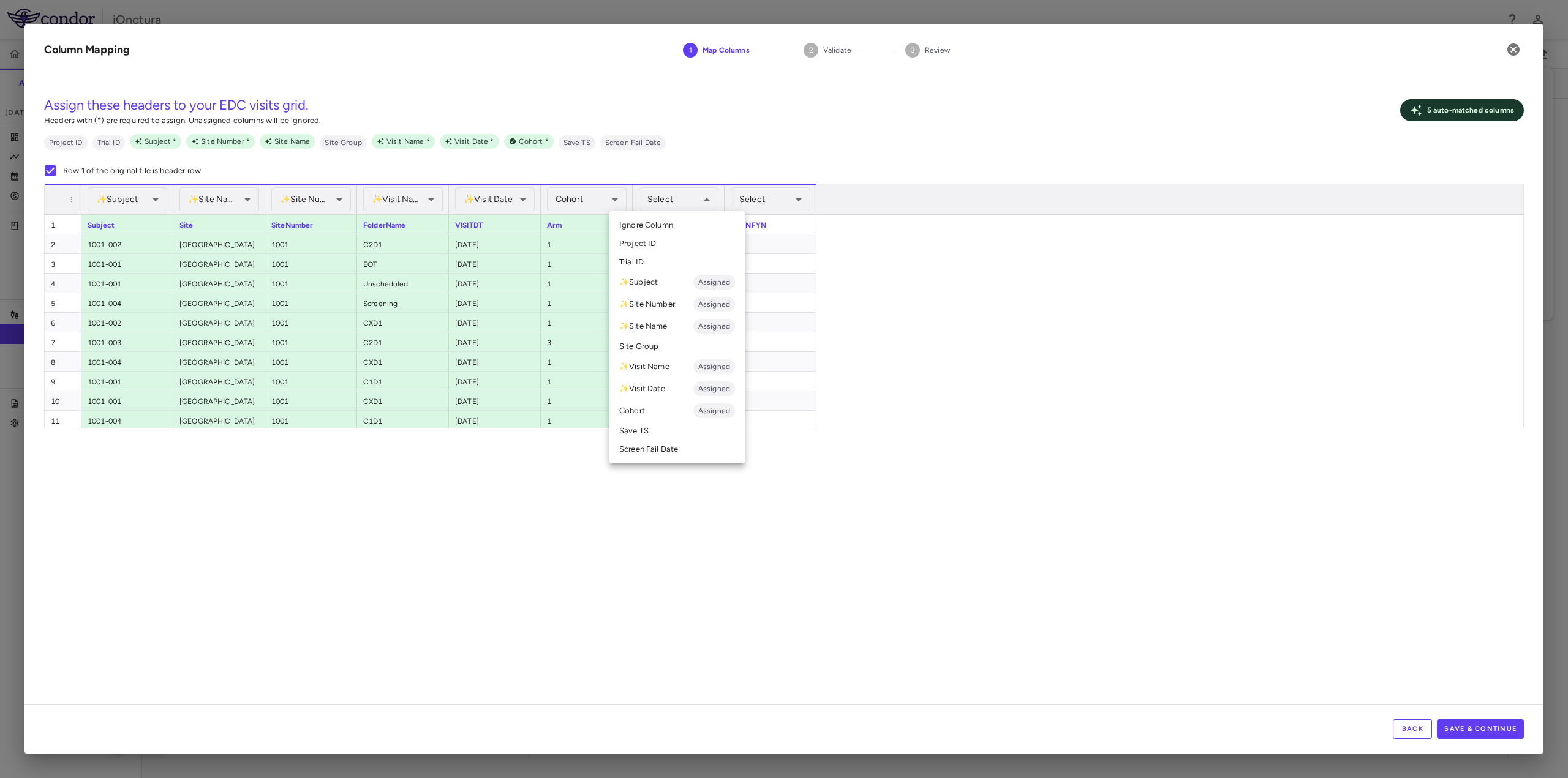
click at [691, 197] on div at bounding box center [784, 389] width 1568 height 778
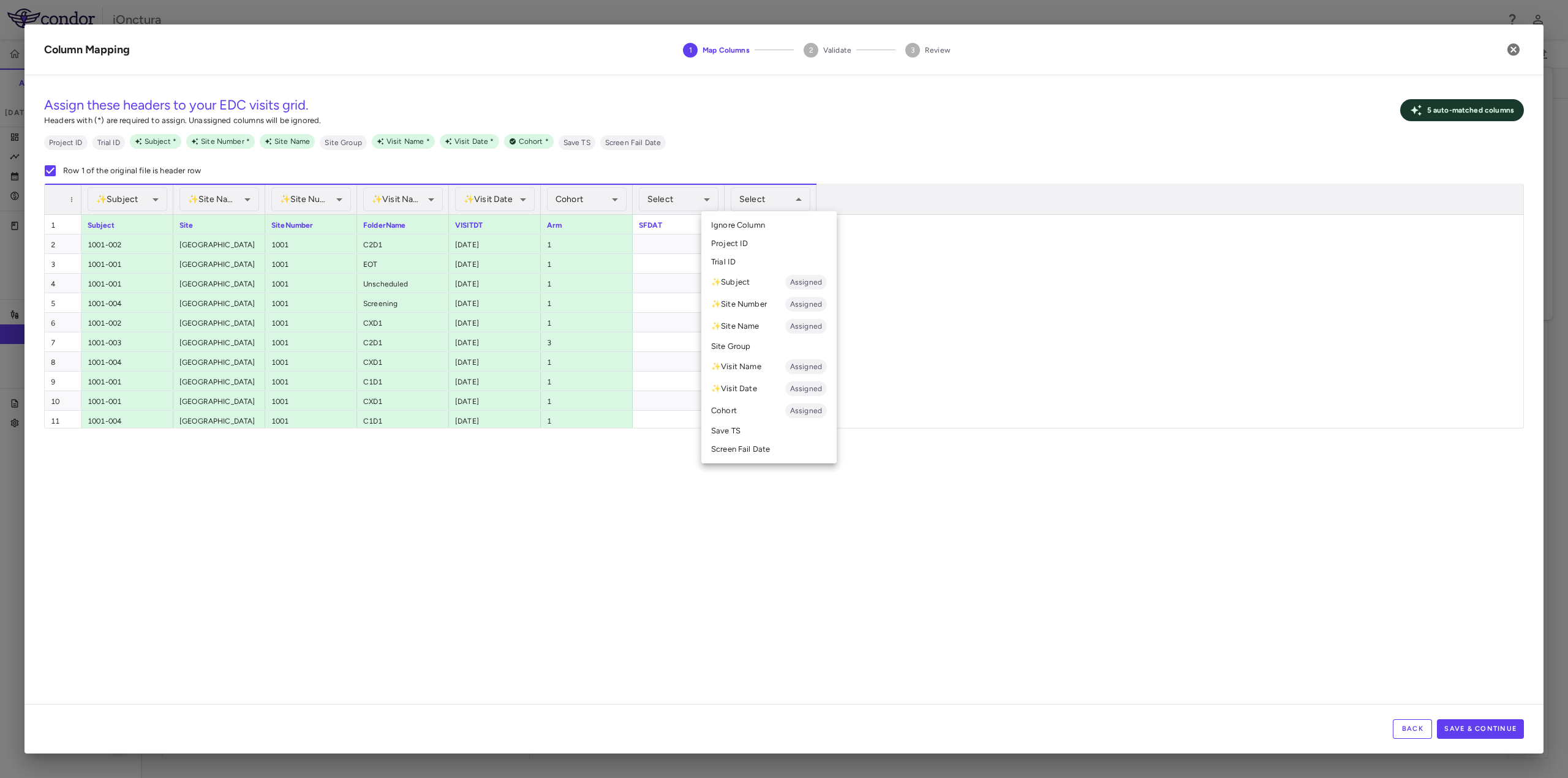
click at [675, 502] on div at bounding box center [784, 389] width 1568 height 778
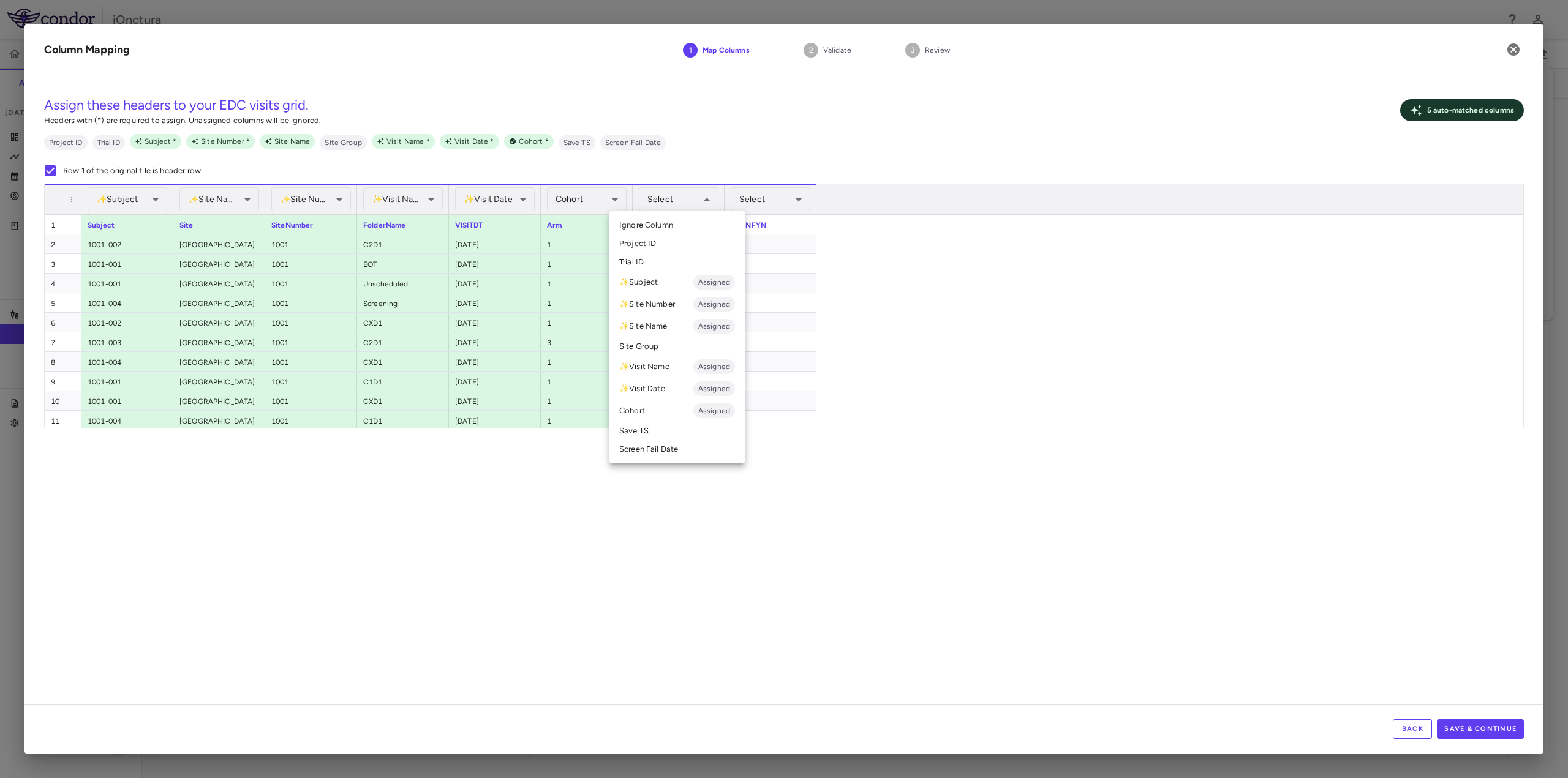
click at [680, 453] on li "Screen Fail Date" at bounding box center [677, 449] width 135 height 19
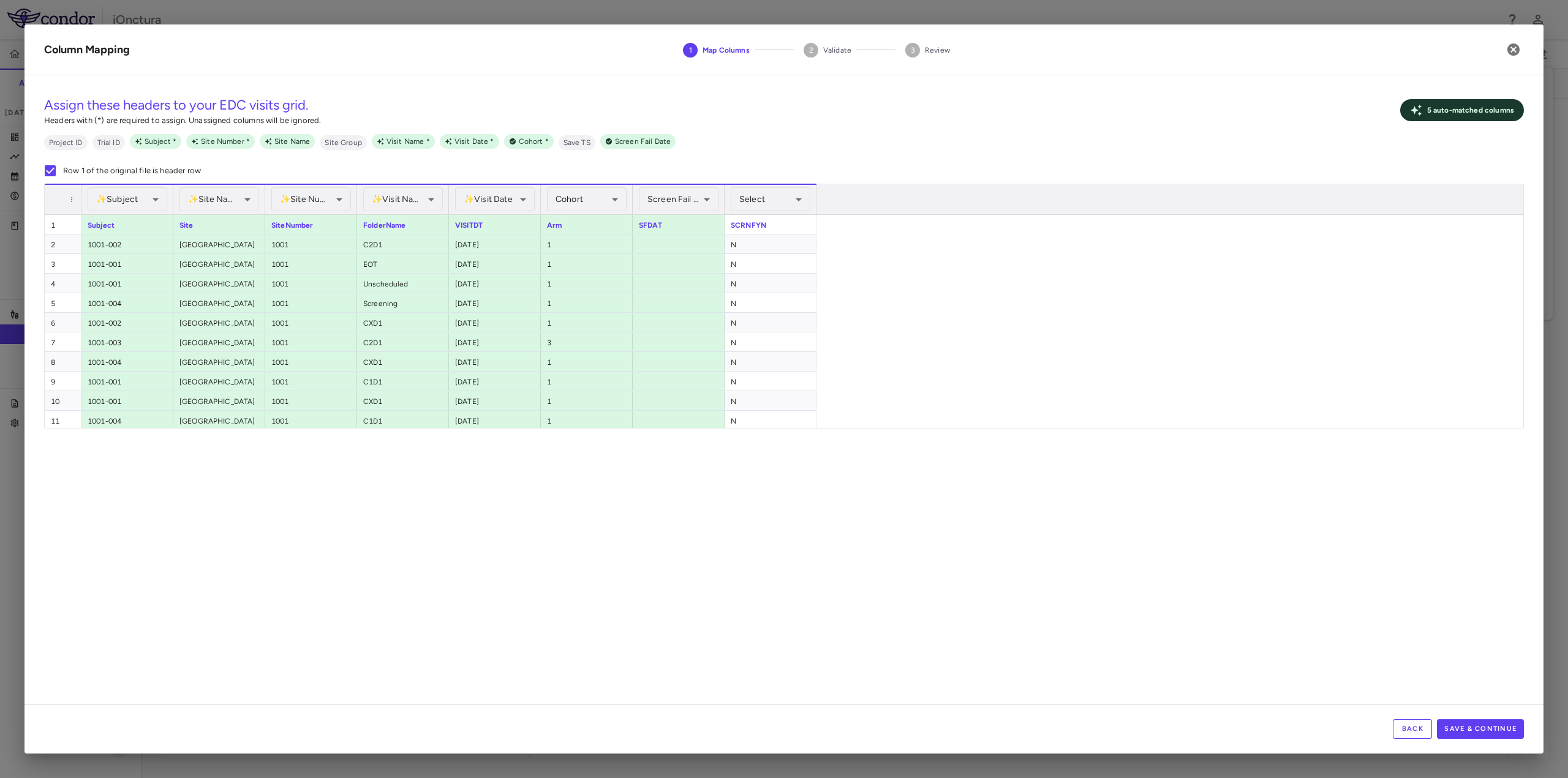
click at [680, 453] on div "**********" at bounding box center [784, 395] width 1519 height 619
click at [1486, 732] on button "Save & Continue" at bounding box center [1480, 729] width 87 height 19
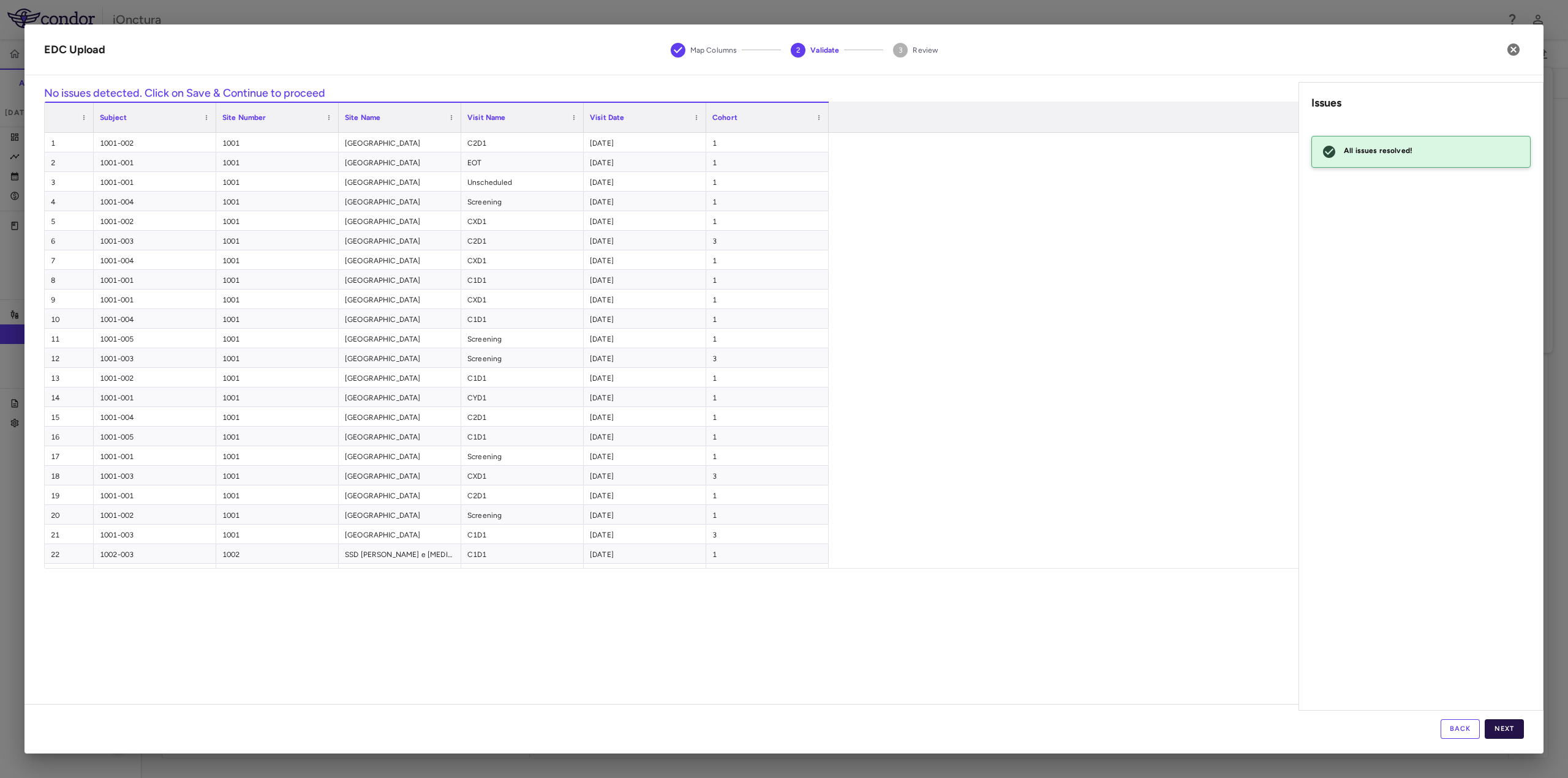
click at [1508, 722] on button "Next" at bounding box center [1504, 729] width 39 height 19
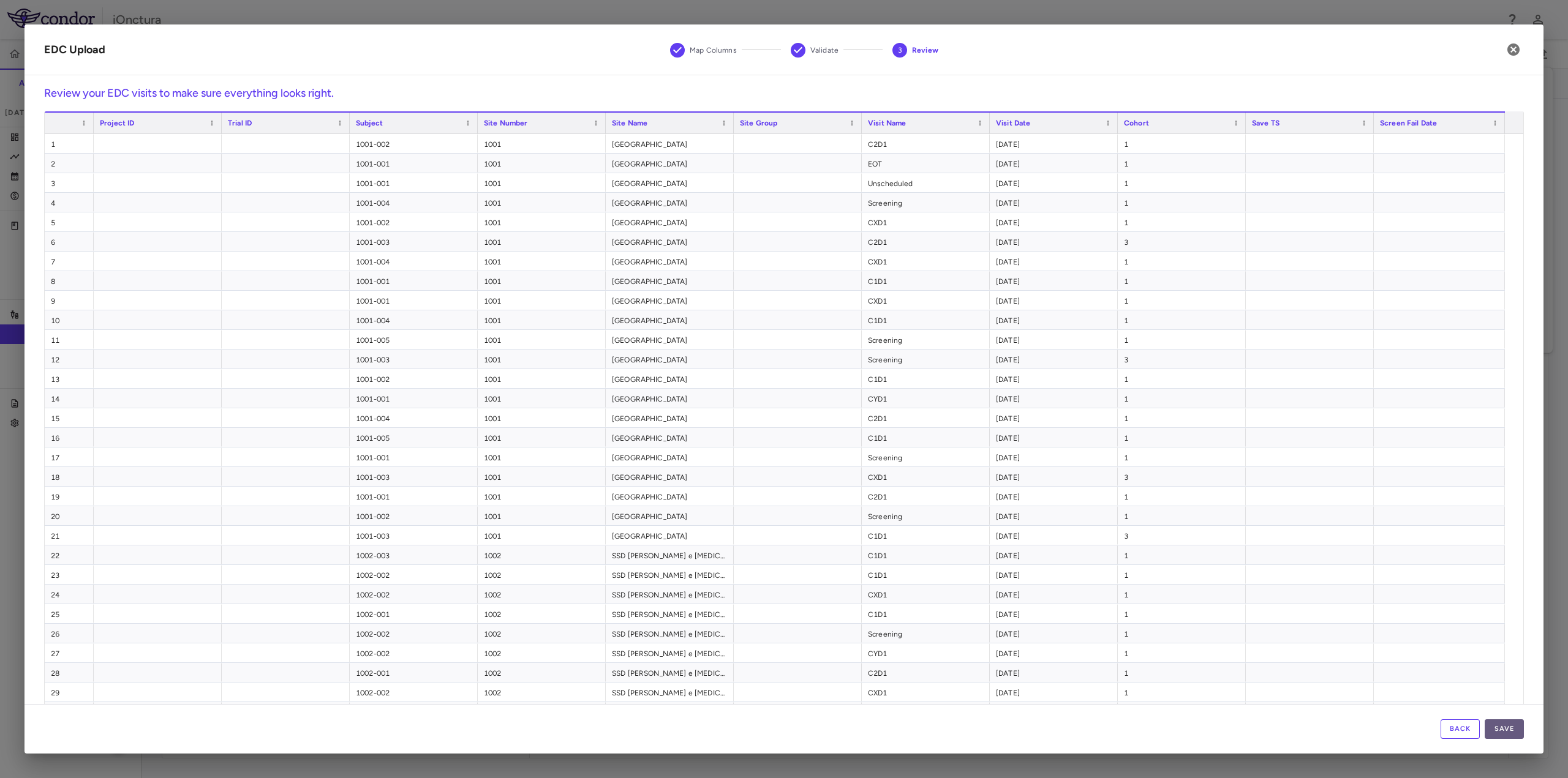
click at [1508, 730] on button "Save" at bounding box center [1504, 729] width 39 height 19
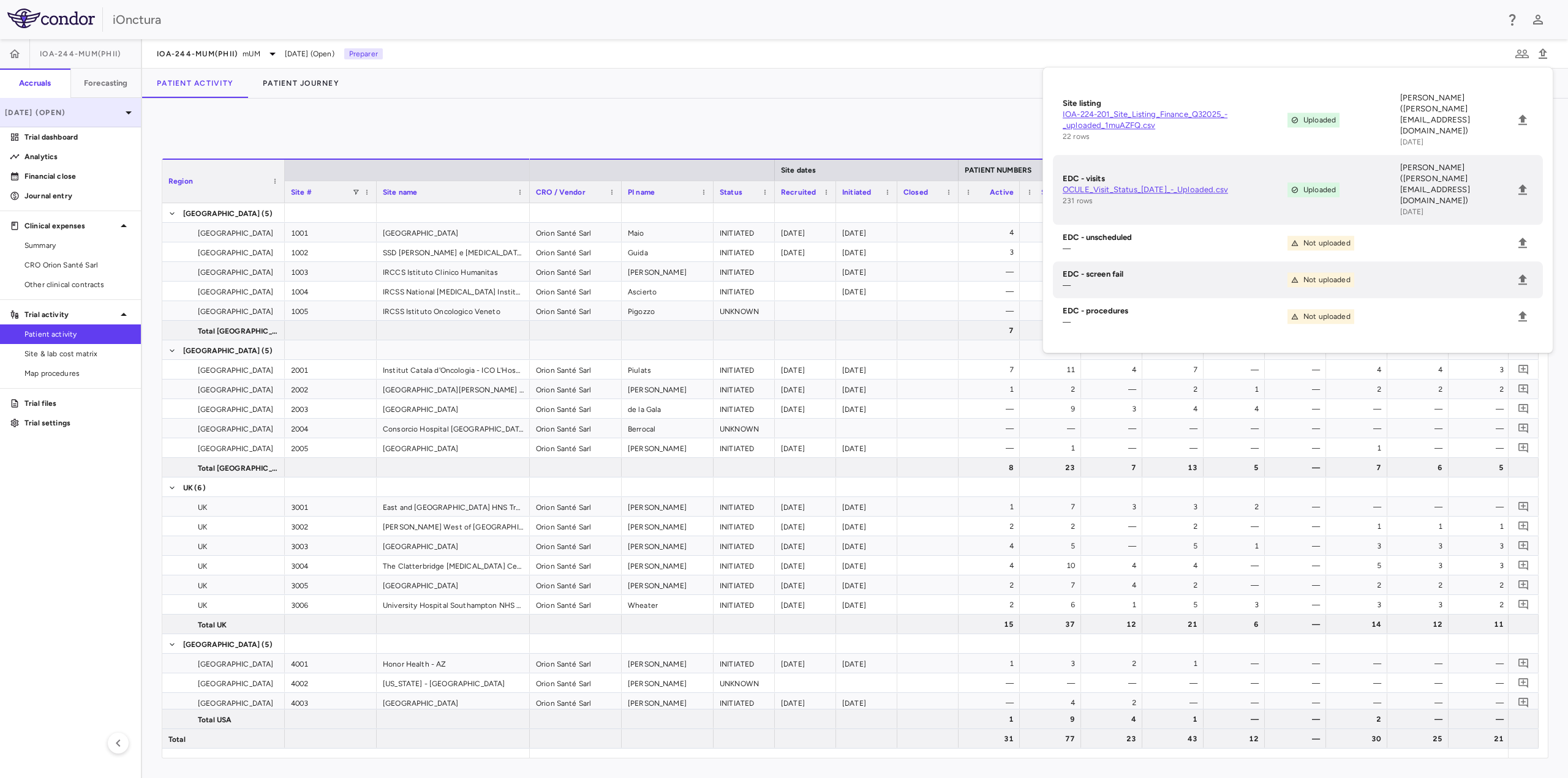
click at [106, 114] on p "Sep 2025 (Open)" at bounding box center [63, 112] width 117 height 11
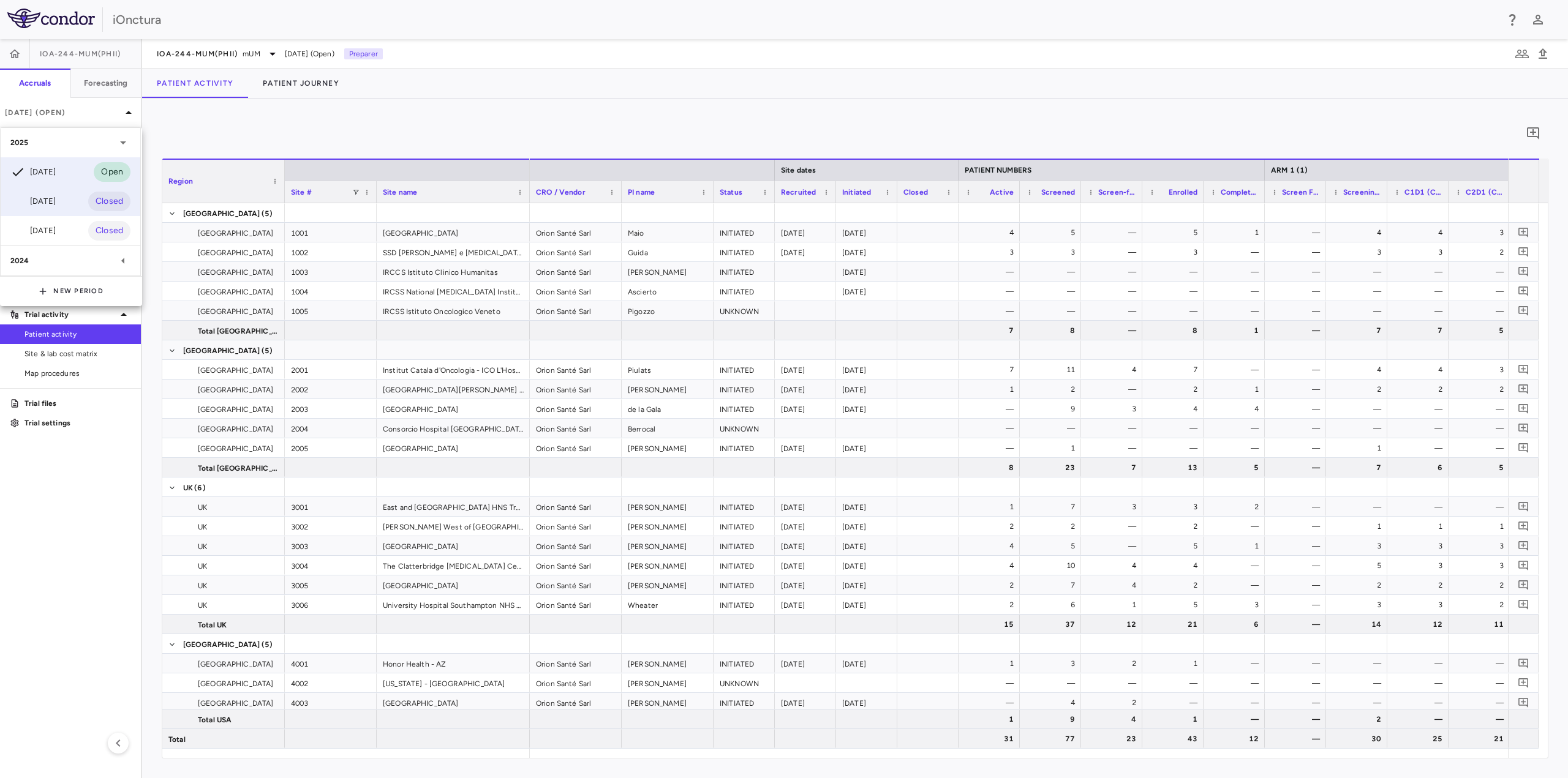
click at [56, 199] on div "Jun 2025" at bounding box center [33, 201] width 45 height 15
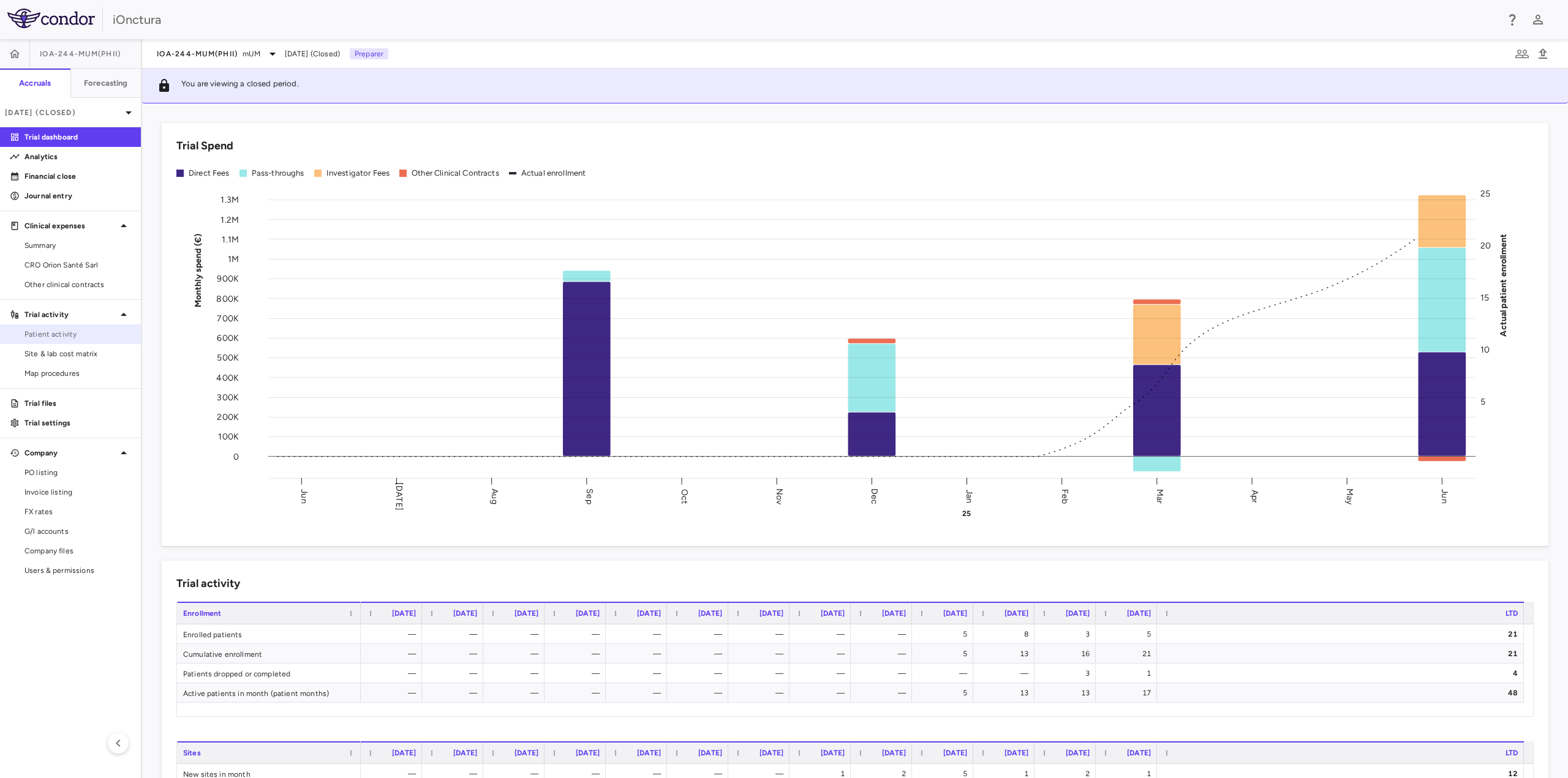
click at [94, 339] on link "Patient activity" at bounding box center [71, 334] width 141 height 19
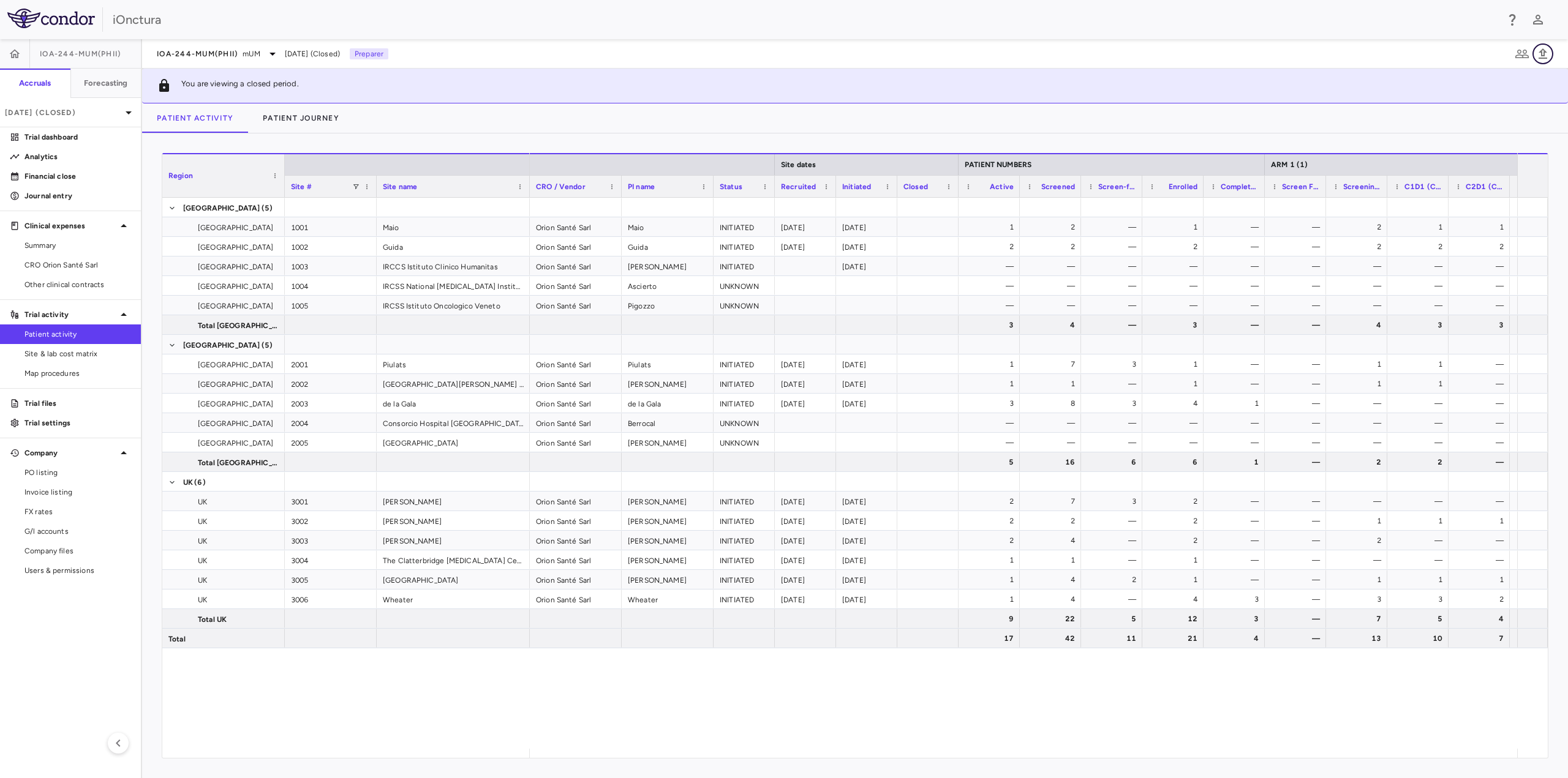
click at [1549, 54] on icon "button" at bounding box center [1543, 54] width 15 height 15
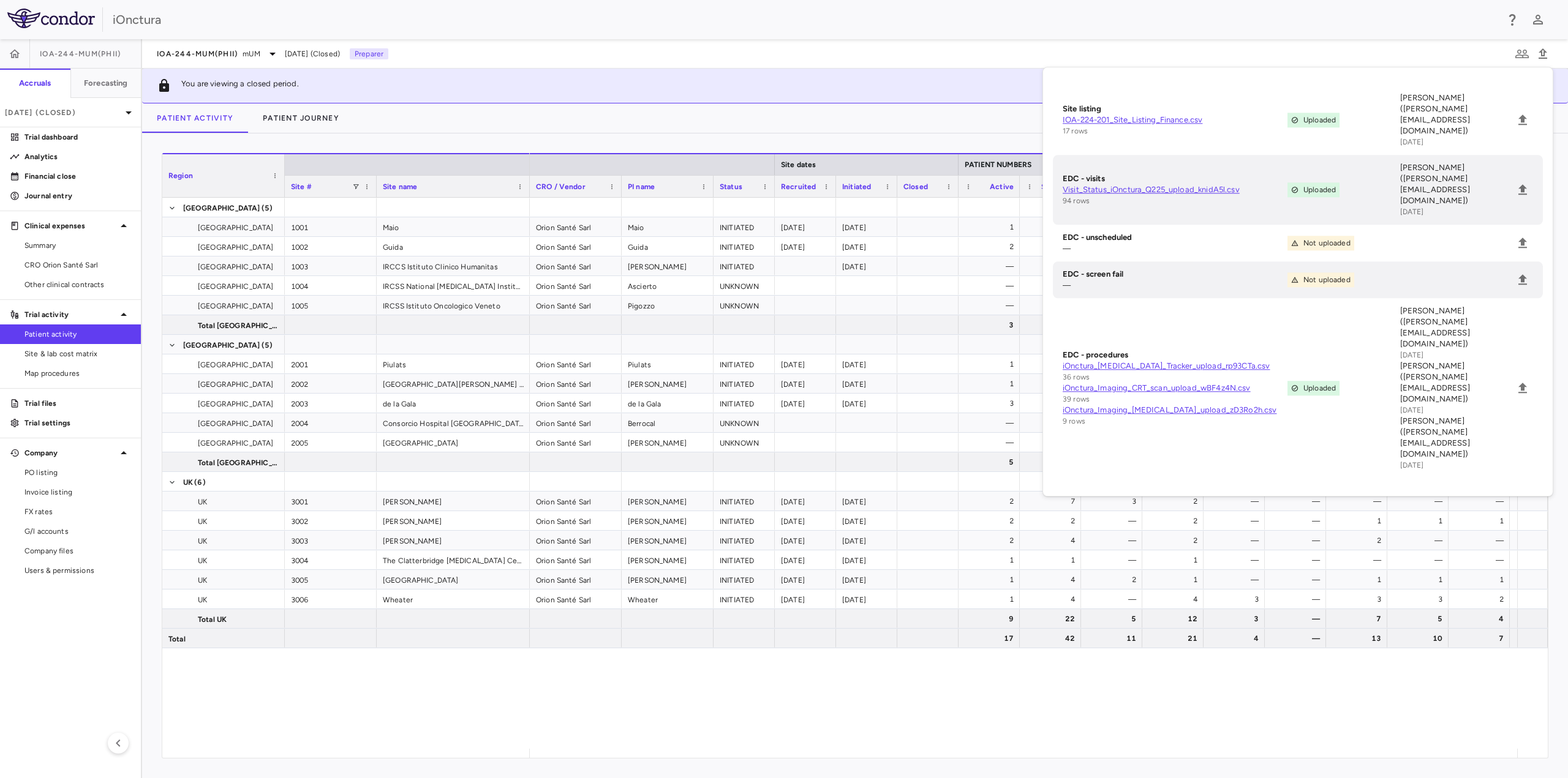
click at [825, 91] on div "You are viewing a closed period." at bounding box center [855, 85] width 1426 height 35
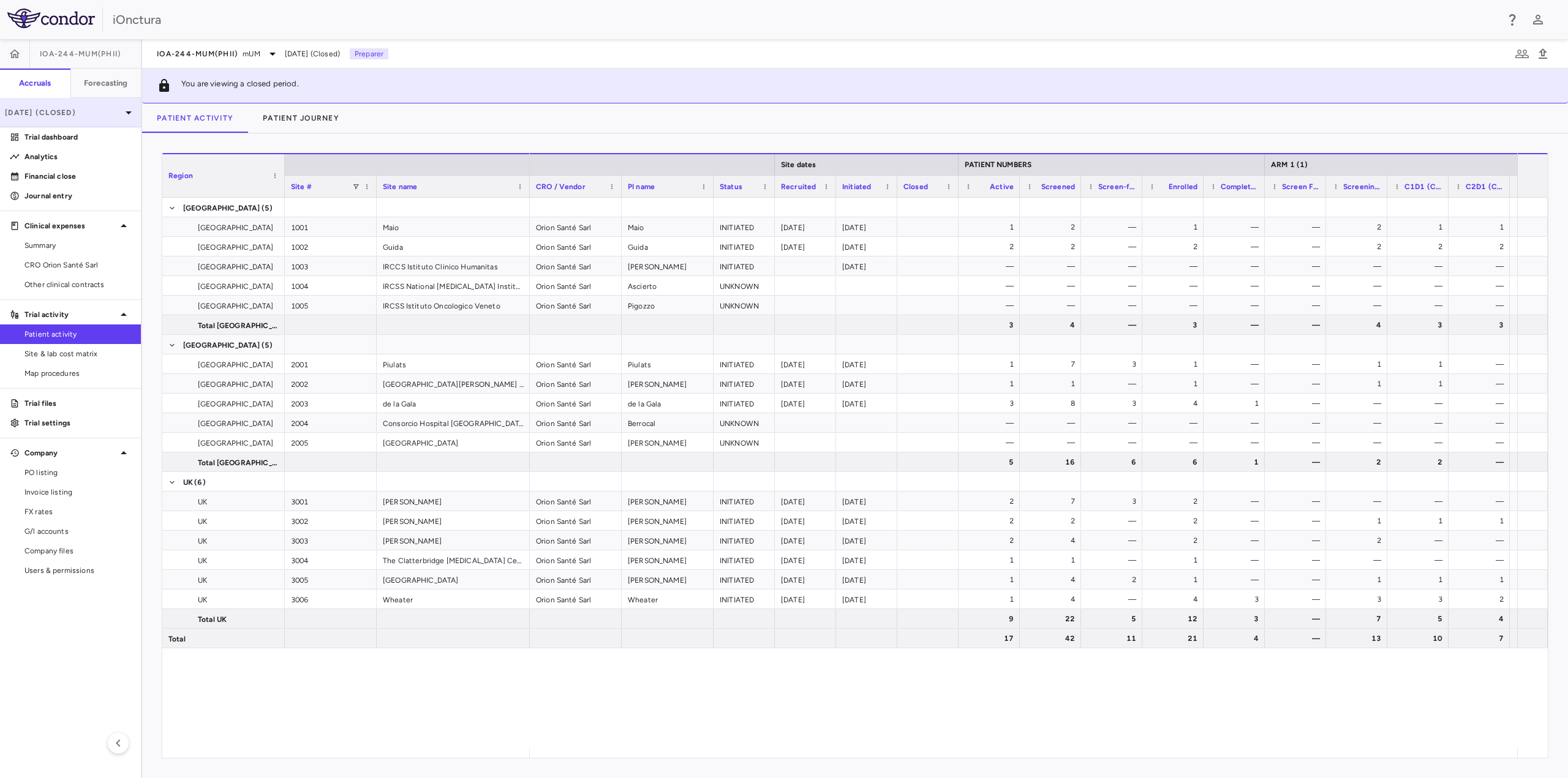
click at [100, 120] on div "Jun 2025 (Closed)" at bounding box center [71, 113] width 141 height 30
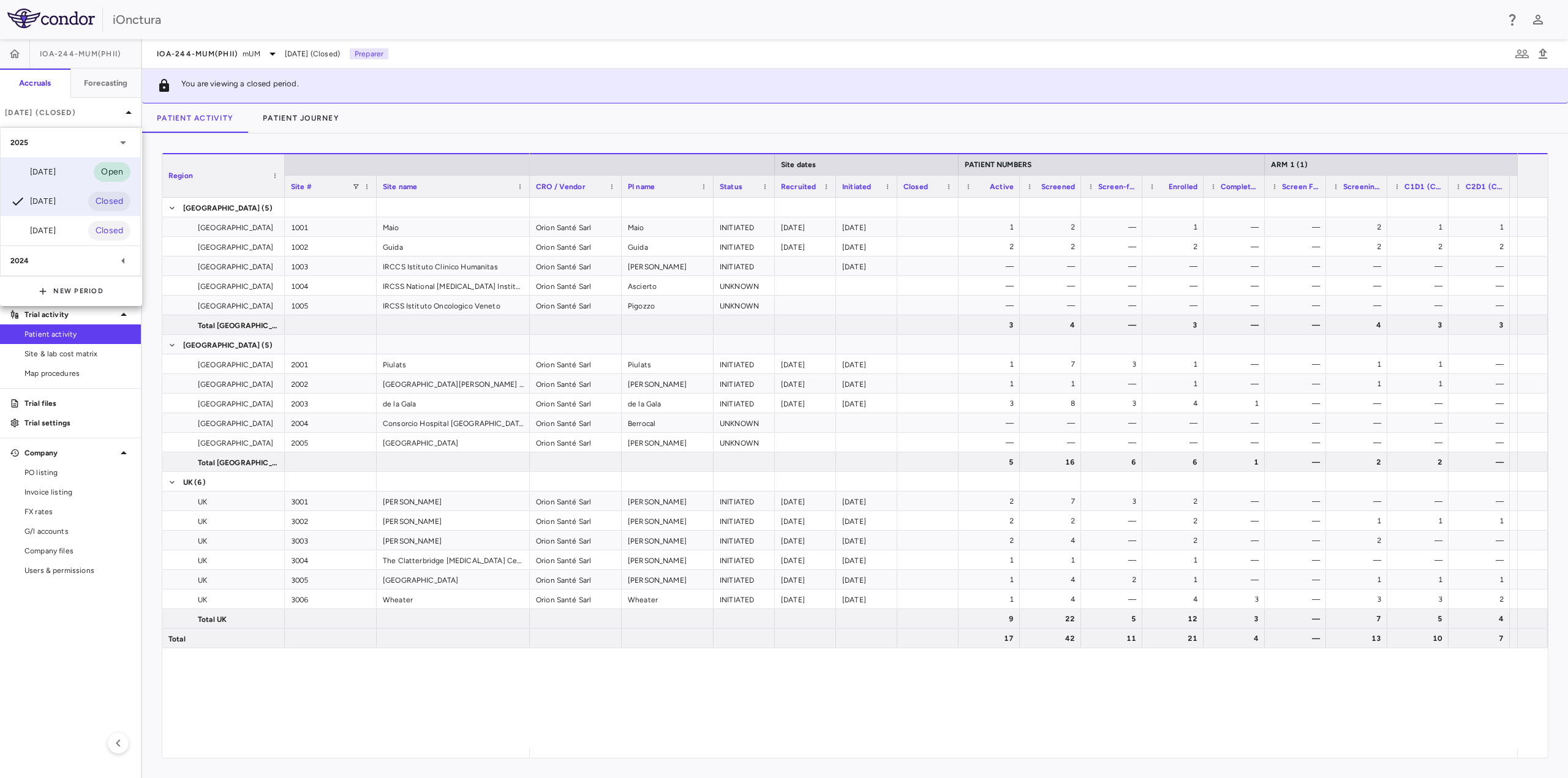
click at [56, 171] on div "Sep 2025" at bounding box center [33, 172] width 45 height 15
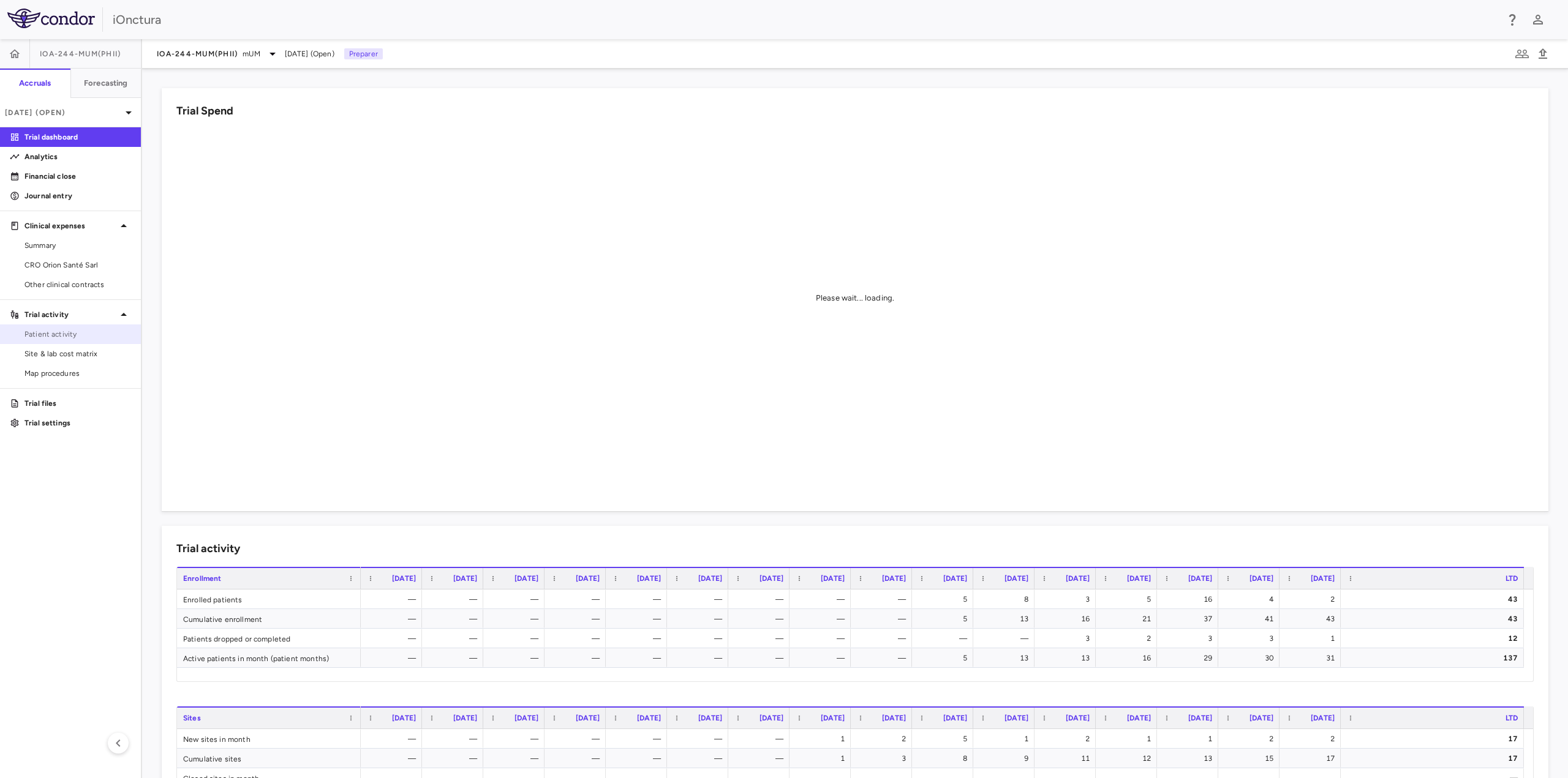
click at [74, 337] on span "Patient activity" at bounding box center [77, 334] width 106 height 11
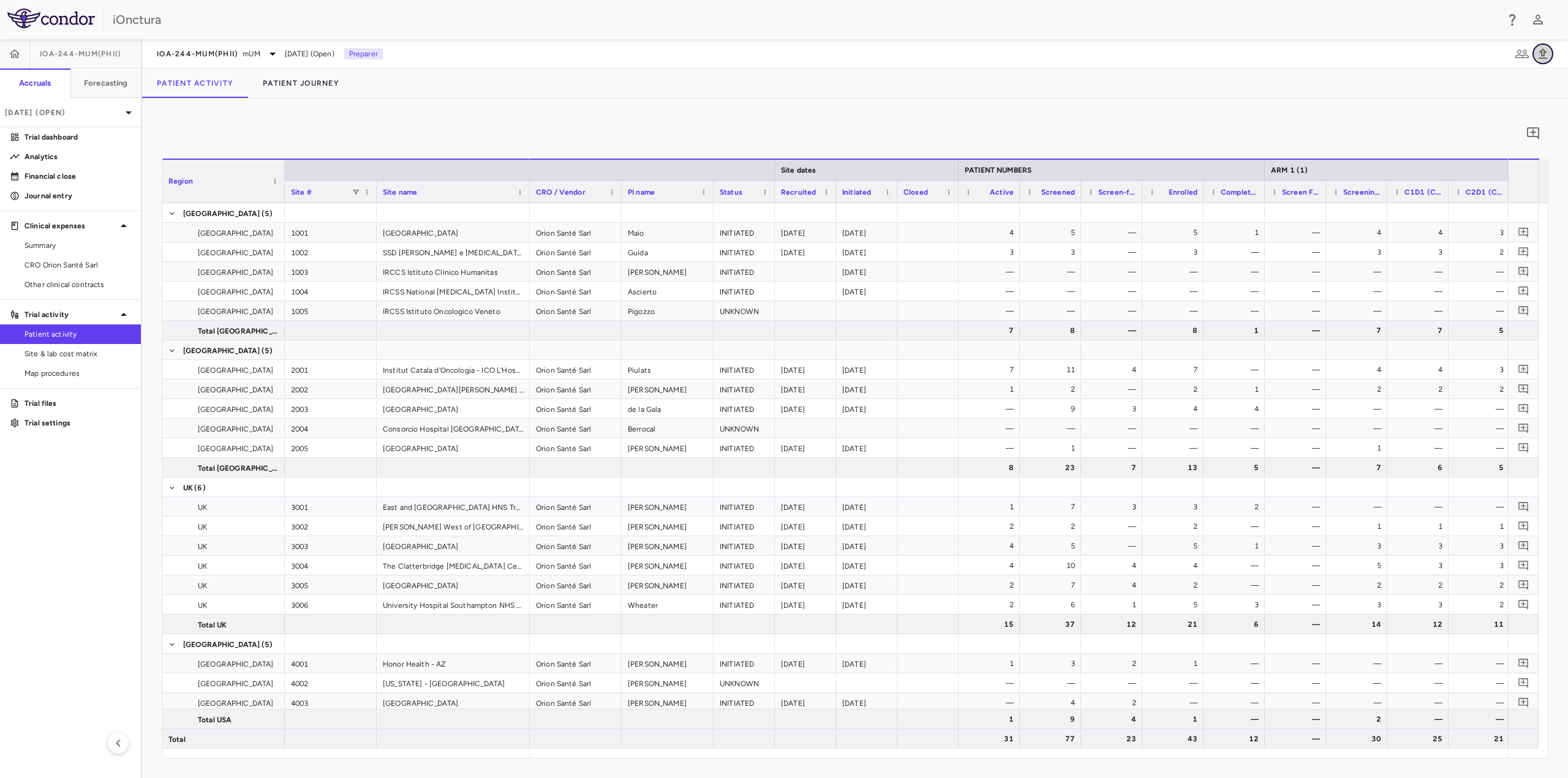
click at [1545, 55] on icon "button" at bounding box center [1543, 54] width 15 height 15
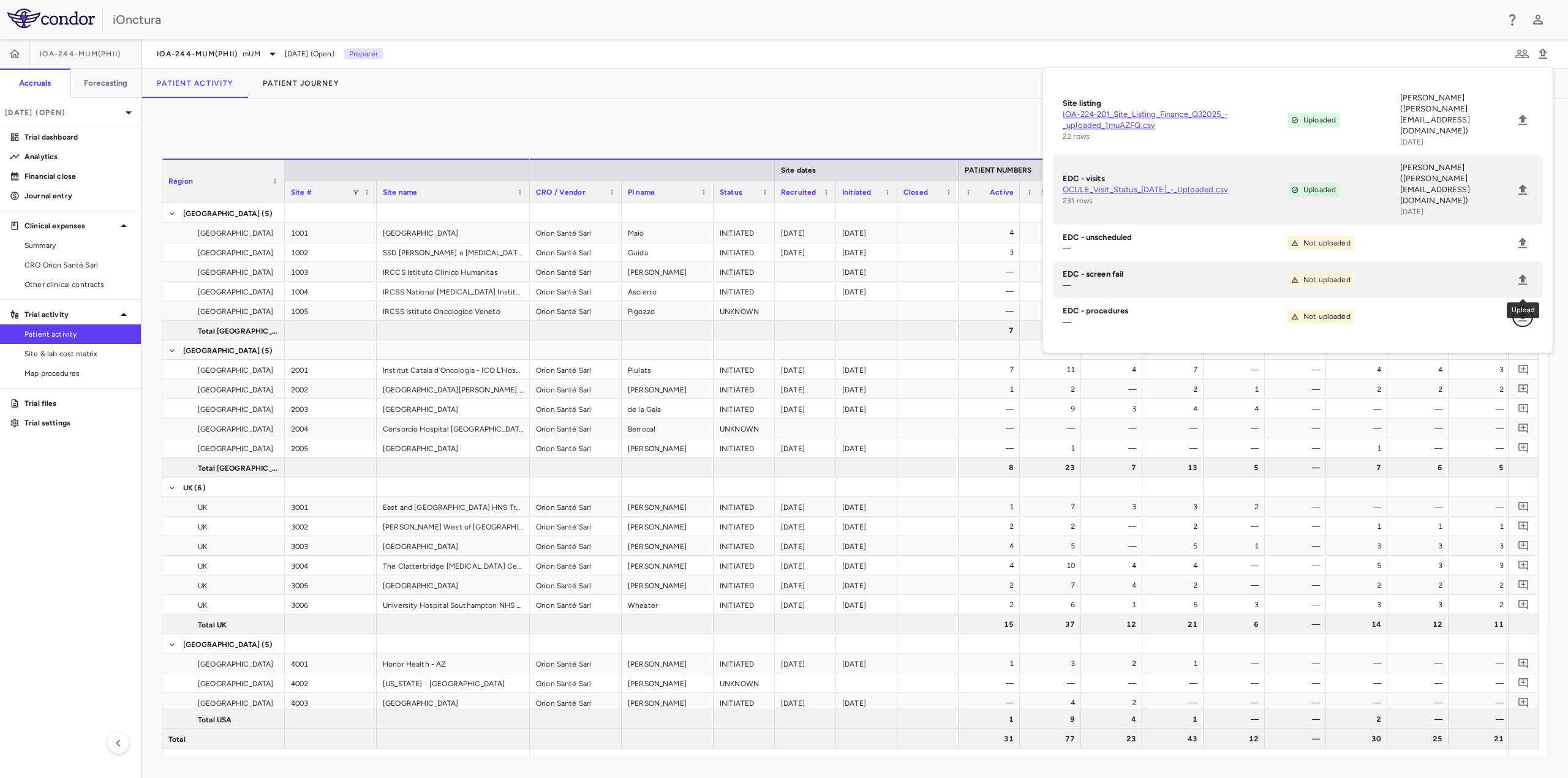
click at [1521, 309] on icon "Upload" at bounding box center [1523, 317] width 15 height 15
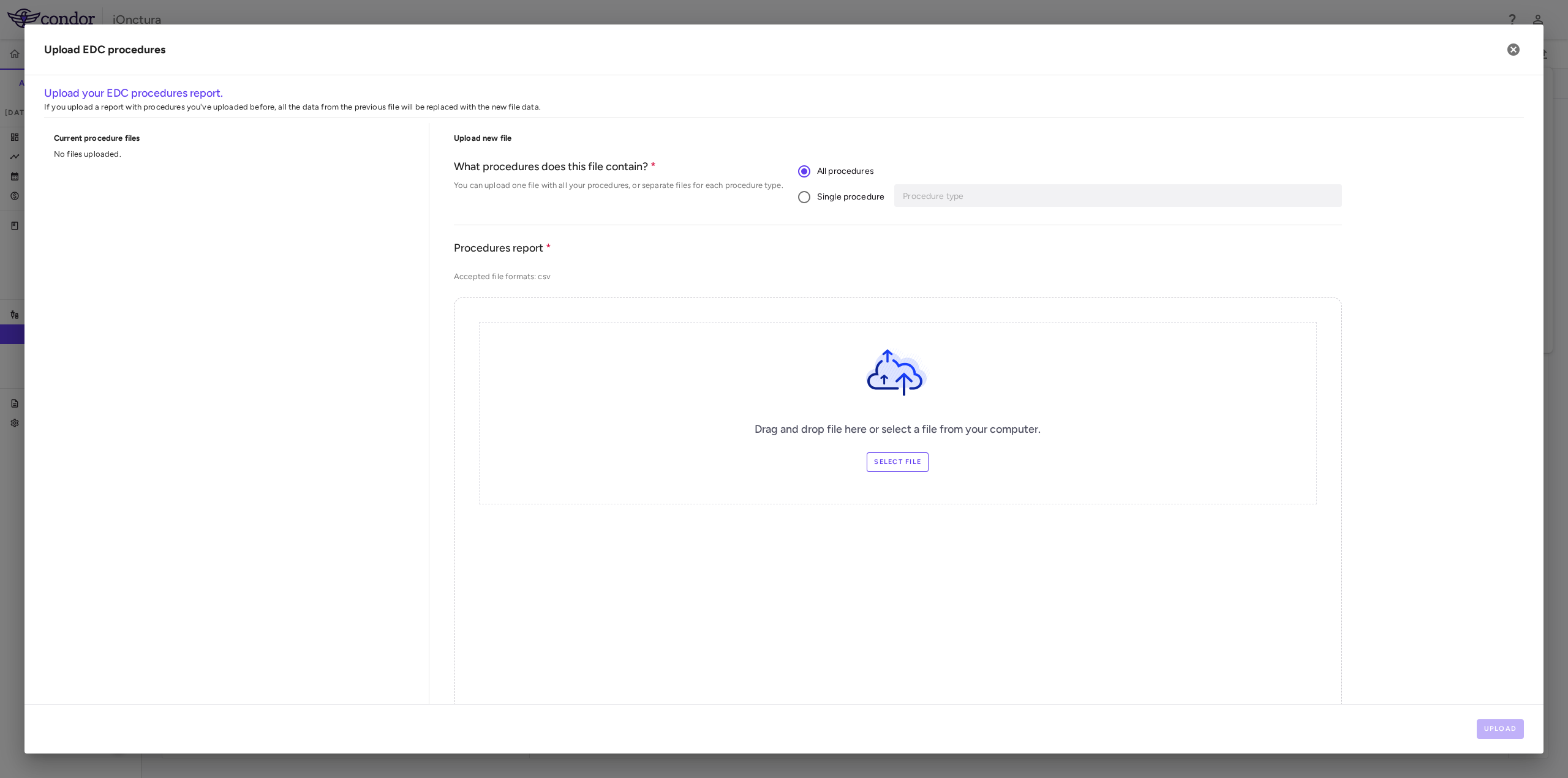
click at [902, 464] on label "Select file" at bounding box center [897, 462] width 62 height 19
click at [0, 0] on input "Select file" at bounding box center [0, 0] width 0 height 0
click at [983, 207] on div "Procedure type" at bounding box center [1120, 195] width 444 height 22
click at [1067, 187] on div "Procedure type" at bounding box center [1120, 195] width 444 height 22
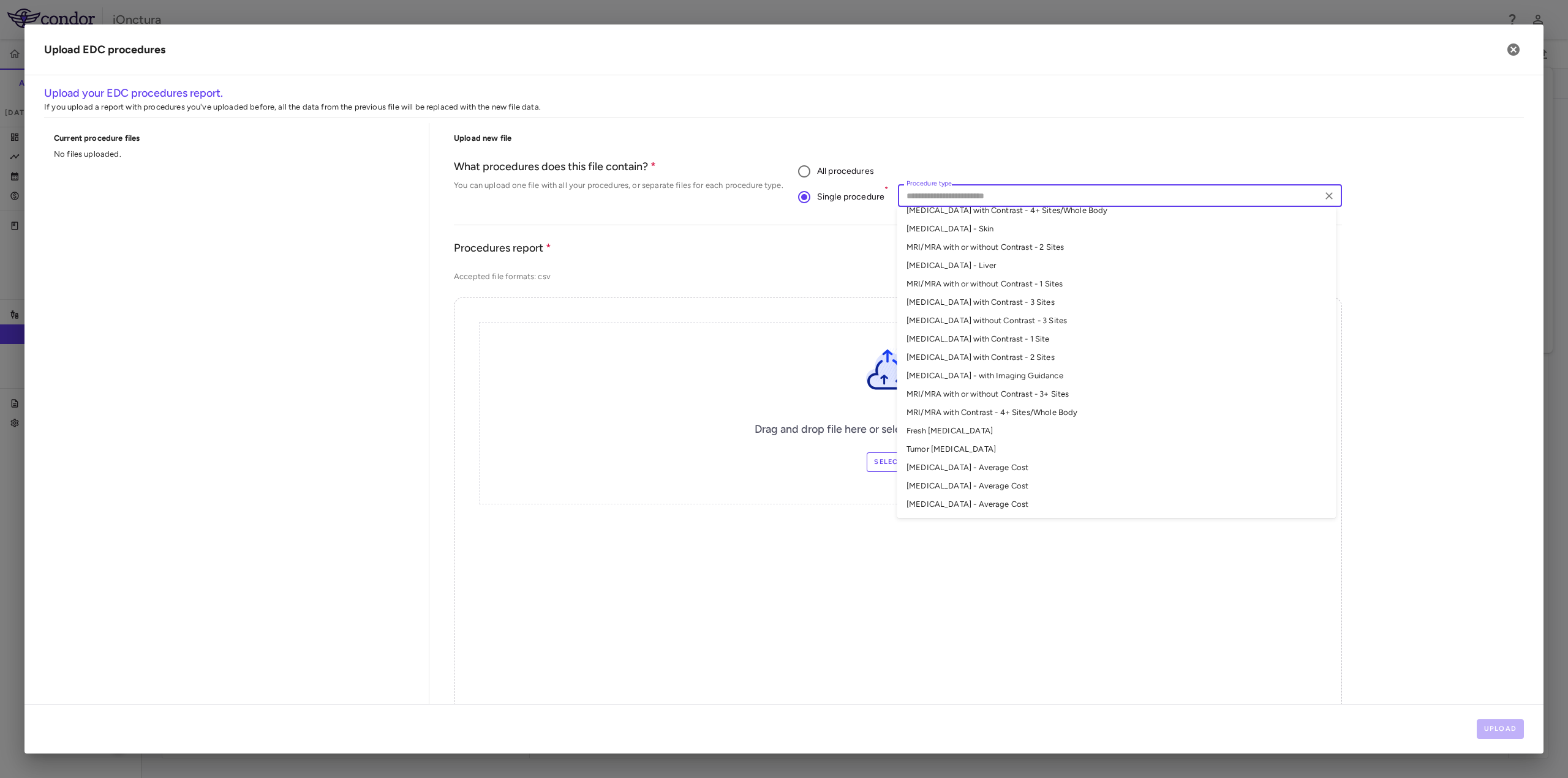
scroll to position [61, 0]
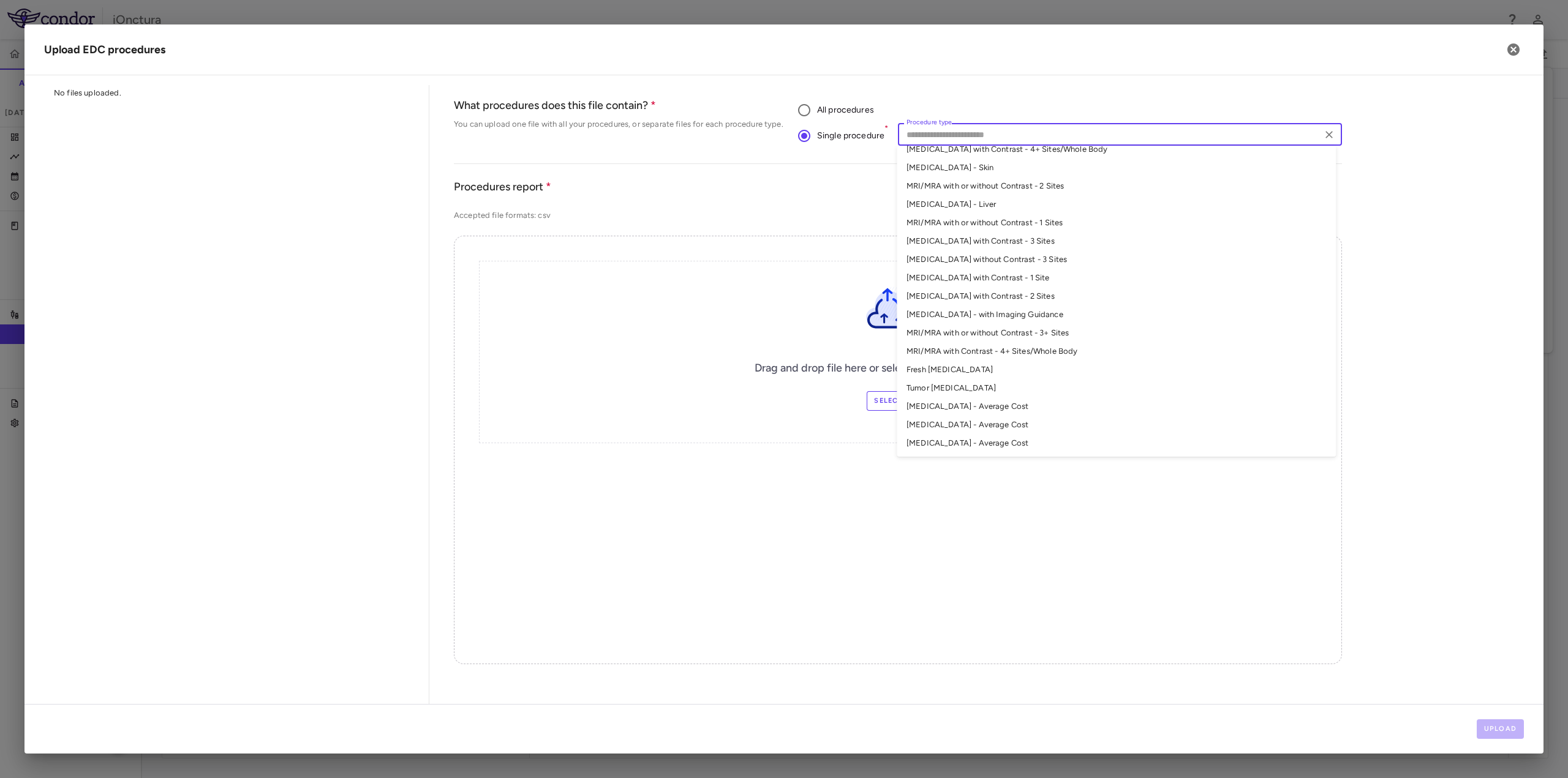
click at [953, 396] on ul "Ultrasound Guided Biopsy per Scan per Patient CT Scan without Contrast - 4+ Sit…" at bounding box center [1116, 301] width 439 height 311
click at [952, 403] on li "Biopsy - Average Cost" at bounding box center [1116, 406] width 439 height 19
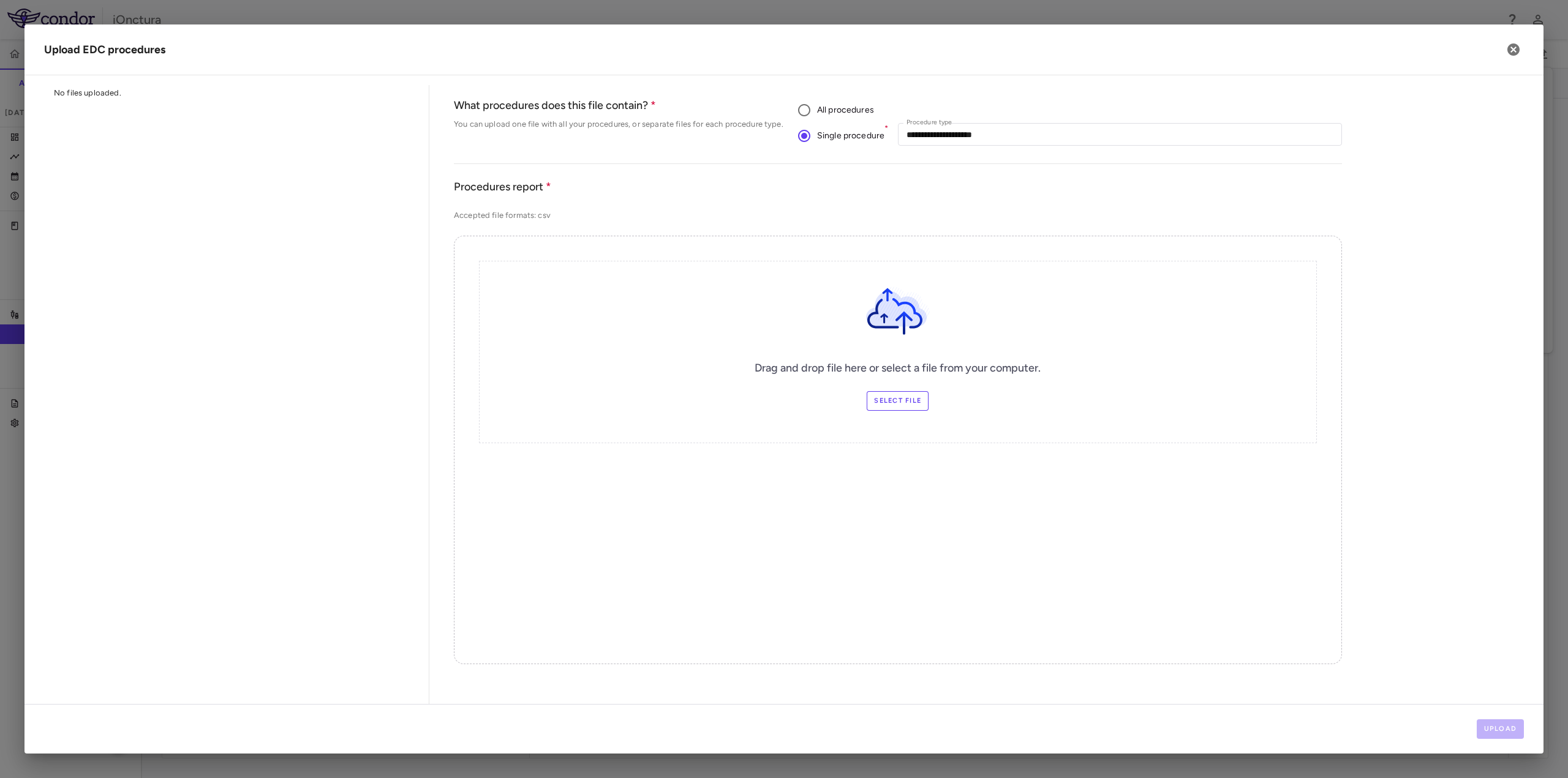
click at [1212, 398] on div "Drag and drop file here or select a file from your computer. Select file" at bounding box center [897, 352] width 838 height 183
click at [892, 393] on label "Select file" at bounding box center [897, 401] width 62 height 19
click at [0, 0] on input "Select file" at bounding box center [0, 0] width 0 height 0
click at [1513, 736] on button "Upload" at bounding box center [1500, 729] width 48 height 19
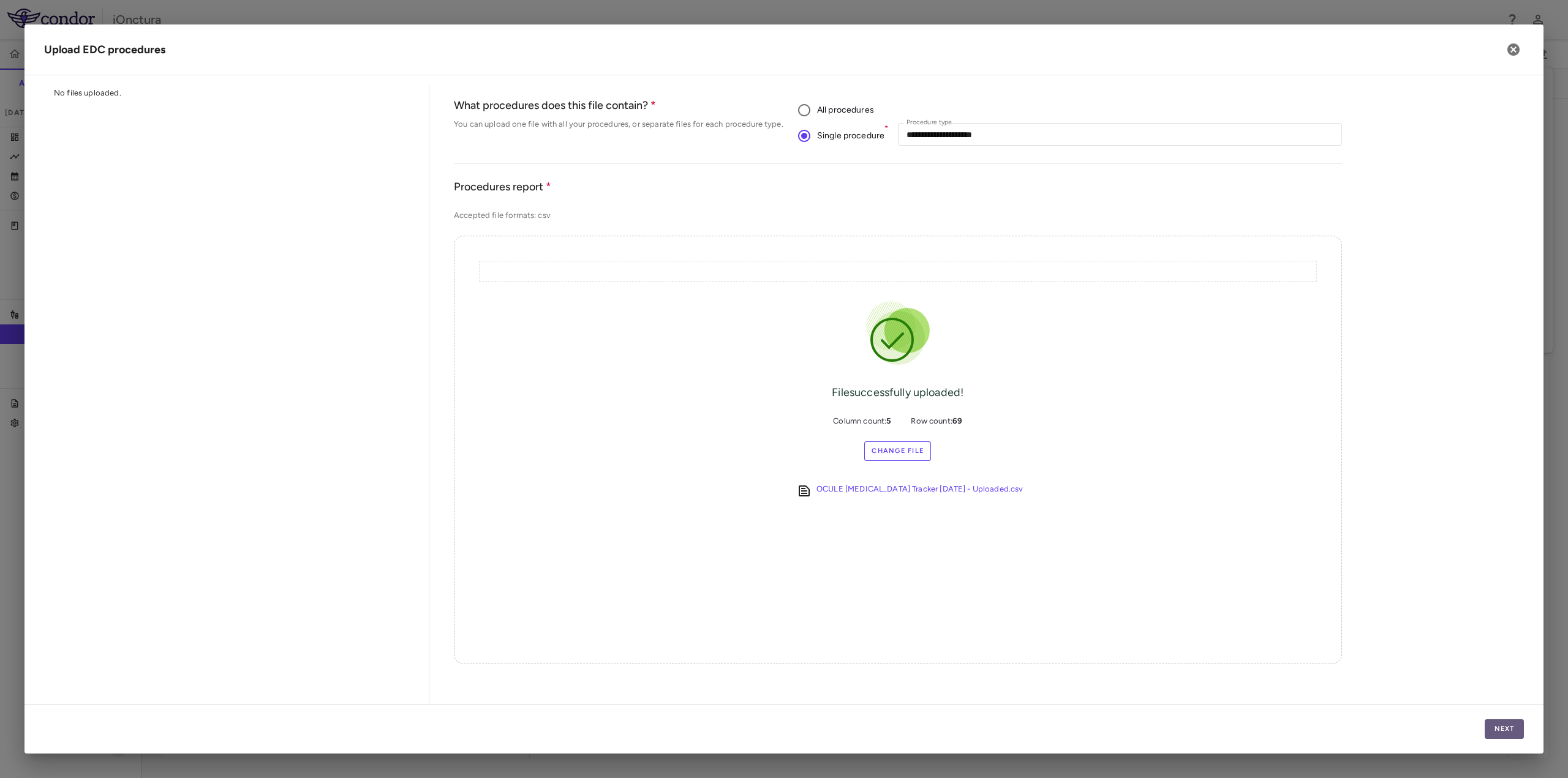
click at [1513, 736] on button "Next" at bounding box center [1504, 729] width 39 height 19
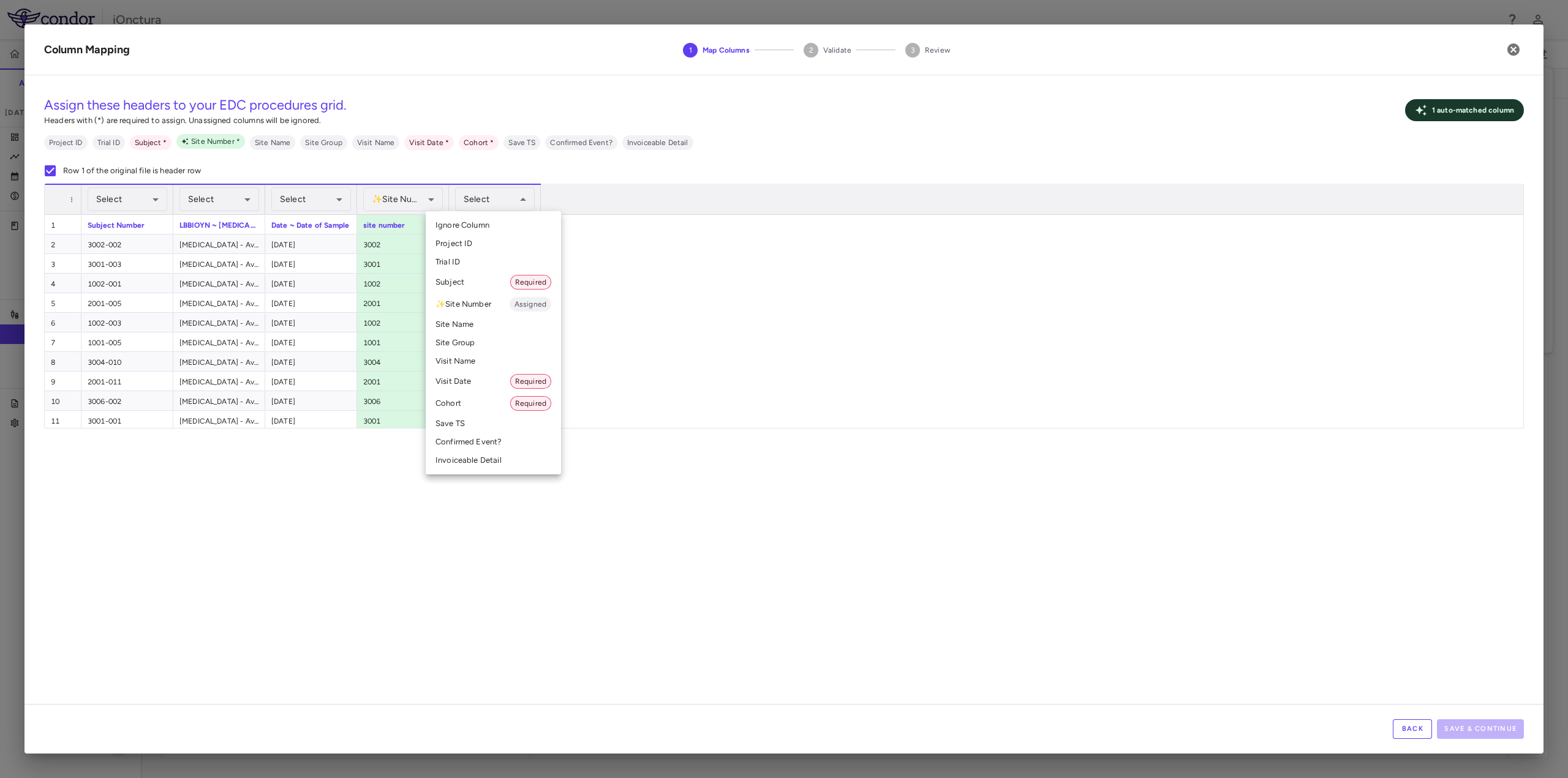
click at [478, 406] on li "Cohort Required" at bounding box center [494, 403] width 135 height 22
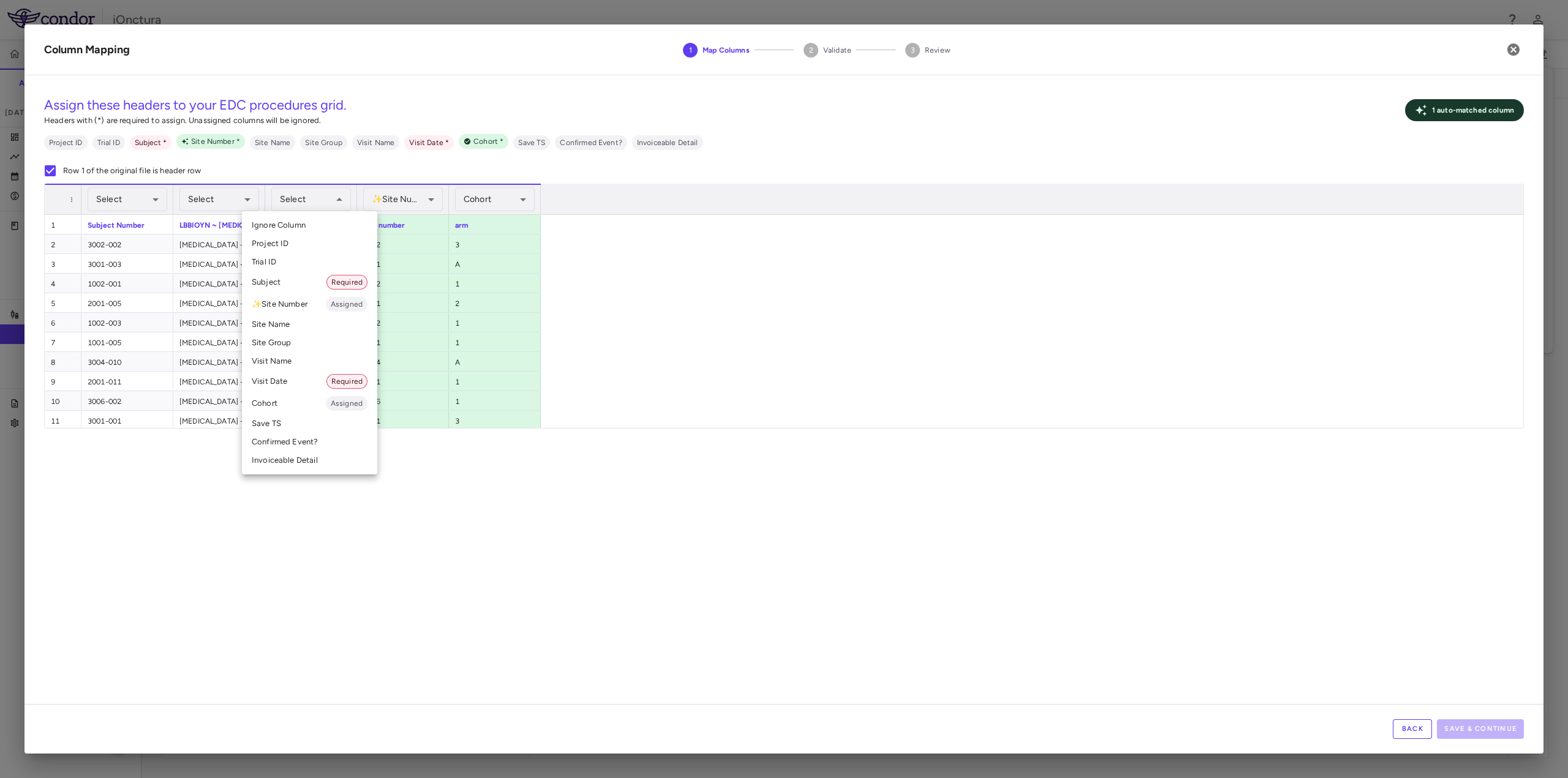
click at [326, 384] on li "Visit Date Required" at bounding box center [309, 381] width 135 height 22
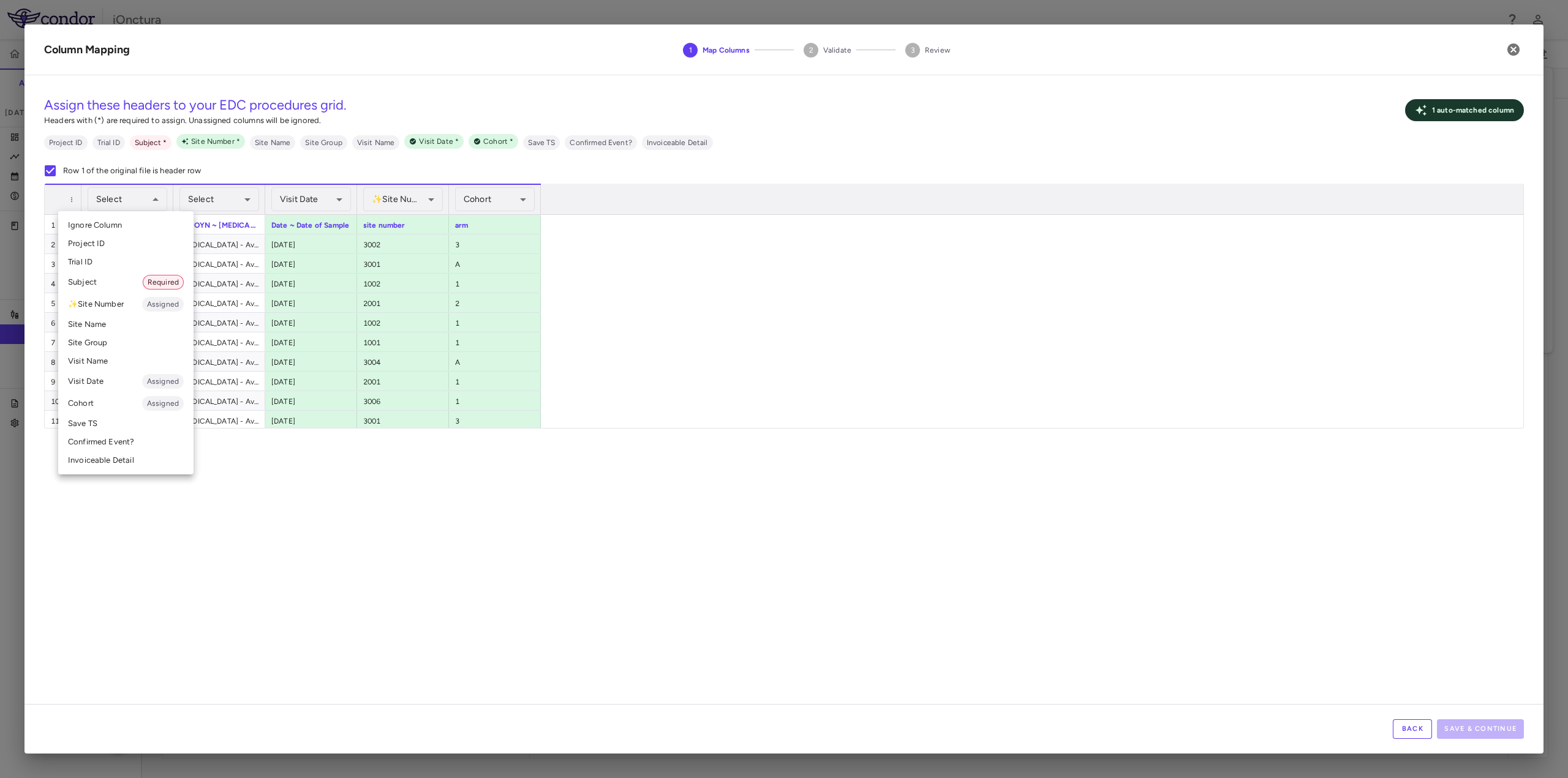
click at [123, 286] on li "Subject Required" at bounding box center [126, 282] width 135 height 22
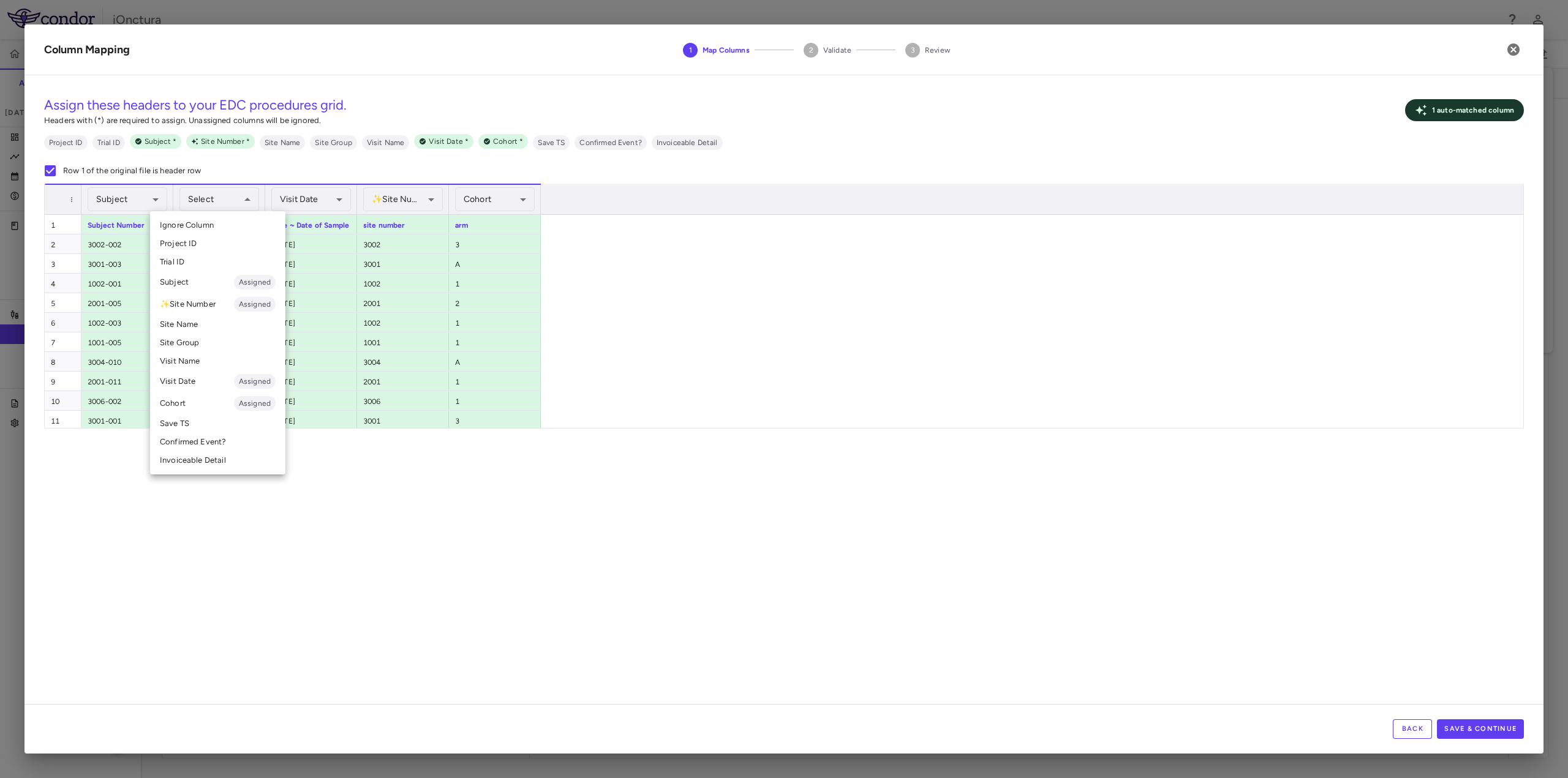
click at [206, 362] on li "Visit Name" at bounding box center [218, 361] width 135 height 19
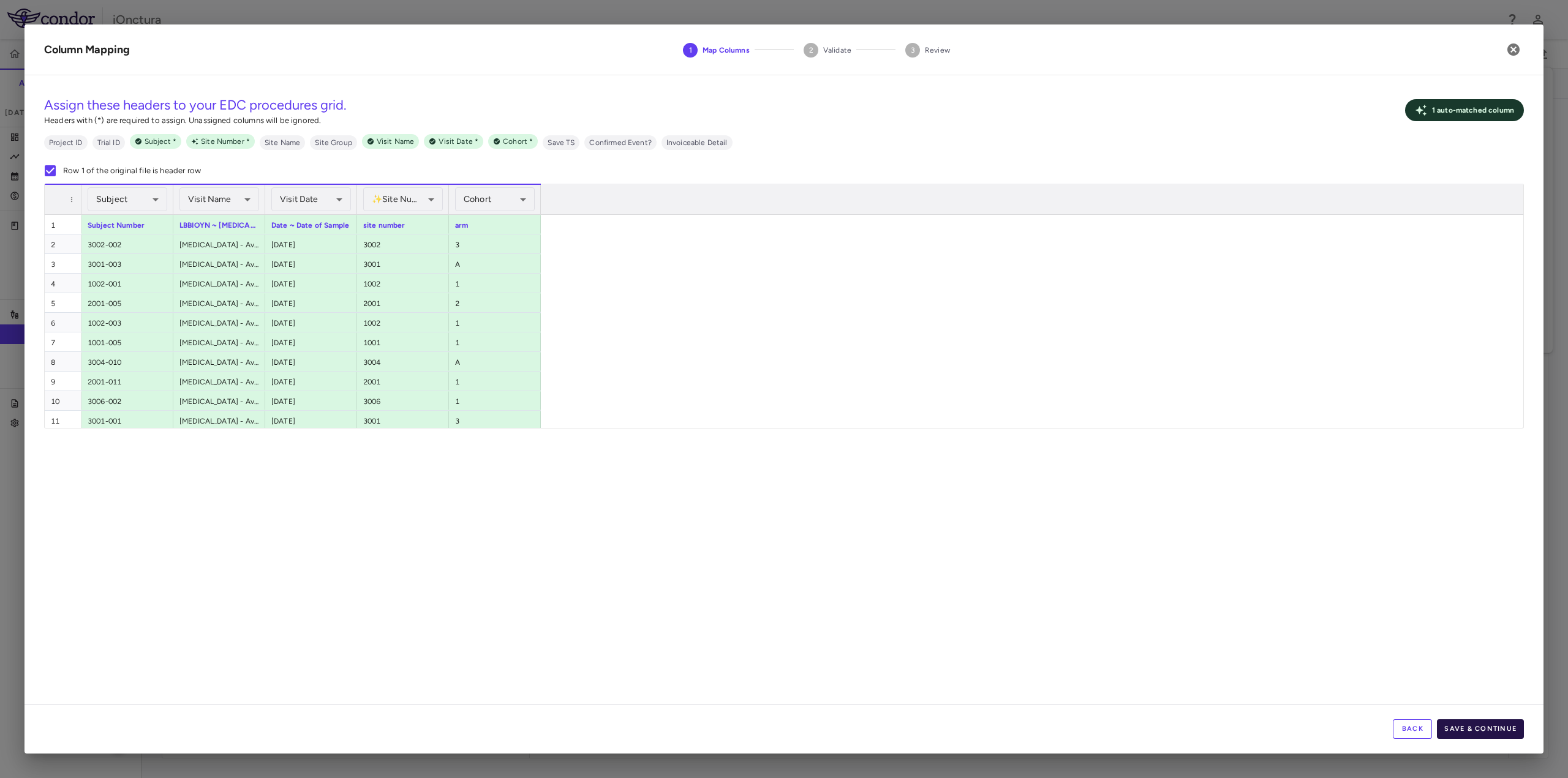
click at [1485, 732] on button "Save & Continue" at bounding box center [1480, 729] width 87 height 19
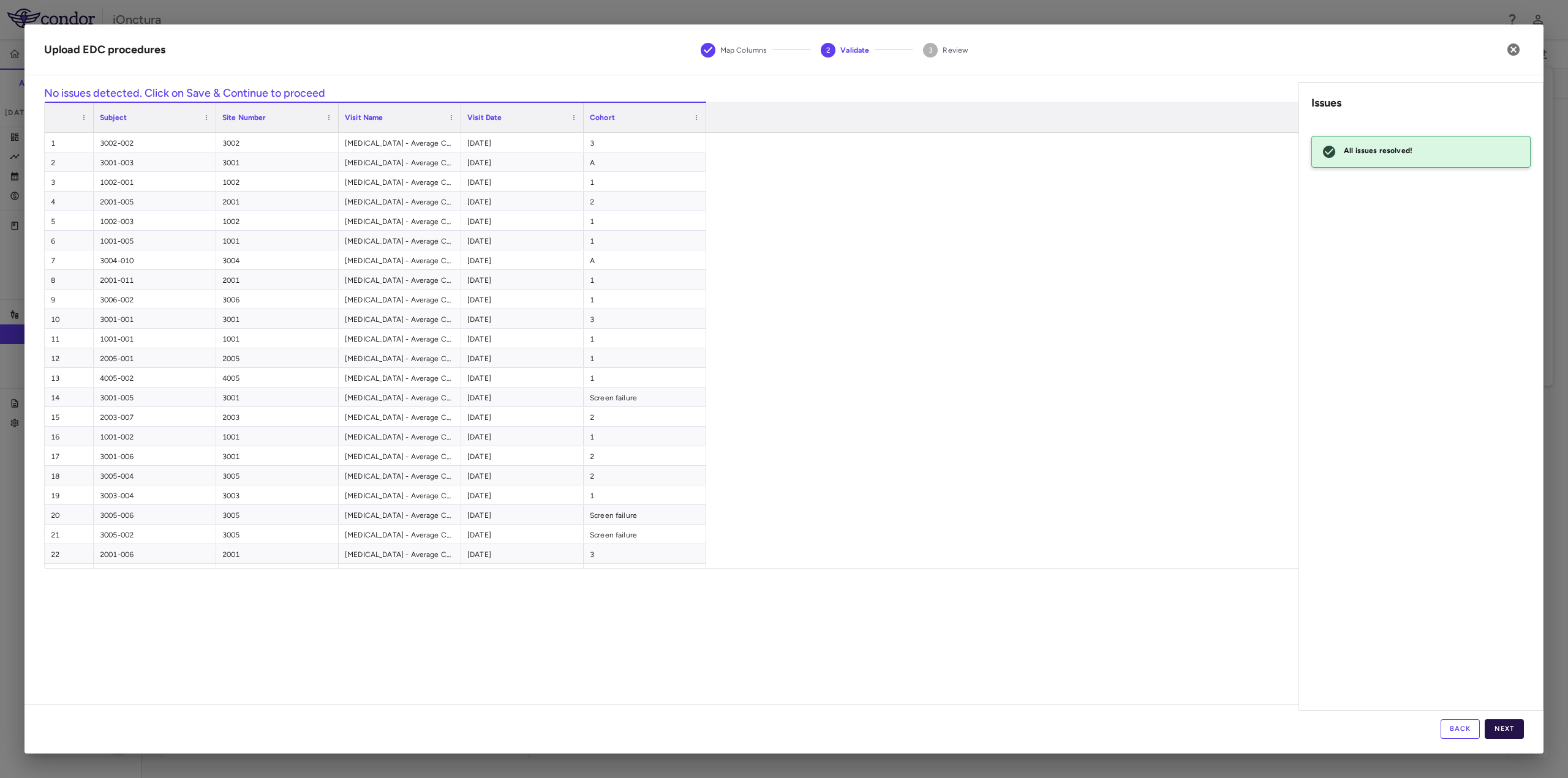
click at [1505, 730] on button "Next" at bounding box center [1504, 729] width 39 height 19
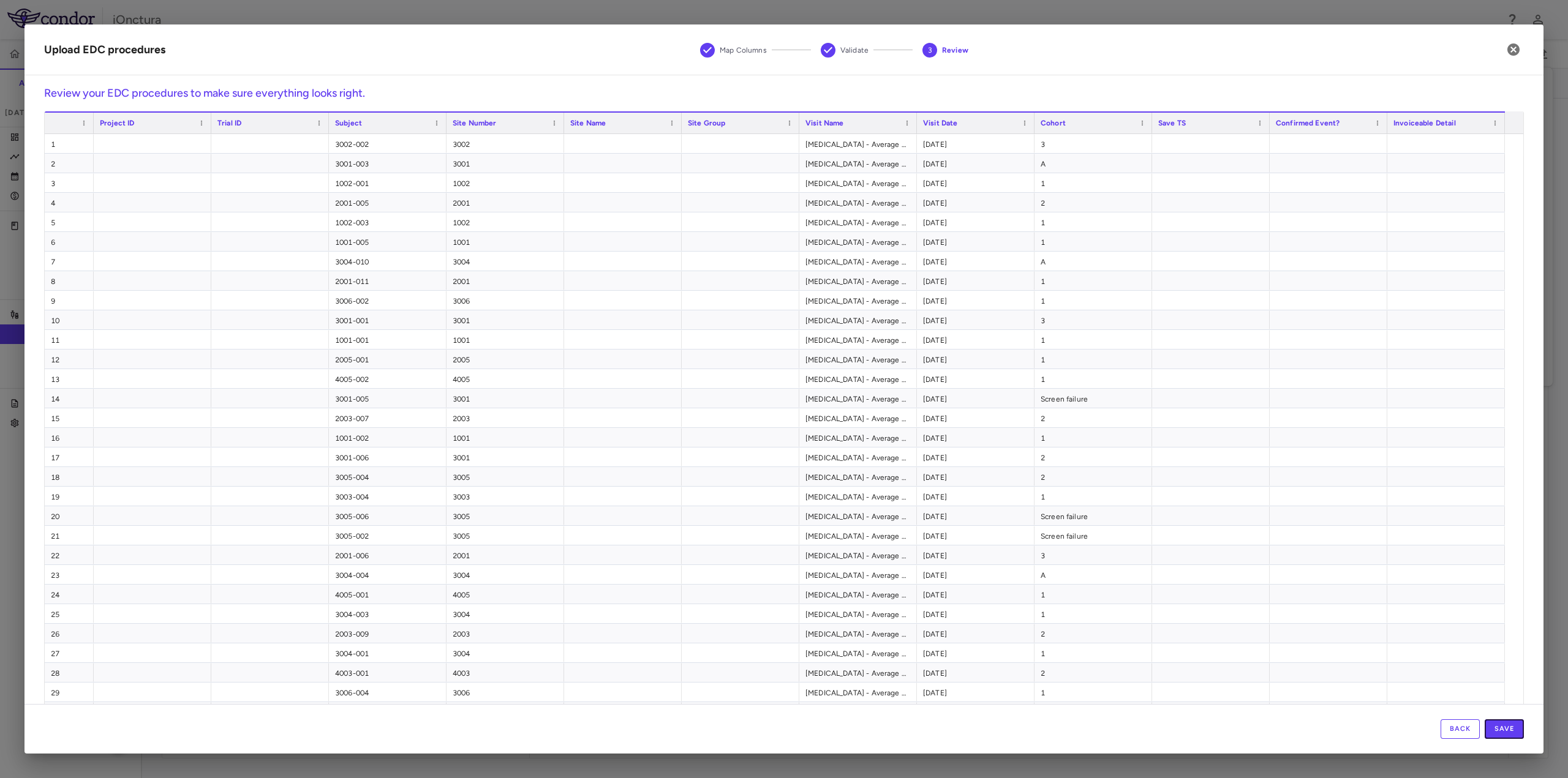
click at [1505, 730] on button "Save" at bounding box center [1504, 729] width 39 height 19
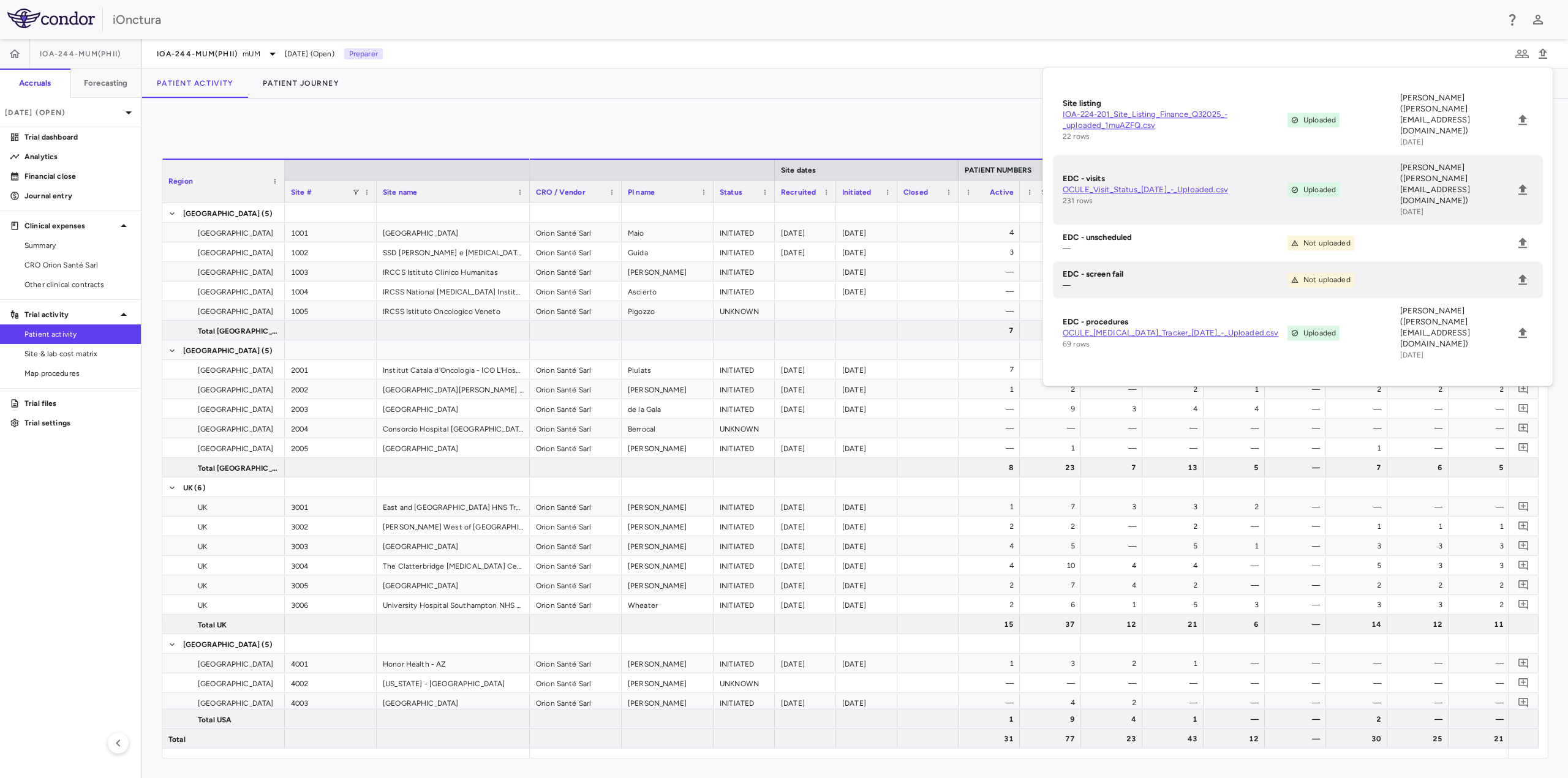
click at [976, 124] on div "0" at bounding box center [855, 133] width 1387 height 30
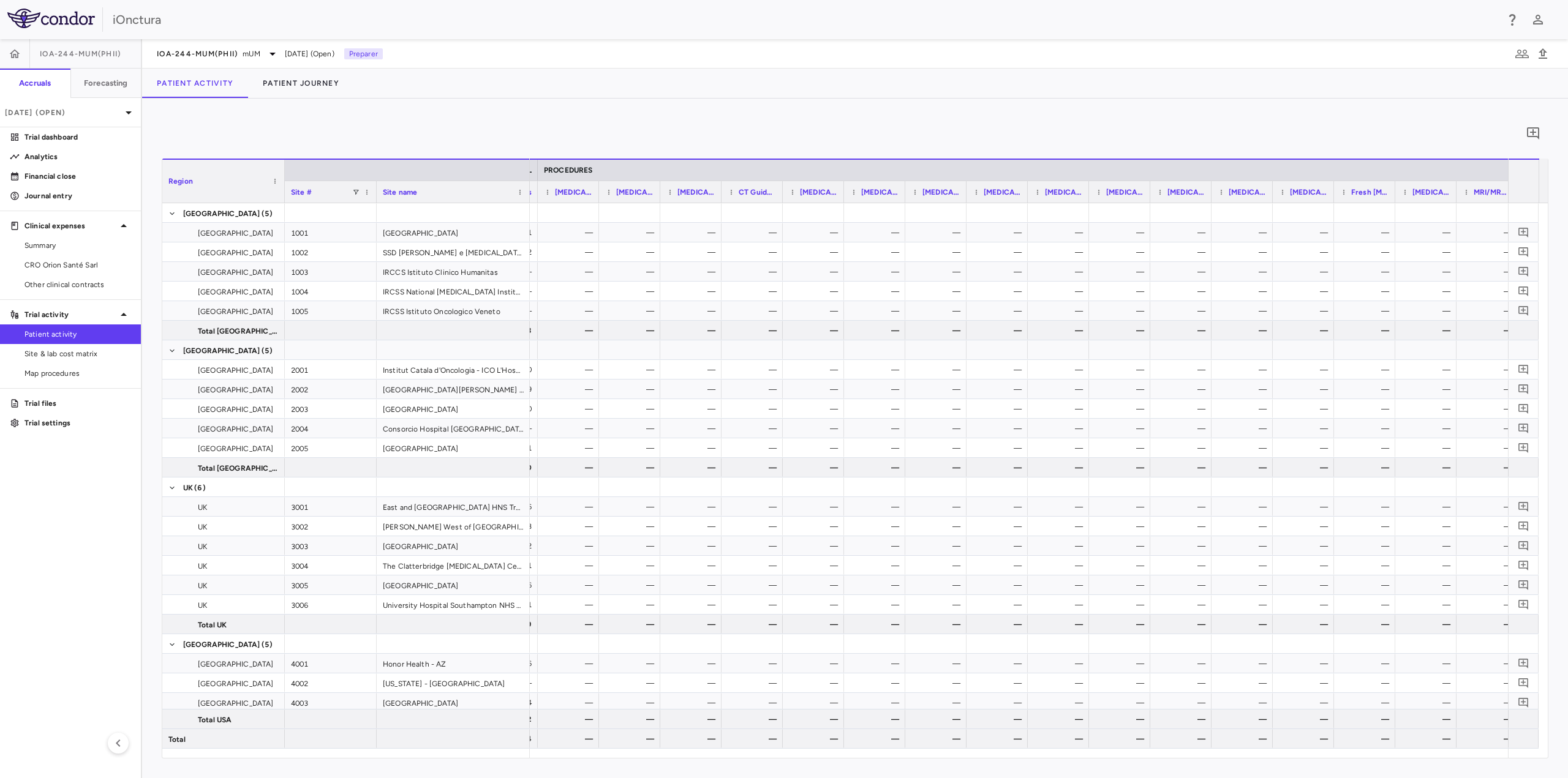
scroll to position [0, 2374]
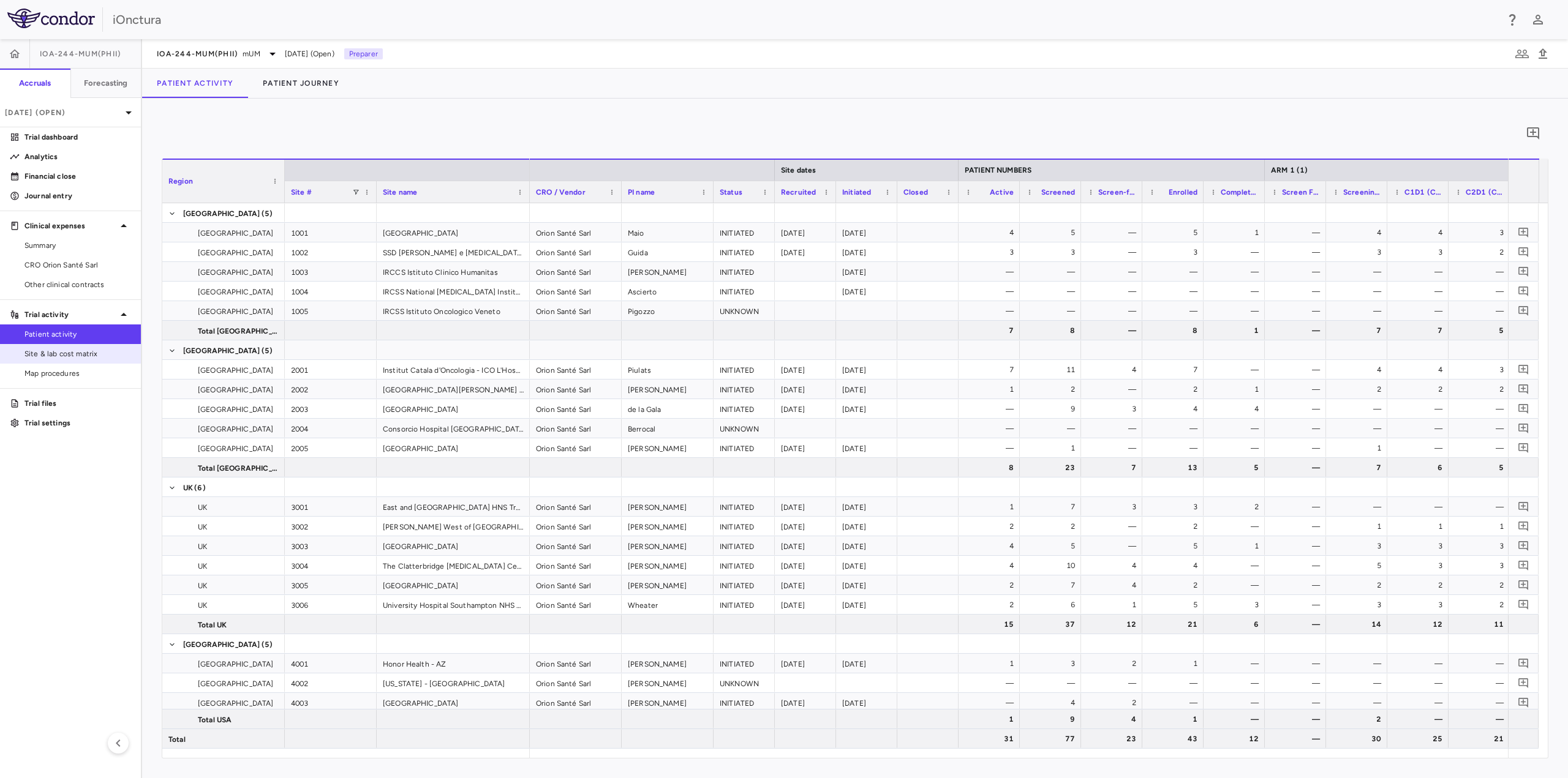
click at [91, 358] on span "Site & lab cost matrix" at bounding box center [77, 354] width 106 height 11
